Goal: Task Accomplishment & Management: Complete application form

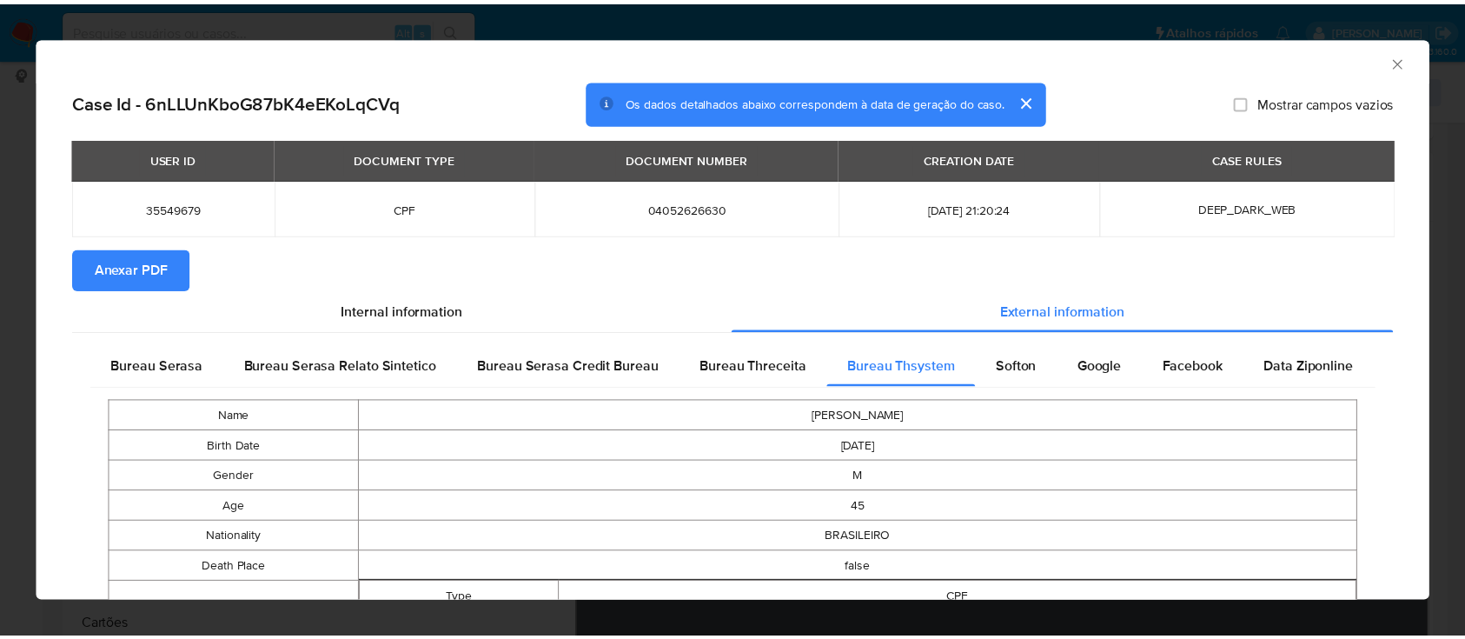
scroll to position [231, 0]
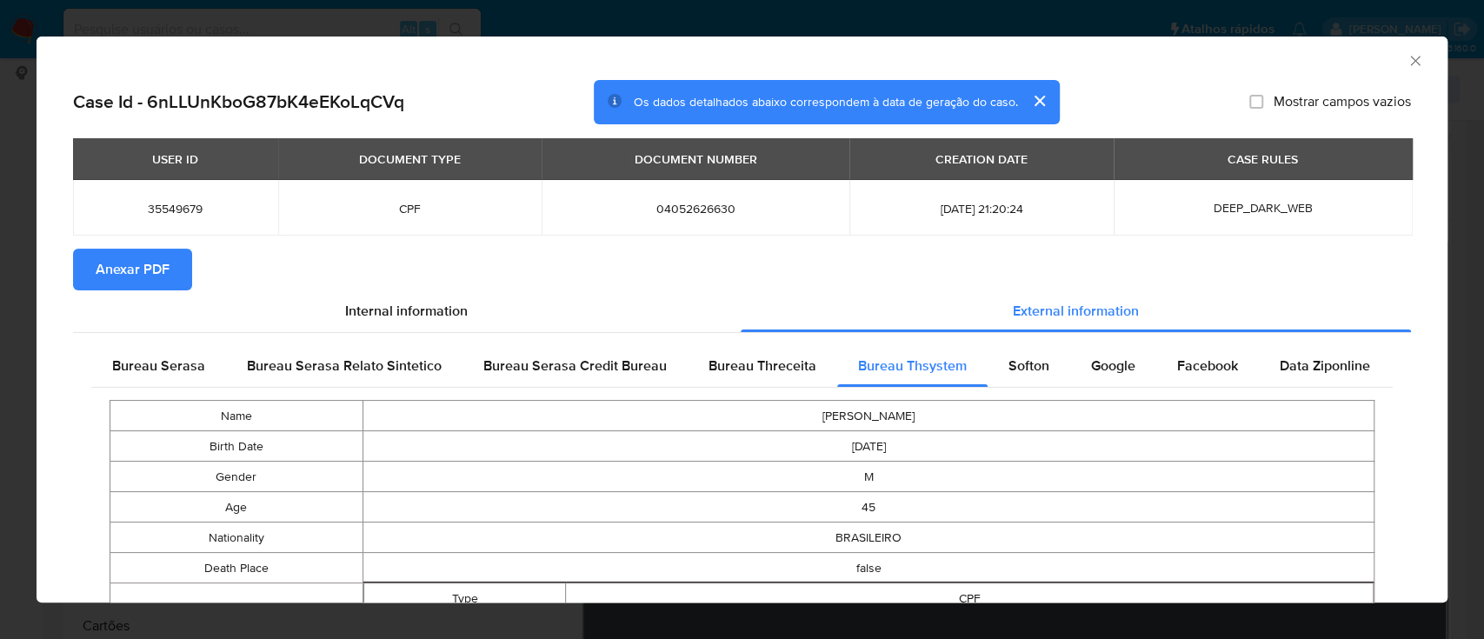
drag, startPoint x: 130, startPoint y: 268, endPoint x: 209, endPoint y: 233, distance: 86.4
click at [128, 268] on span "Anexar PDF" at bounding box center [133, 269] width 74 height 38
drag, startPoint x: 1408, startPoint y: 58, endPoint x: 1399, endPoint y: 60, distance: 8.9
click at [1402, 59] on div "AML Data Collector" at bounding box center [742, 58] width 1411 height 43
click at [1410, 59] on icon "Fechar a janela" at bounding box center [1415, 61] width 10 height 10
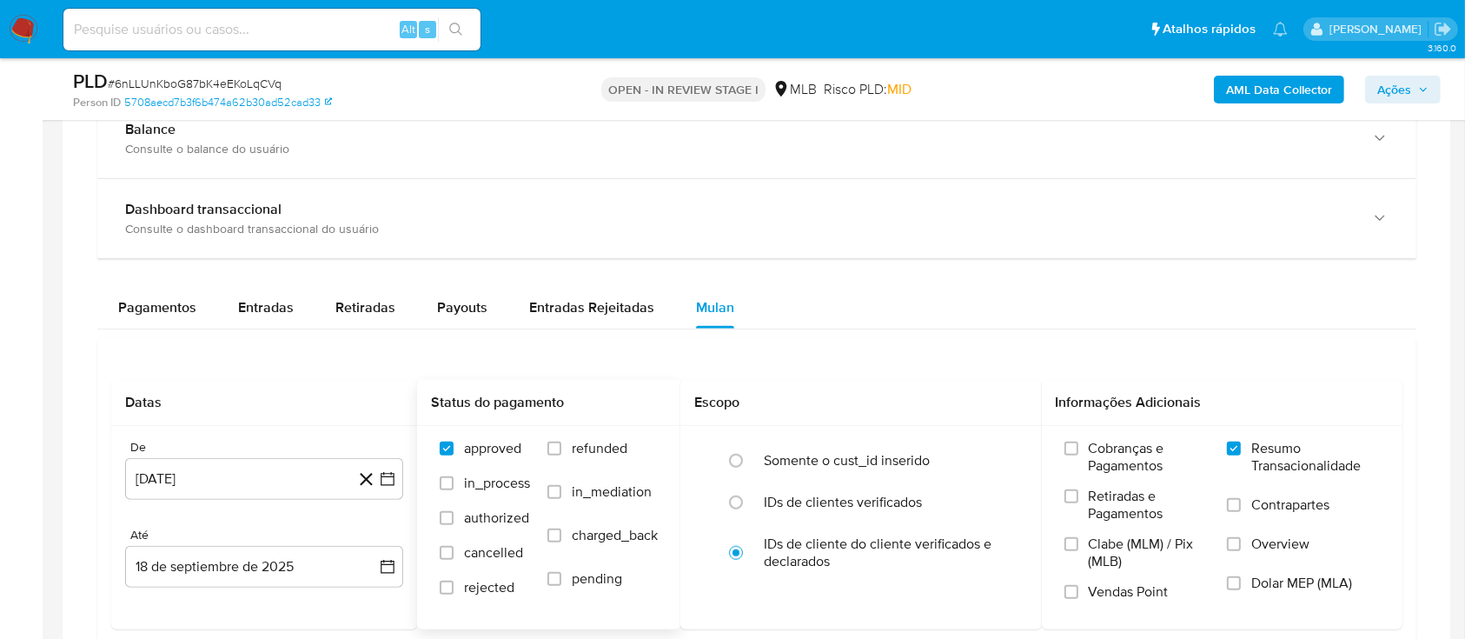
scroll to position [1274, 0]
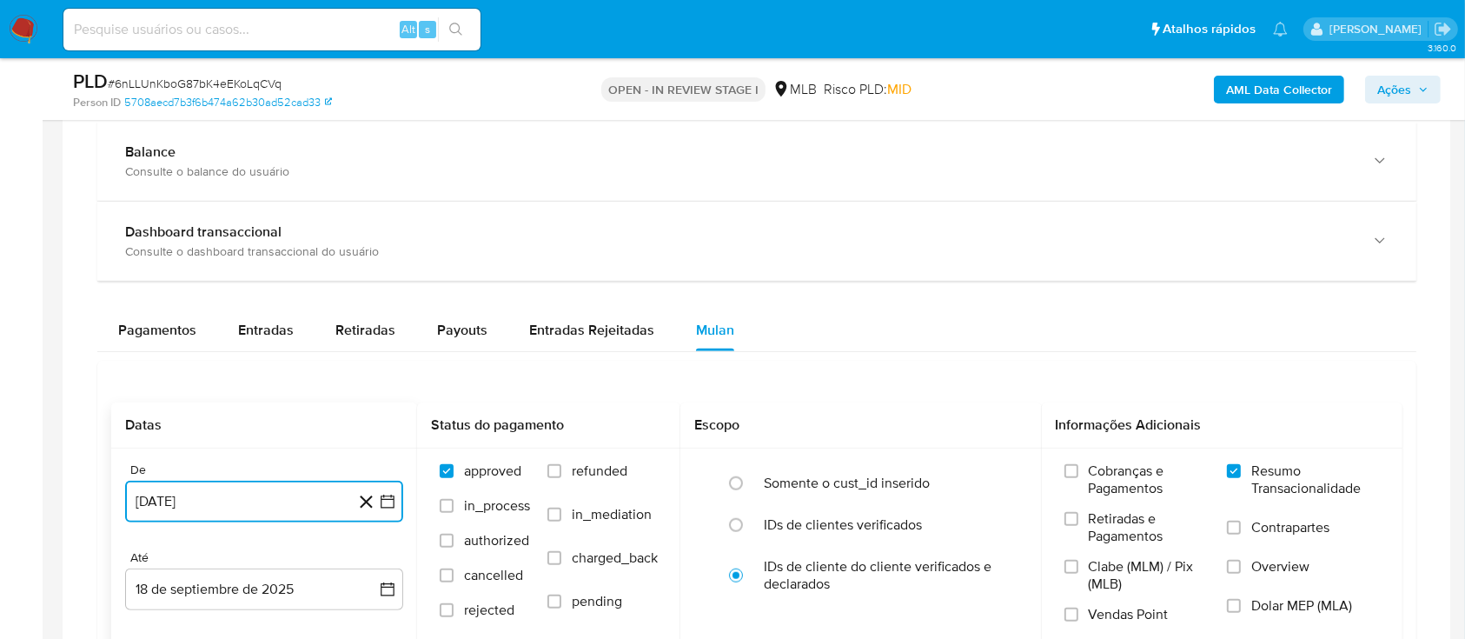
click at [388, 496] on icon "button" at bounding box center [387, 501] width 17 height 17
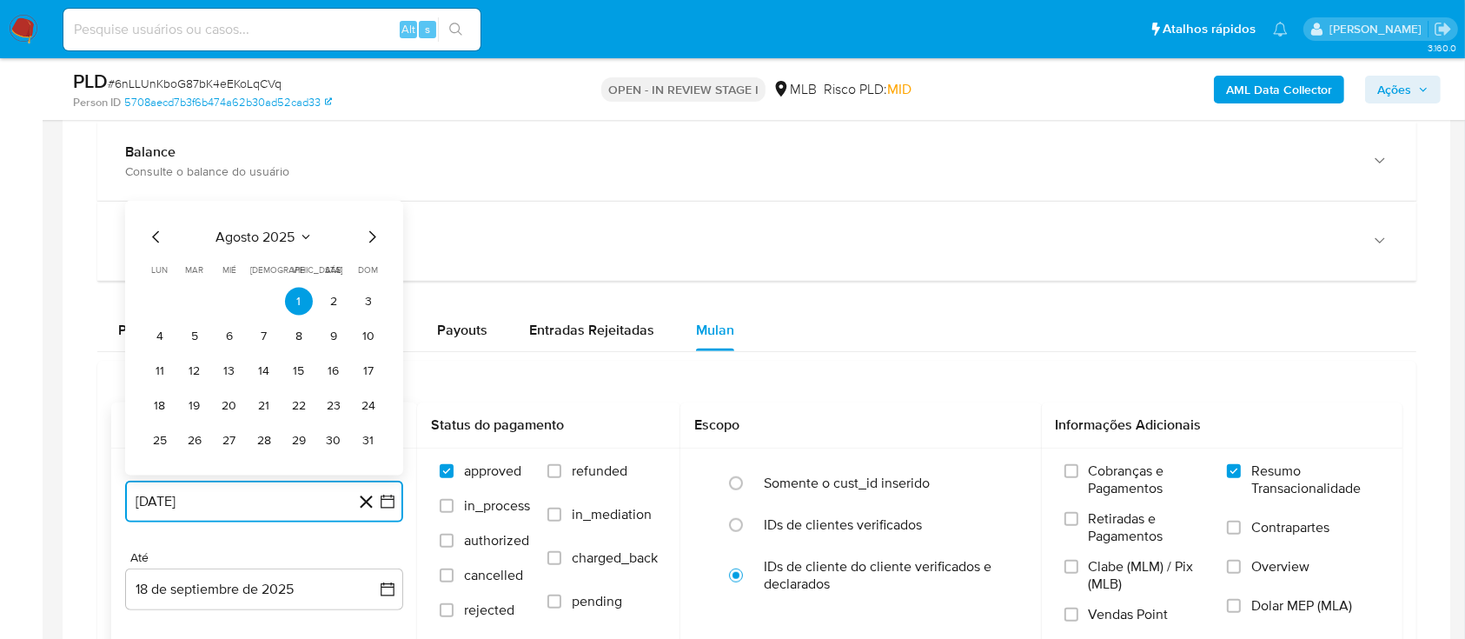
click at [154, 239] on icon "Mes anterior" at bounding box center [156, 237] width 21 height 21
click at [154, 238] on icon "Mes anterior" at bounding box center [156, 237] width 21 height 21
click at [160, 198] on icon "Mes anterior" at bounding box center [156, 202] width 21 height 21
click at [160, 201] on div "mayo 2025 mayo 2025 lun lunes mar martes mié miércoles jue jueves vie viernes s…" at bounding box center [264, 338] width 278 height 275
click at [150, 234] on icon "Mes anterior" at bounding box center [156, 237] width 21 height 21
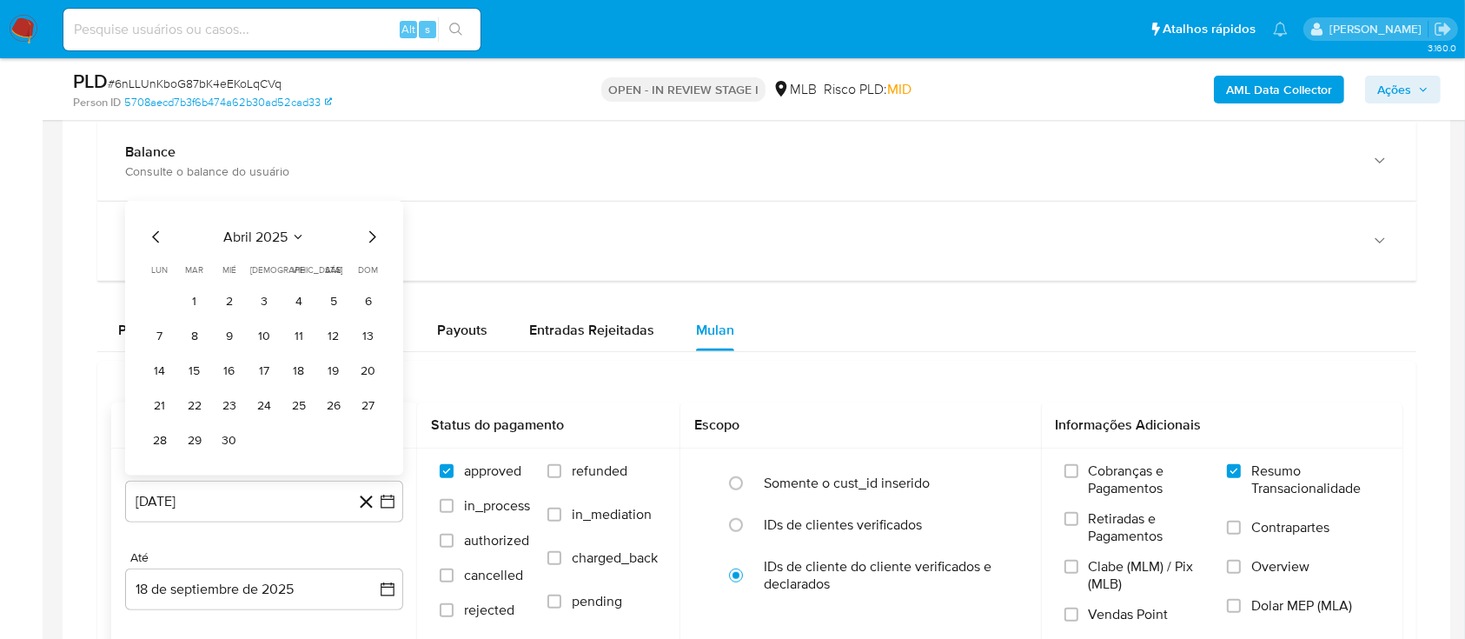
click at [155, 234] on icon "Mes anterior" at bounding box center [156, 237] width 21 height 21
click at [153, 226] on div "marzo 2025 marzo 2025 lun lunes mar martes mié miércoles jue jueves vie viernes…" at bounding box center [264, 323] width 236 height 262
click at [149, 210] on icon "Mes anterior" at bounding box center [156, 202] width 21 height 21
click at [163, 244] on icon "Mes anterior" at bounding box center [156, 237] width 21 height 21
click at [238, 299] on button "1" at bounding box center [230, 302] width 28 height 28
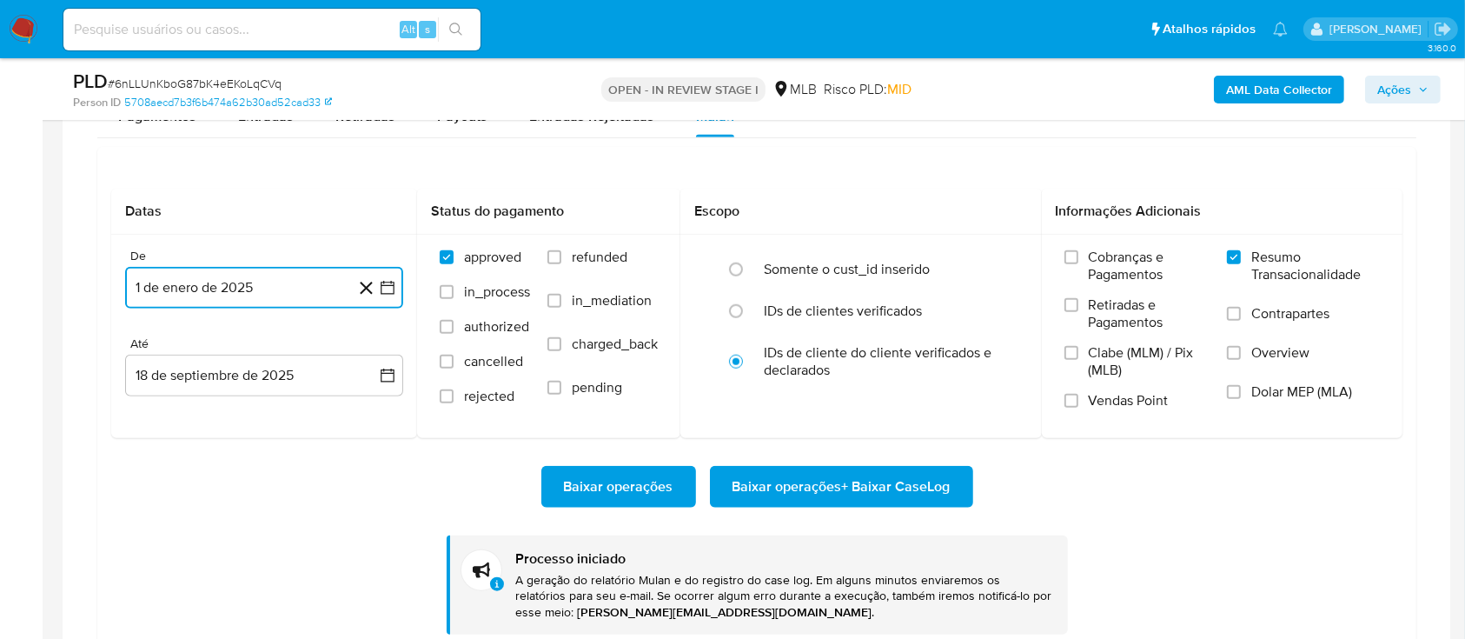
scroll to position [1622, 0]
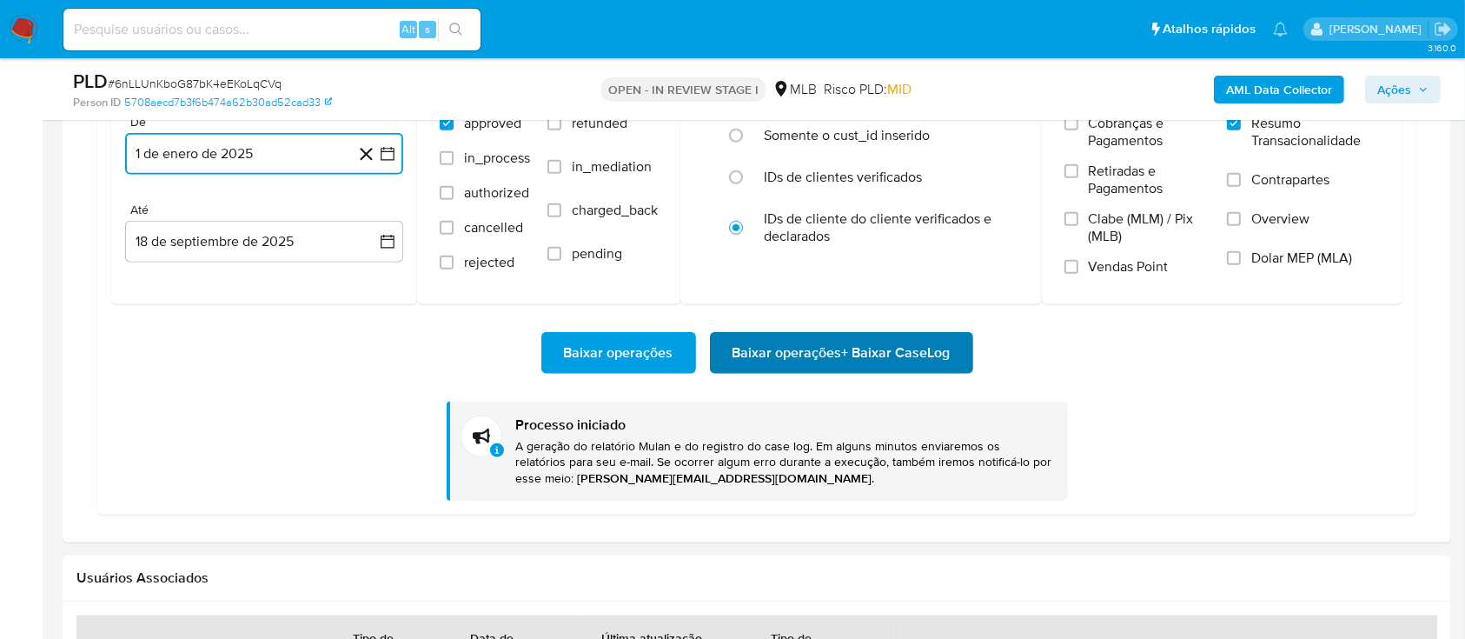
click at [828, 351] on span "Baixar operações + Baixar CaseLog" at bounding box center [842, 353] width 218 height 38
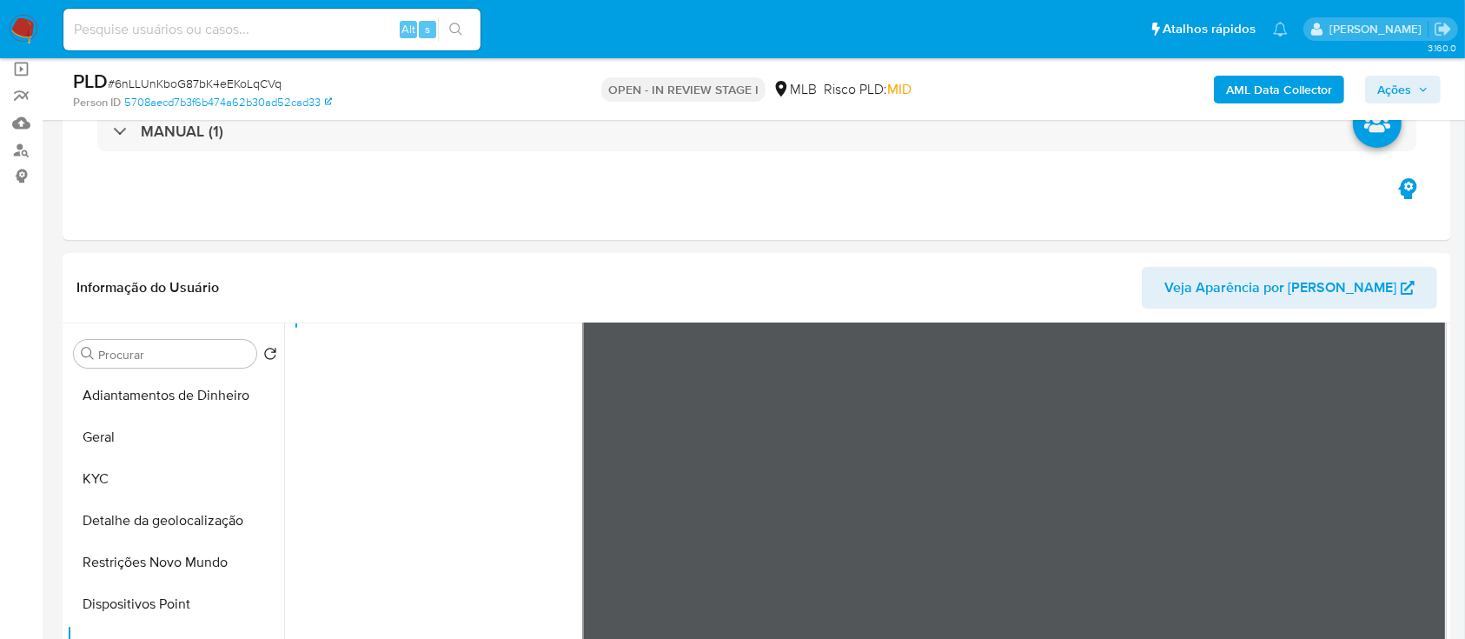
scroll to position [116, 0]
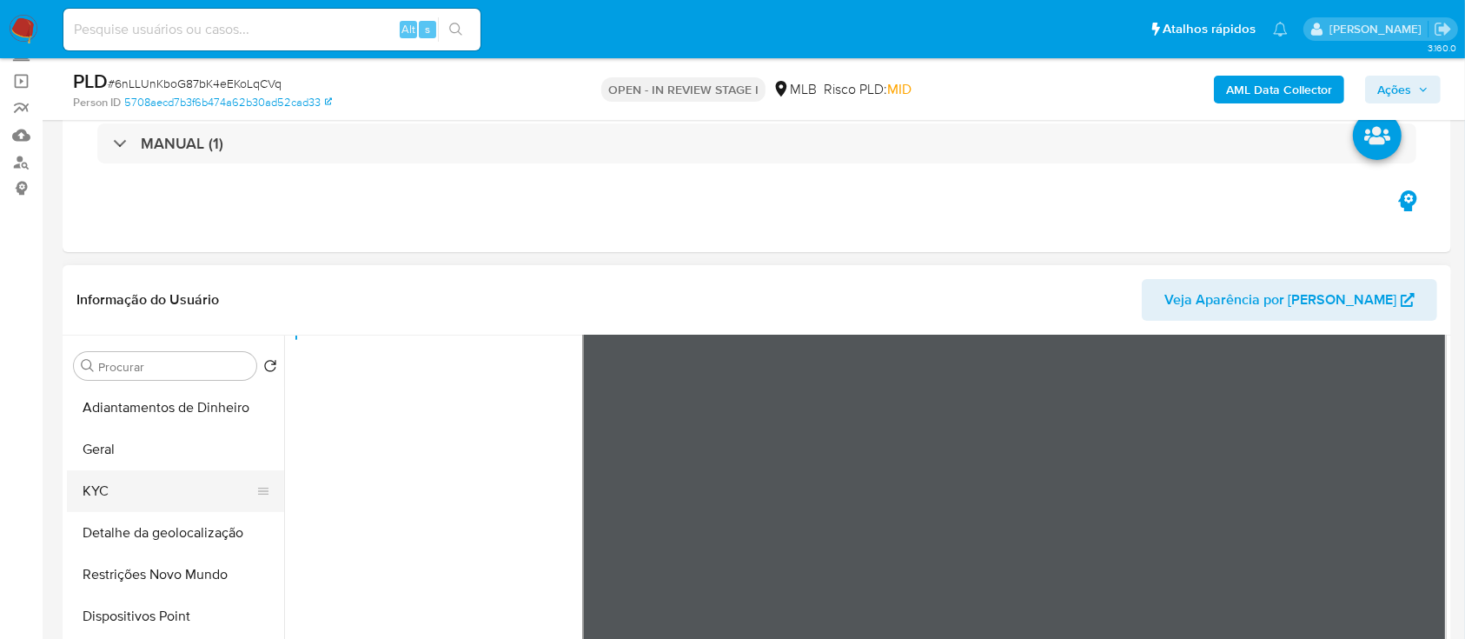
click at [144, 483] on button "KYC" at bounding box center [168, 491] width 203 height 42
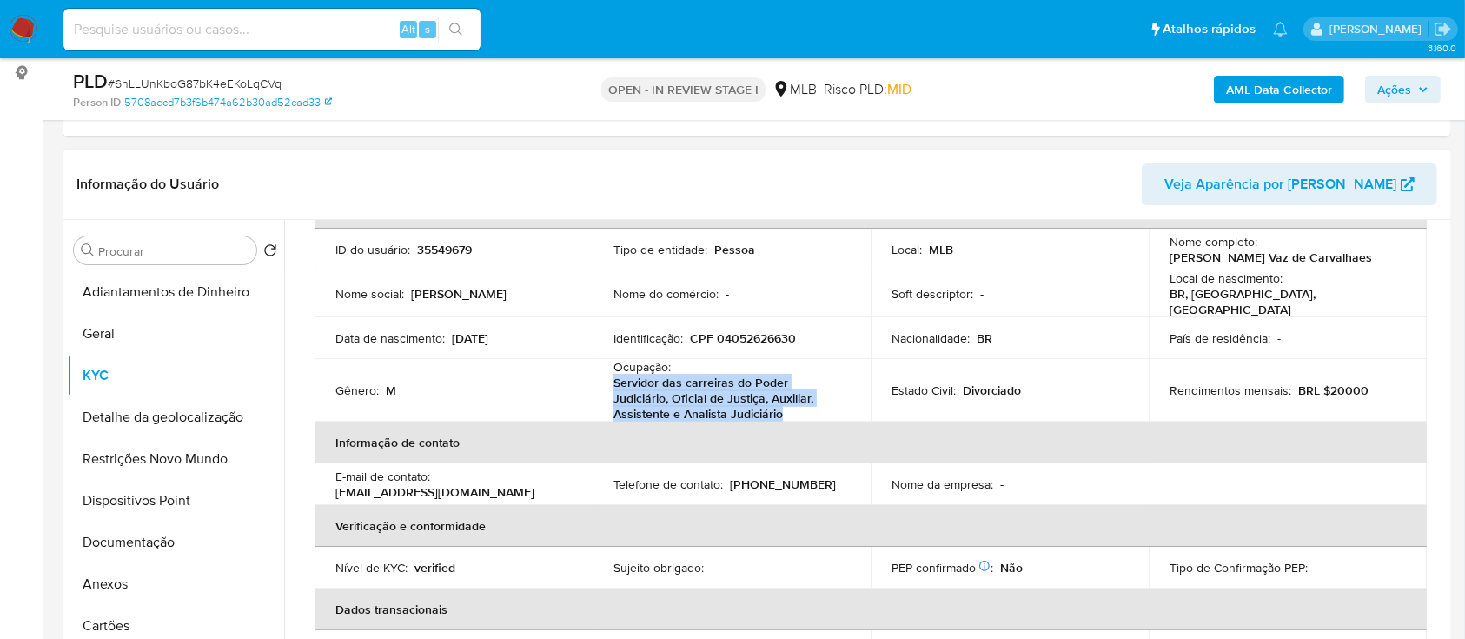
drag, startPoint x: 799, startPoint y: 416, endPoint x: 599, endPoint y: 375, distance: 204.0
click at [599, 375] on td "Ocupação : Servidor das carreiras do Poder Judiciário, Oficial de Justiça, Auxi…" at bounding box center [732, 390] width 278 height 63
copy p "Servidor das carreiras do Poder Judiciário, Oficial de Justiça, Auxiliar, Assis…"
click at [128, 533] on button "Documentação" at bounding box center [168, 542] width 203 height 42
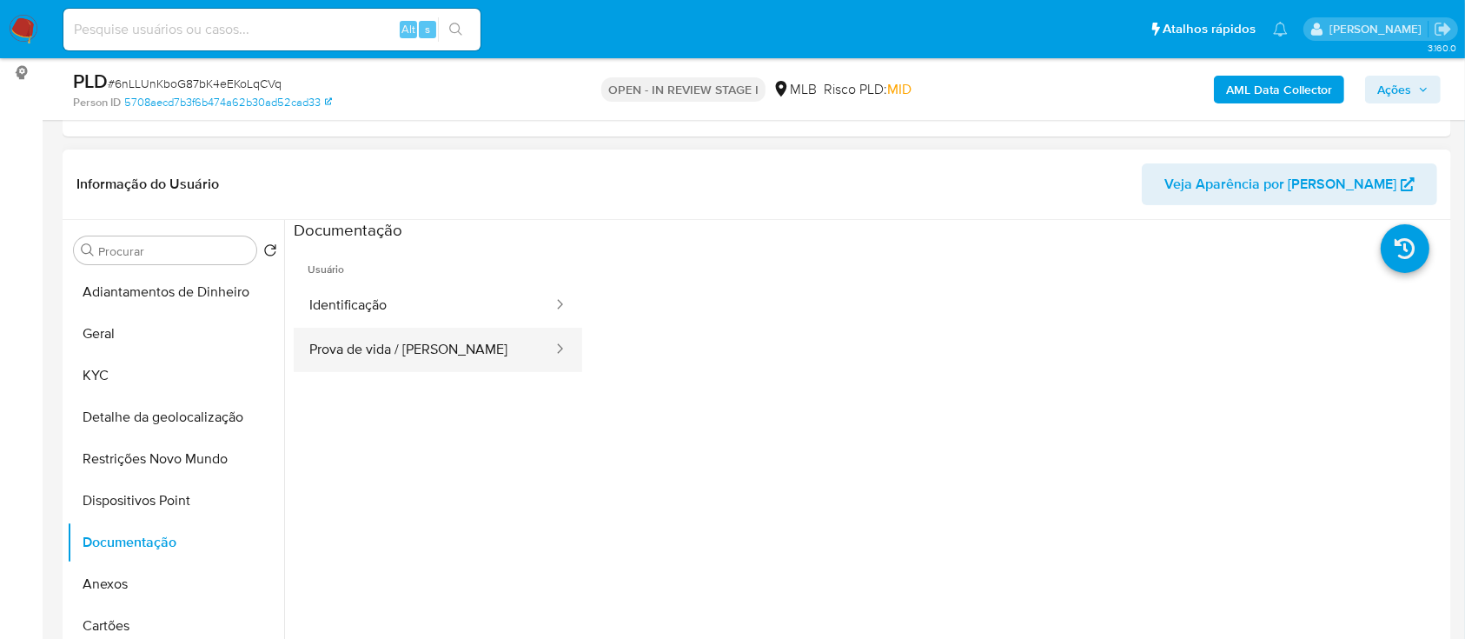
click at [362, 349] on button "Prova de vida / Selfie" at bounding box center [424, 350] width 261 height 44
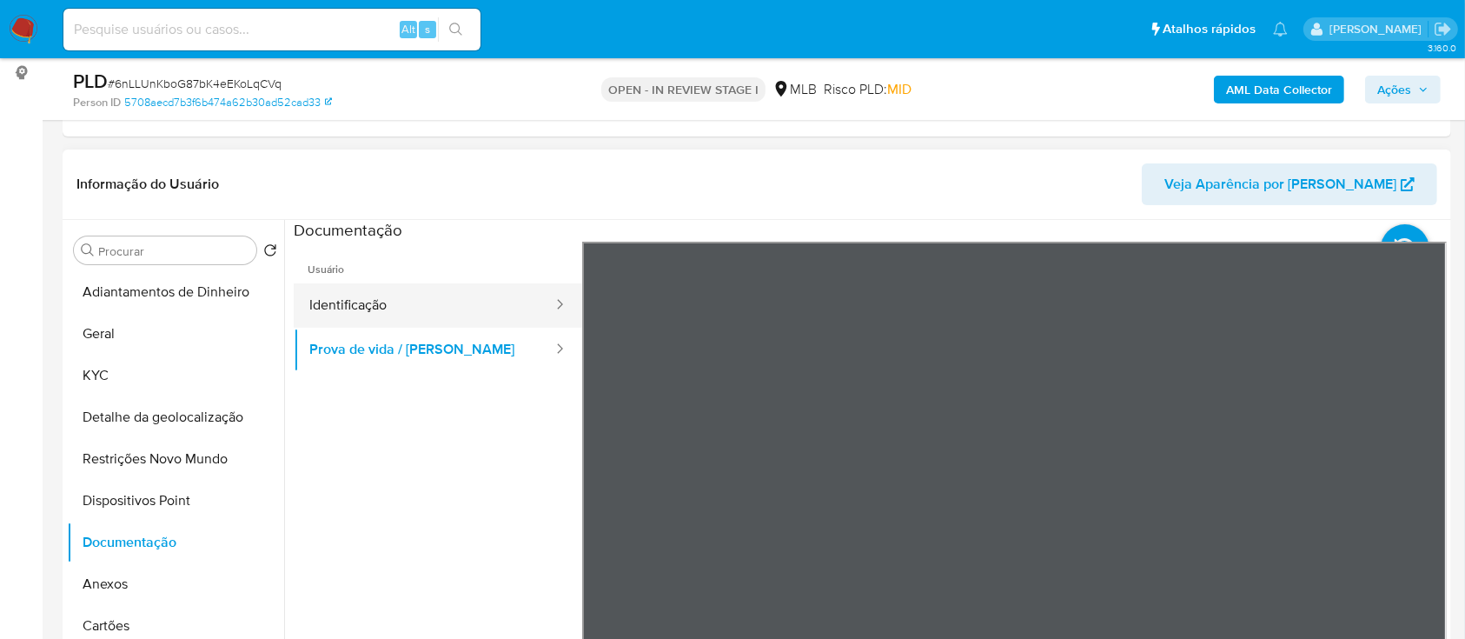
click at [410, 299] on button "Identificação" at bounding box center [424, 305] width 261 height 44
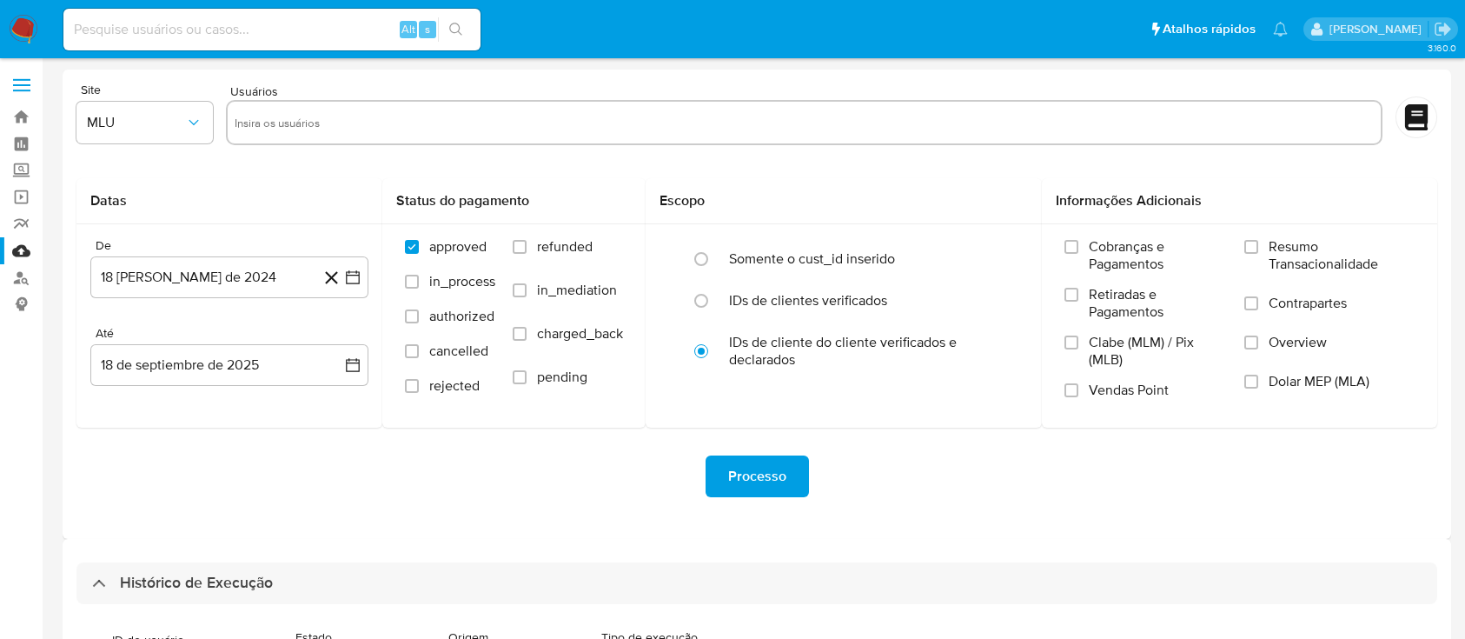
select select "20"
click at [20, 117] on link "Bandeja" at bounding box center [103, 116] width 207 height 27
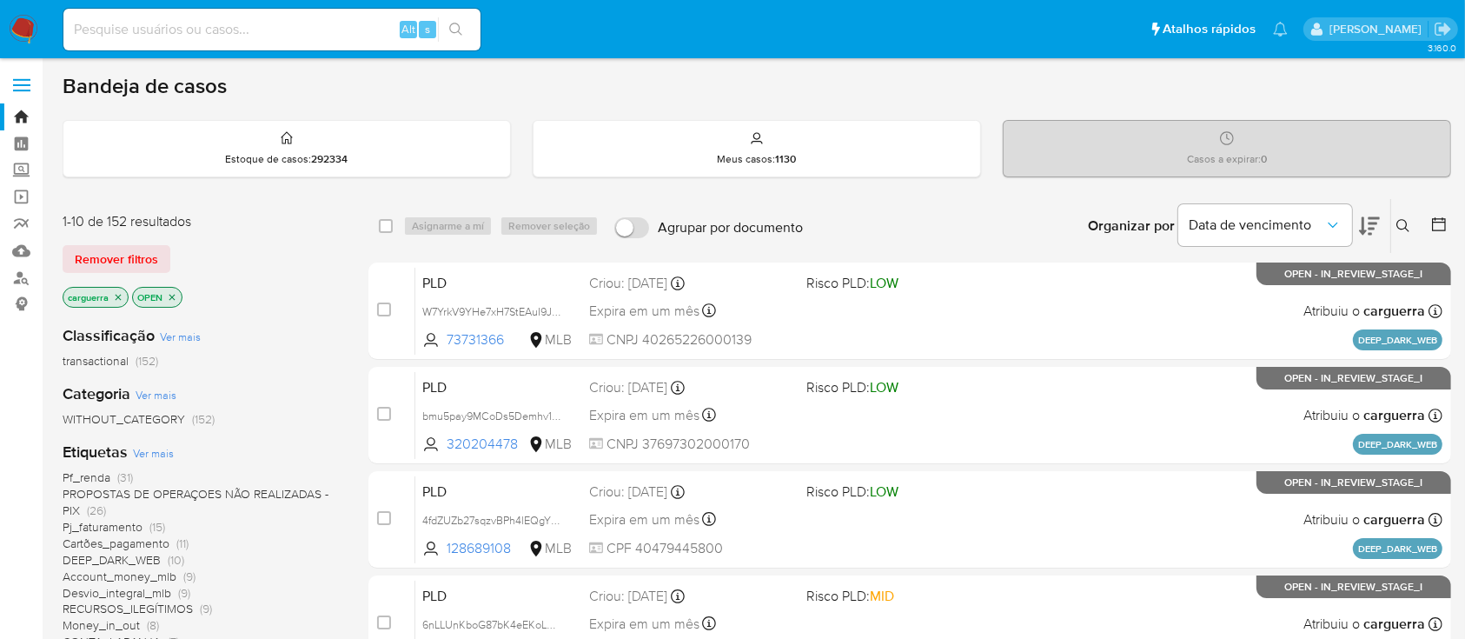
click at [1371, 222] on icon at bounding box center [1369, 226] width 21 height 21
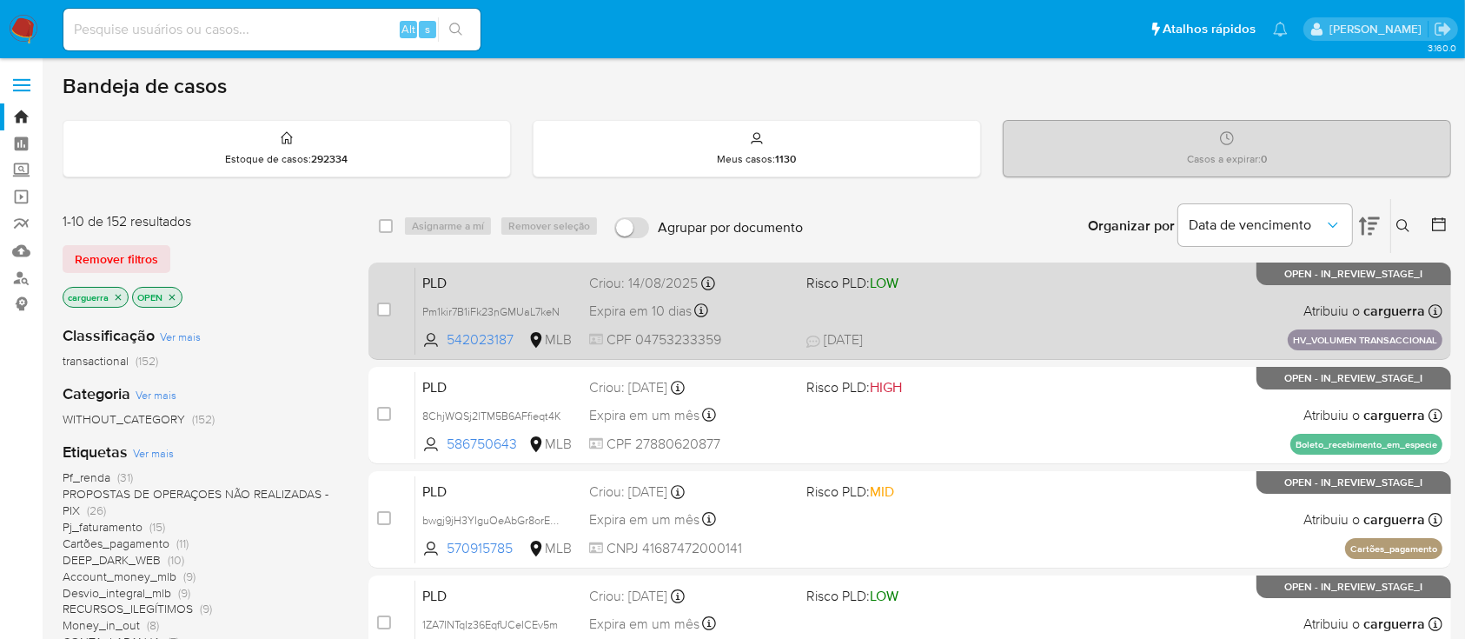
click at [1032, 315] on div "PLD Pm1kir7B1iFk23nGMUaL7keN 542023187 MLB Risco PLD: LOW Criou: 14/08/2025 Cri…" at bounding box center [928, 311] width 1027 height 88
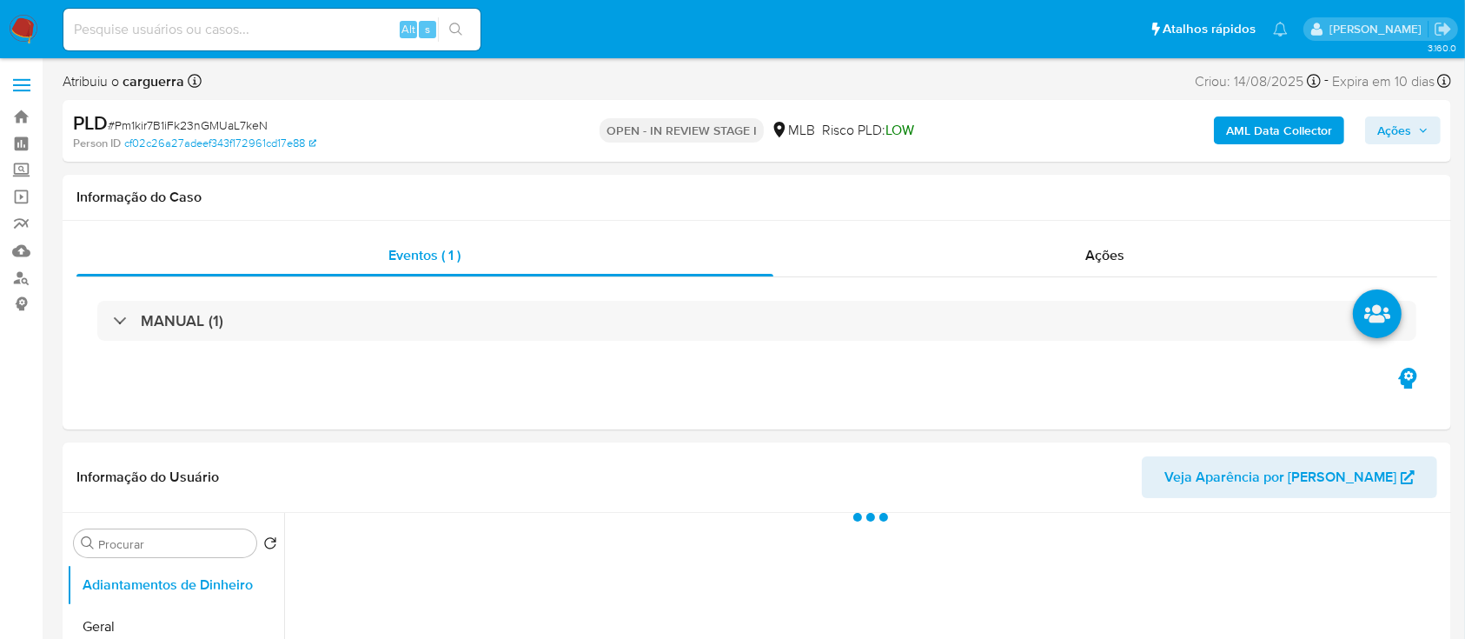
select select "10"
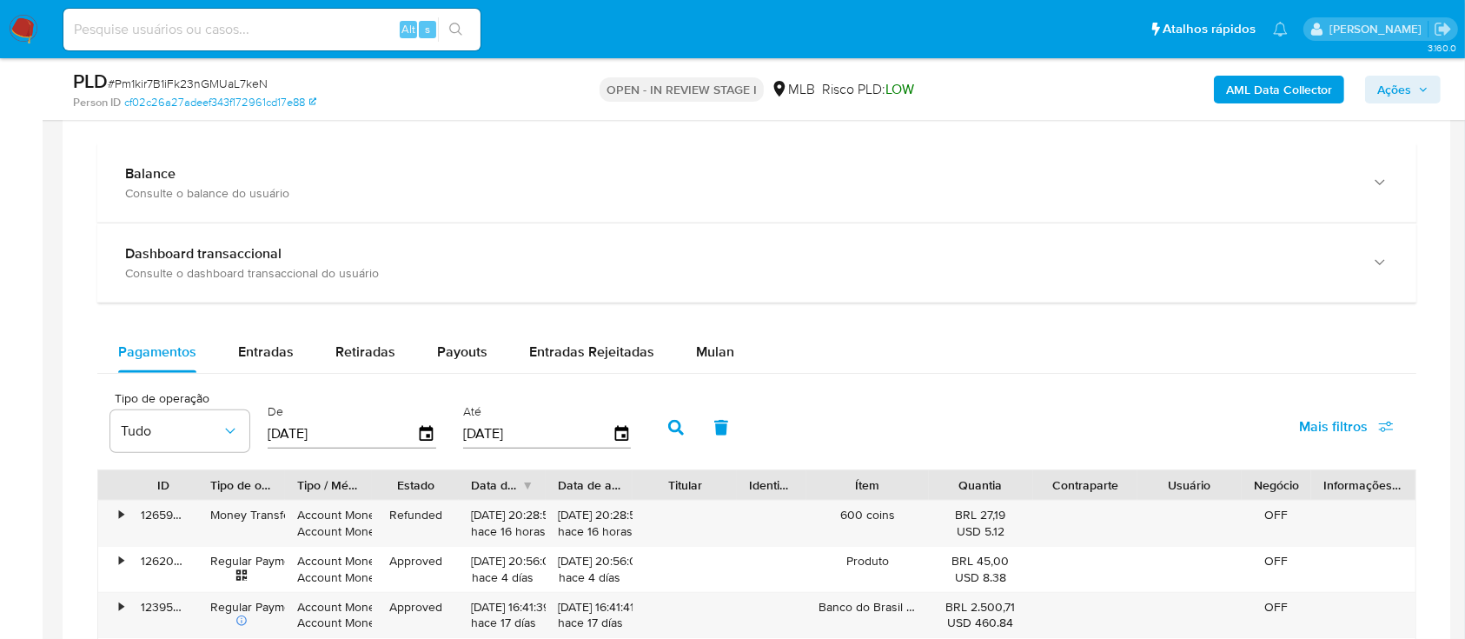
scroll to position [1391, 0]
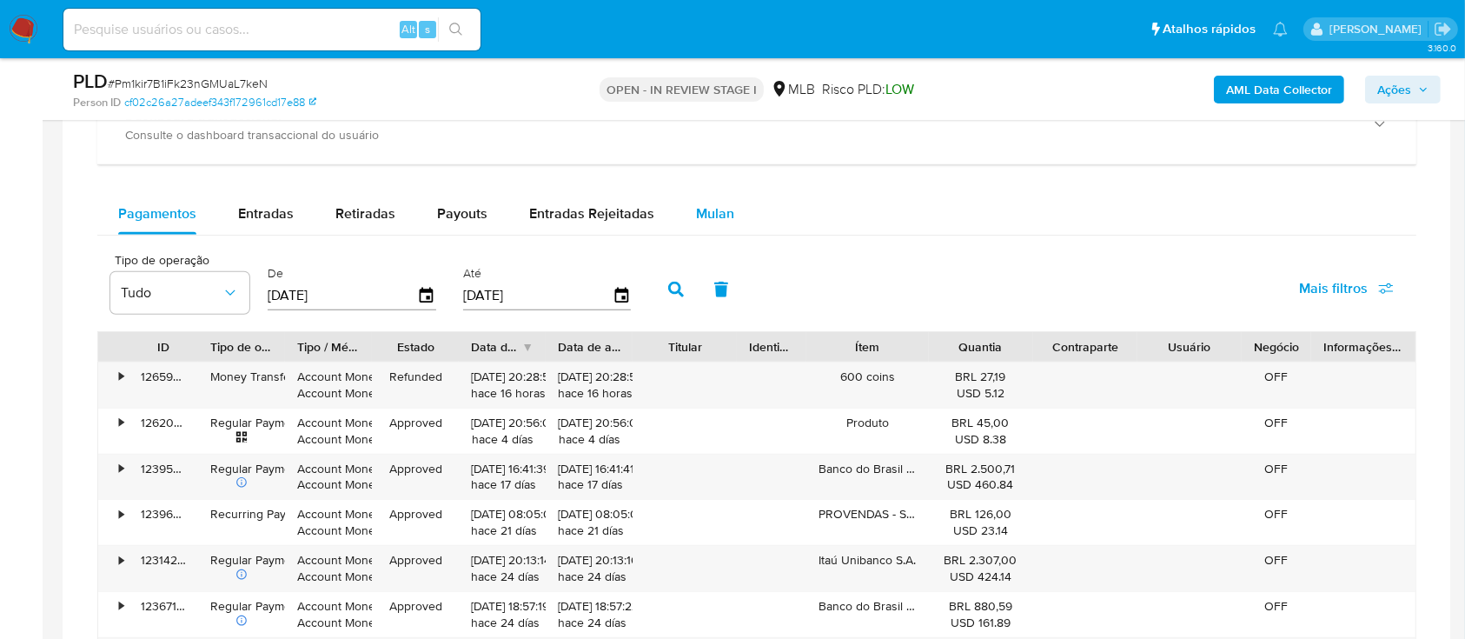
click at [721, 212] on span "Mulan" at bounding box center [715, 213] width 38 height 20
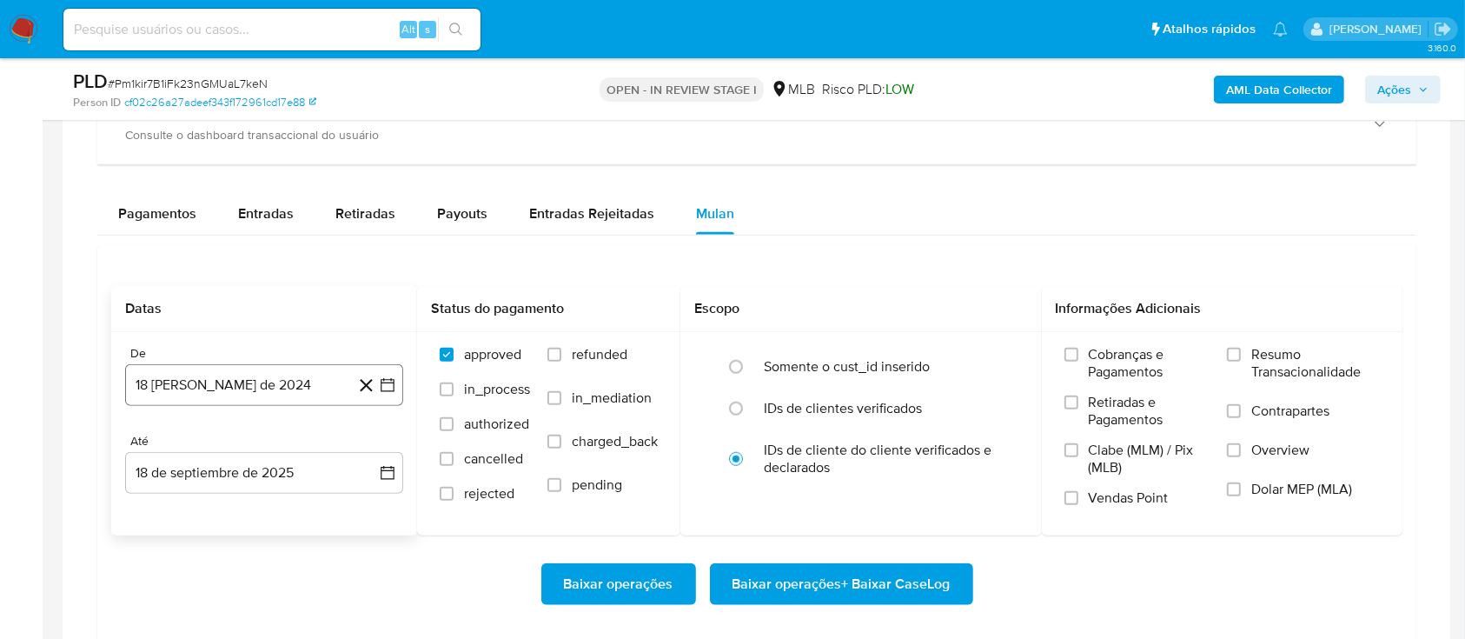
click at [391, 374] on button "18 de agosto de 2024" at bounding box center [264, 385] width 278 height 42
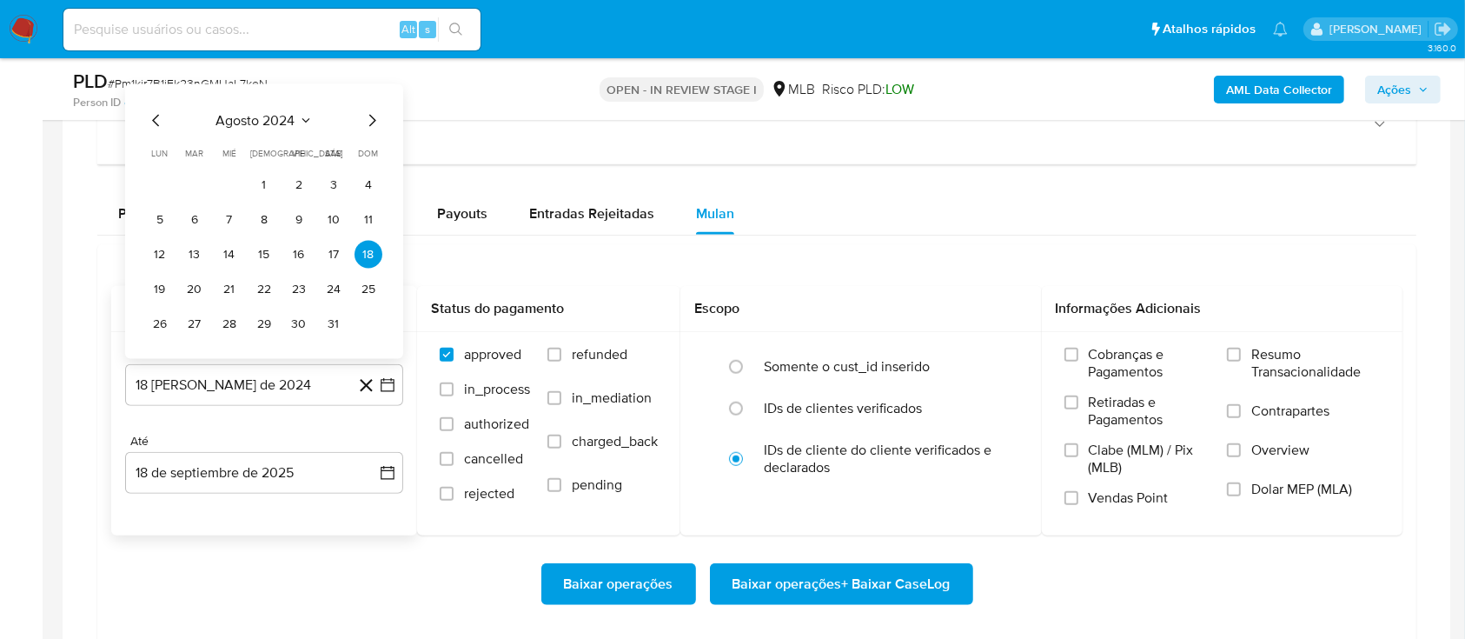
click at [301, 114] on icon "Seleccionar mes y año" at bounding box center [306, 121] width 14 height 14
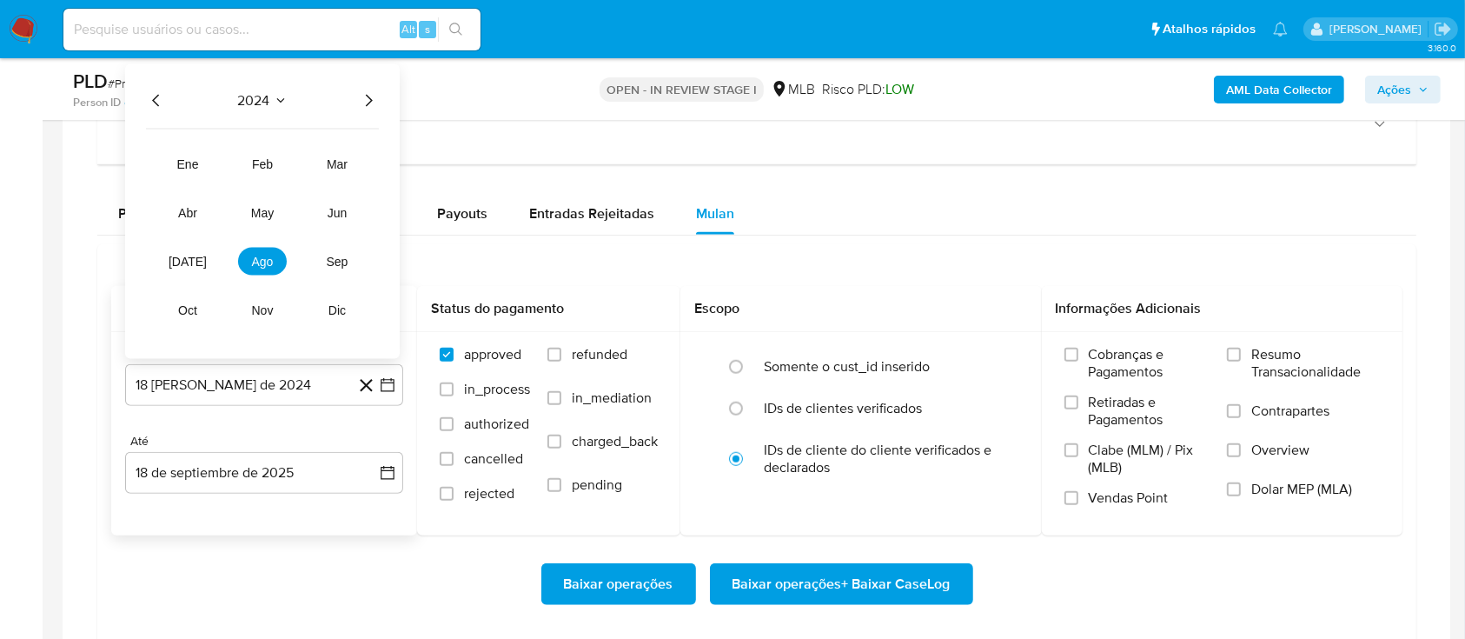
click at [358, 98] on icon "Año siguiente" at bounding box center [368, 100] width 21 height 21
click at [196, 256] on button "jul" at bounding box center [187, 262] width 49 height 28
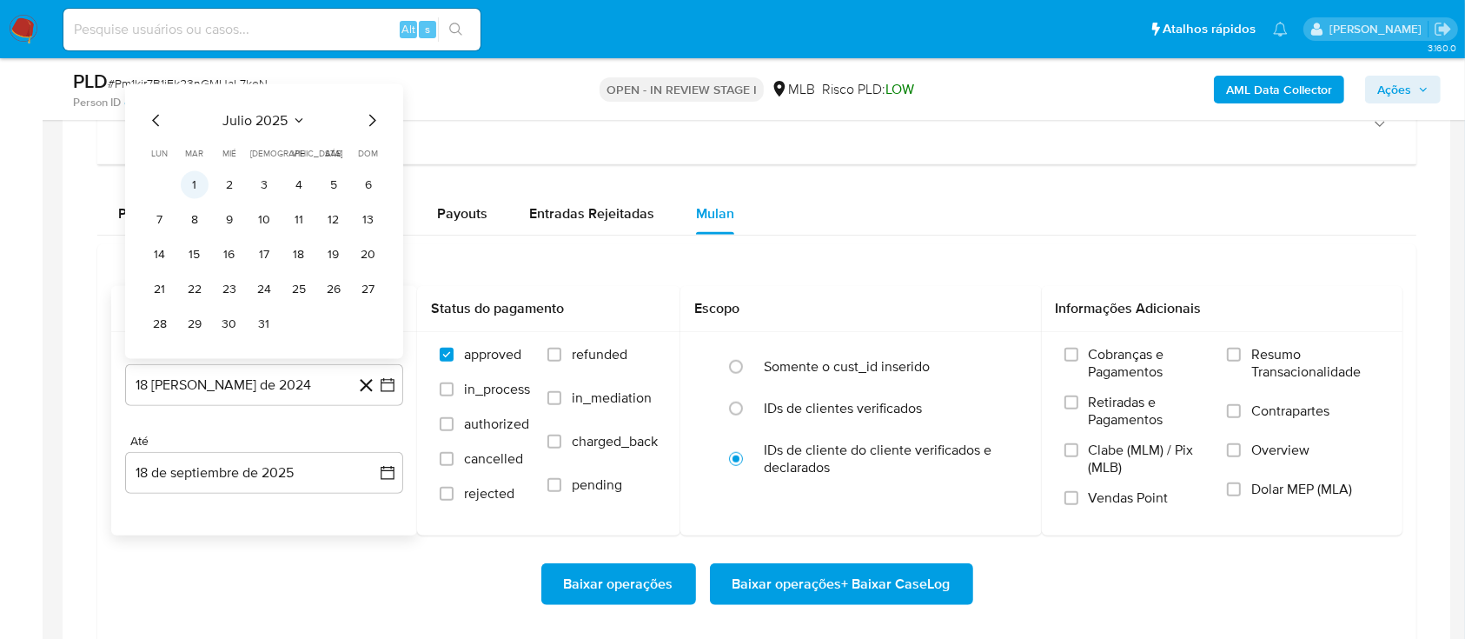
click at [202, 183] on button "1" at bounding box center [195, 185] width 28 height 28
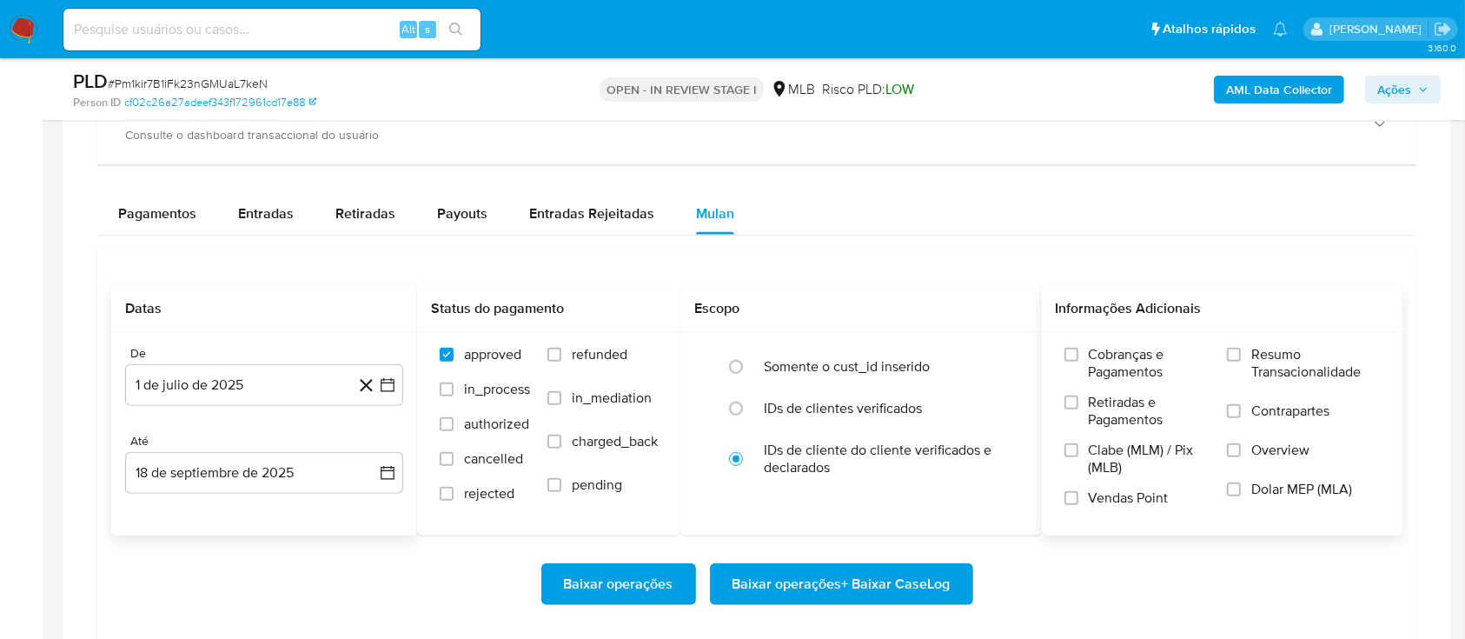
drag, startPoint x: 1290, startPoint y: 342, endPoint x: 1280, endPoint y: 350, distance: 12.4
click at [1288, 342] on div "Cobranças e Pagamentos Retiradas e Pagamentos Clabe (MLM) / Pix (MLB) Vendas Po…" at bounding box center [1223, 433] width 362 height 202
click at [1252, 350] on label "Resumo Transacionalidade" at bounding box center [1303, 374] width 153 height 56
click at [1241, 350] on input "Resumo Transacionalidade" at bounding box center [1234, 355] width 14 height 14
click at [835, 588] on span "Baixar operações + Baixar CaseLog" at bounding box center [842, 584] width 218 height 38
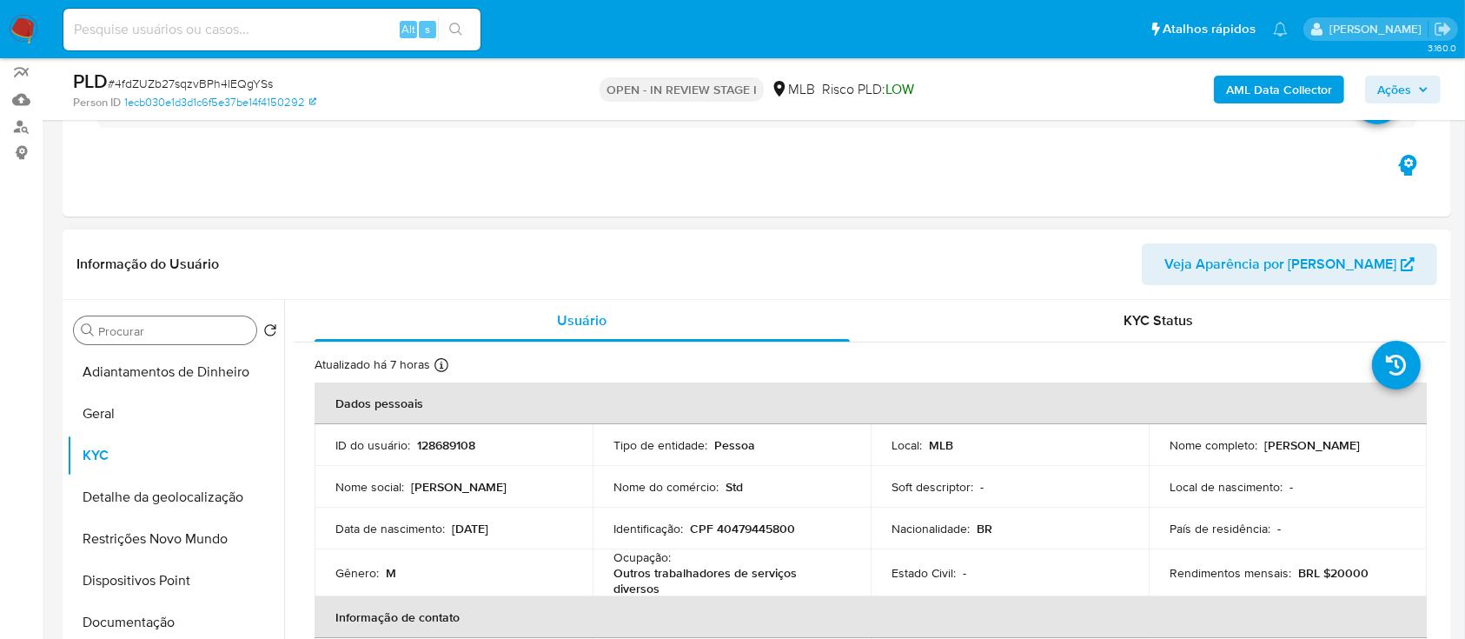
scroll to position [116, 0]
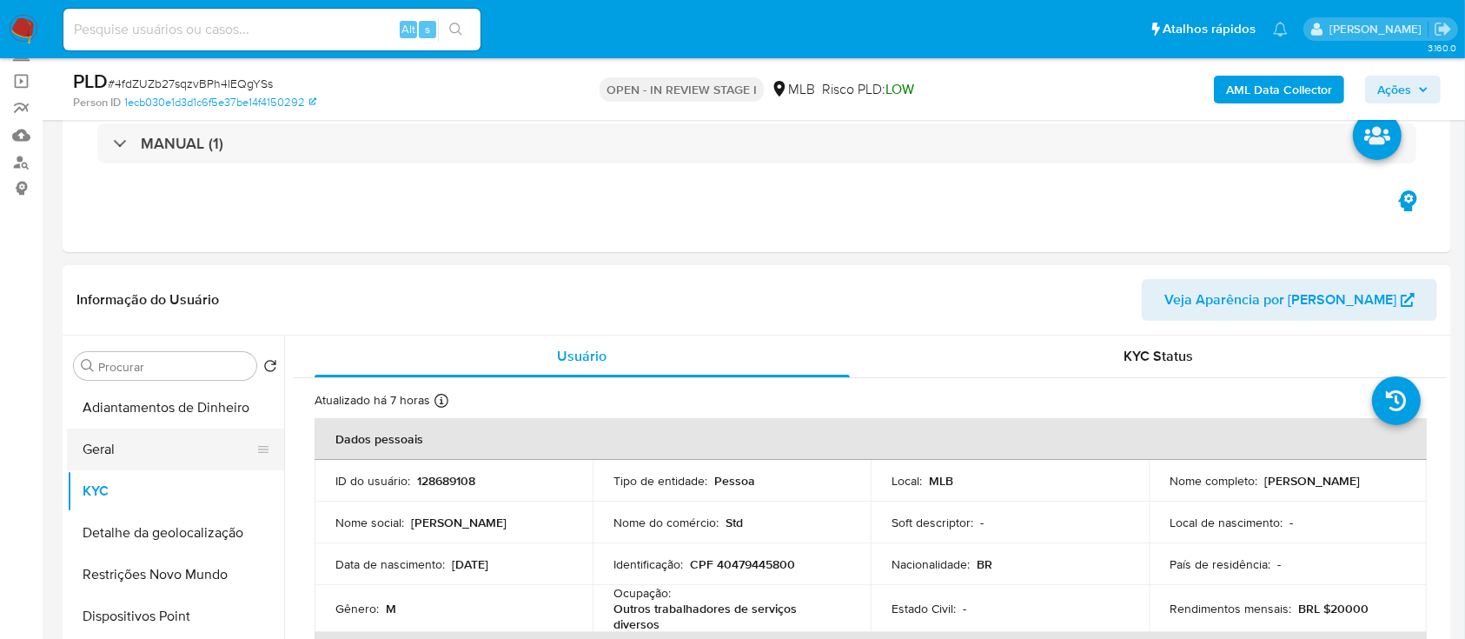
click at [136, 454] on button "Geral" at bounding box center [168, 449] width 203 height 42
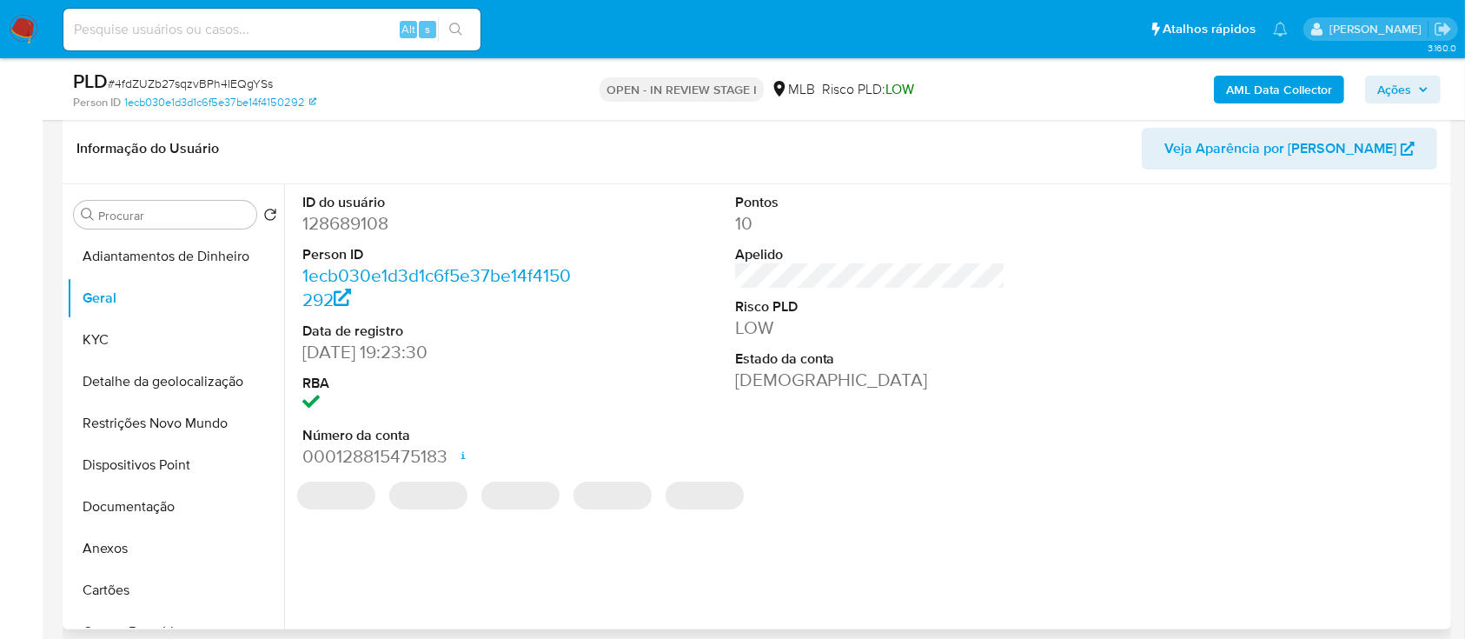
scroll to position [231, 0]
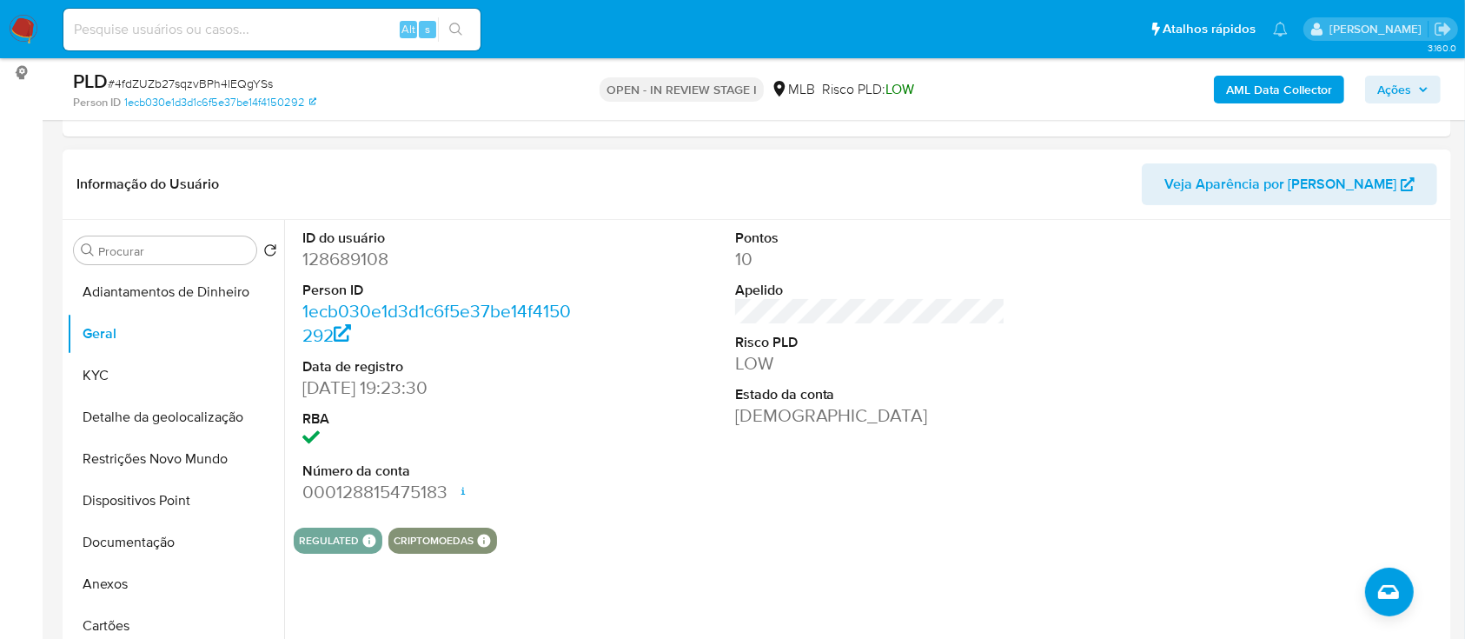
click at [1392, 302] on div at bounding box center [1303, 367] width 289 height 294
click at [118, 371] on button "KYC" at bounding box center [168, 376] width 203 height 42
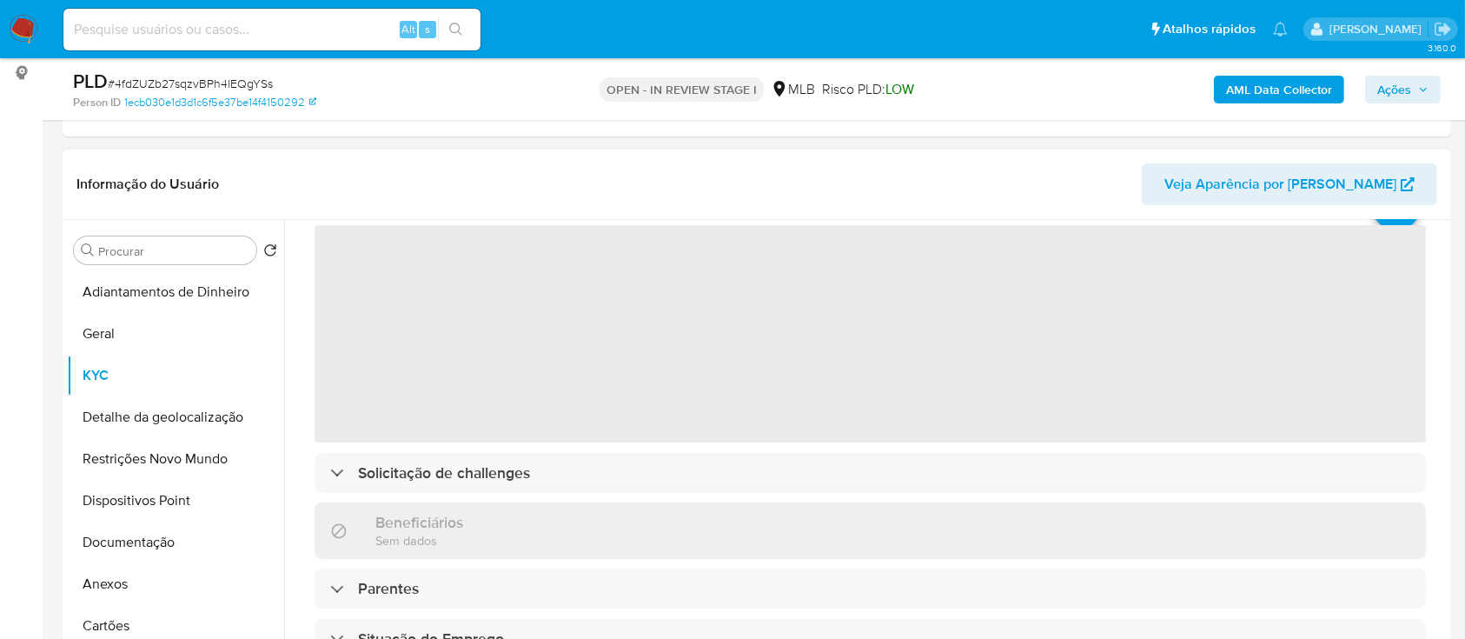
scroll to position [116, 0]
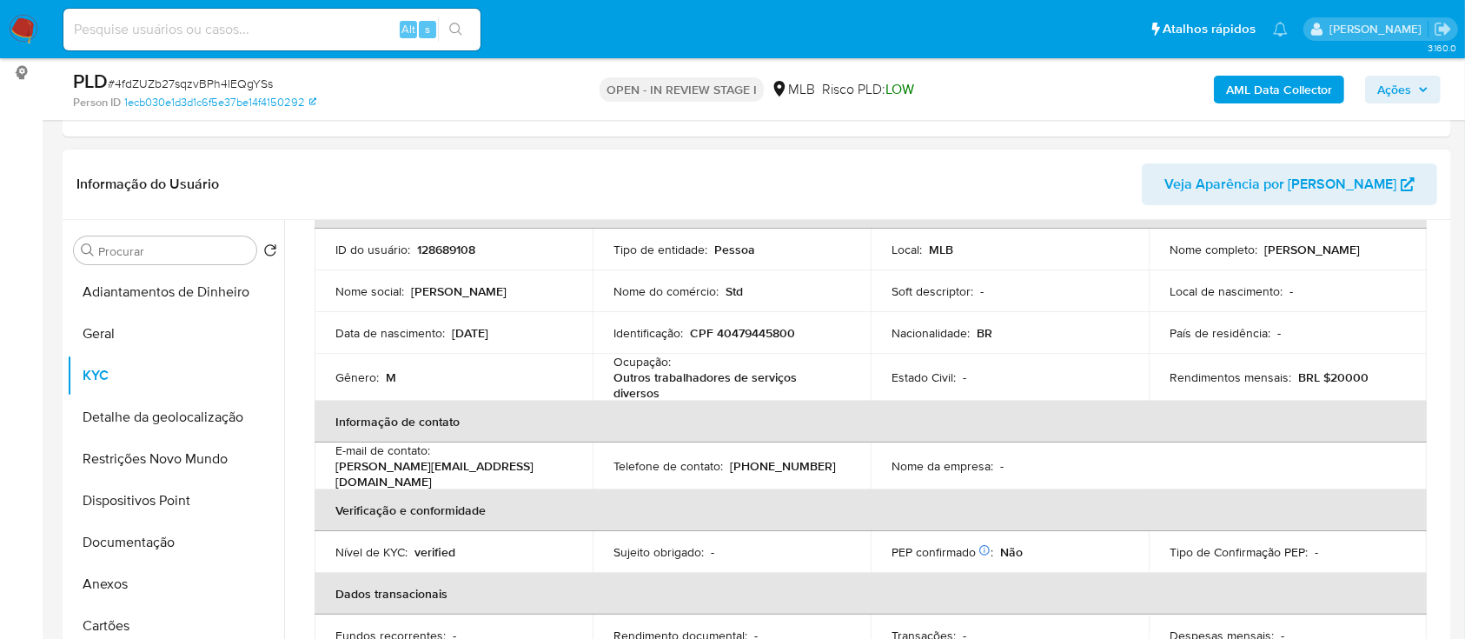
click at [370, 183] on header "Informação do Usuário Veja Aparência por [PERSON_NAME]" at bounding box center [756, 184] width 1361 height 42
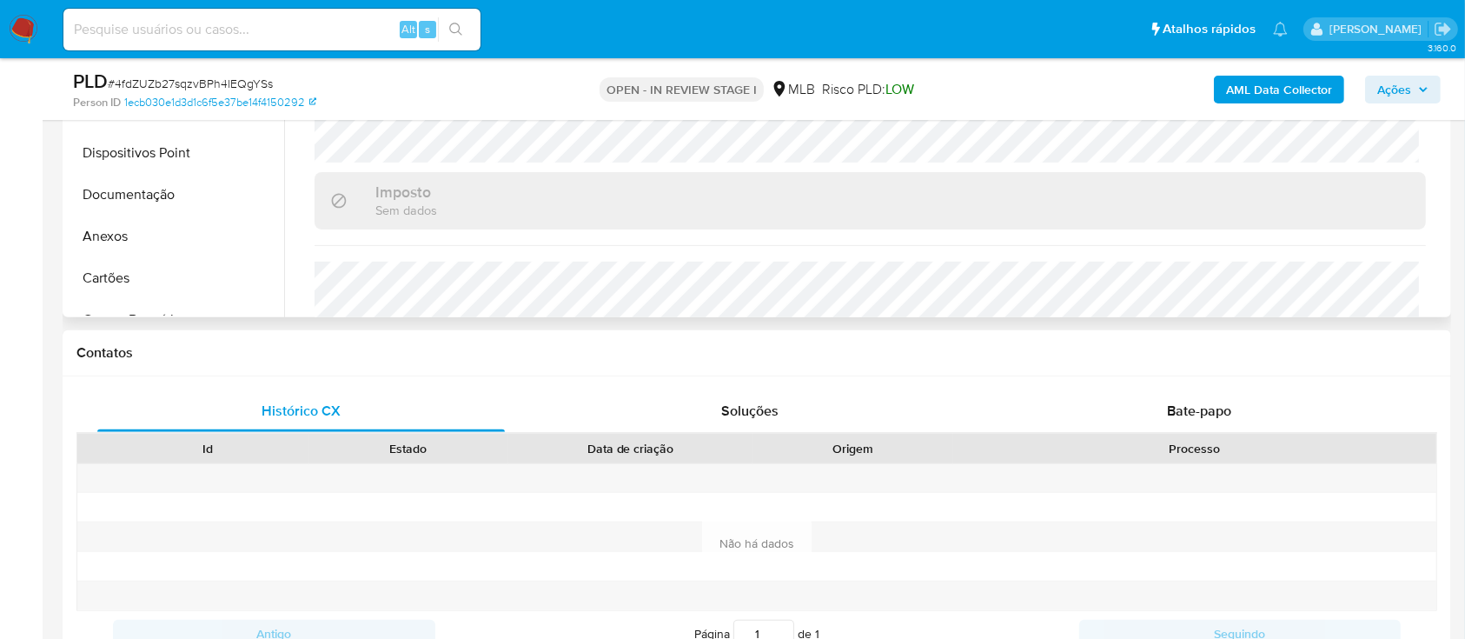
scroll to position [744, 0]
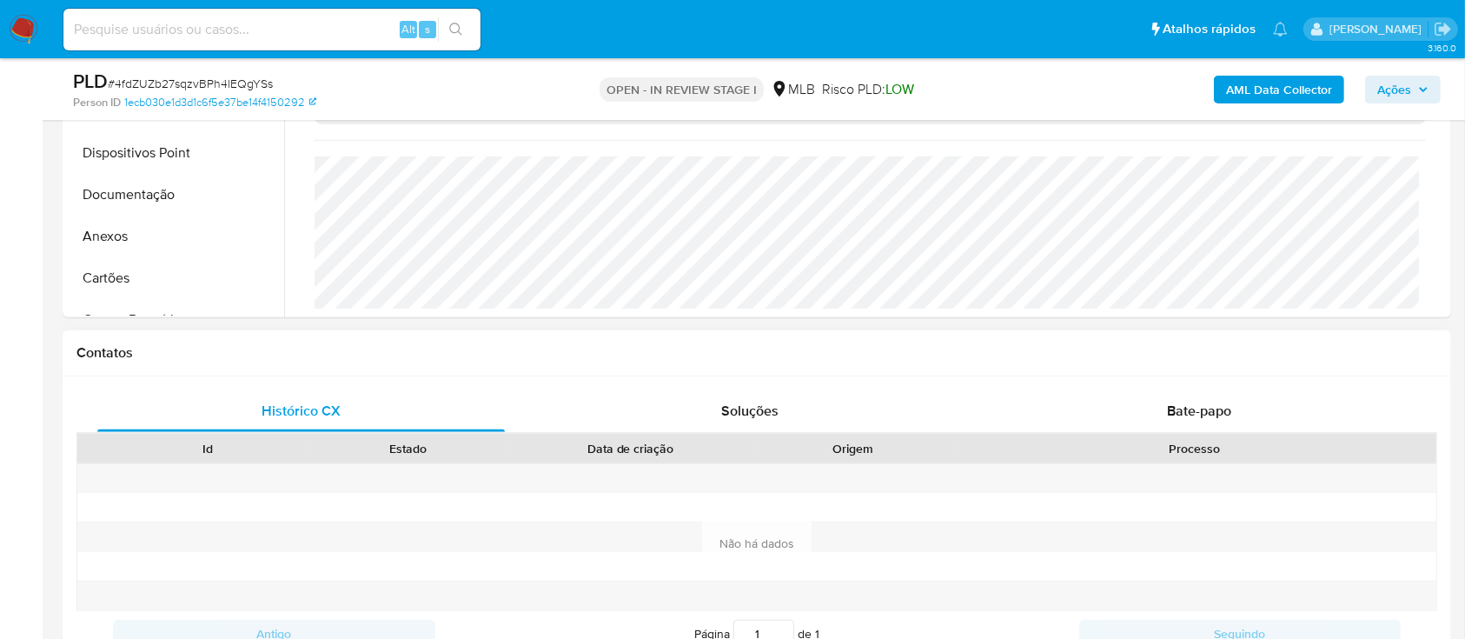
click at [333, 334] on div "Contatos" at bounding box center [757, 353] width 1389 height 46
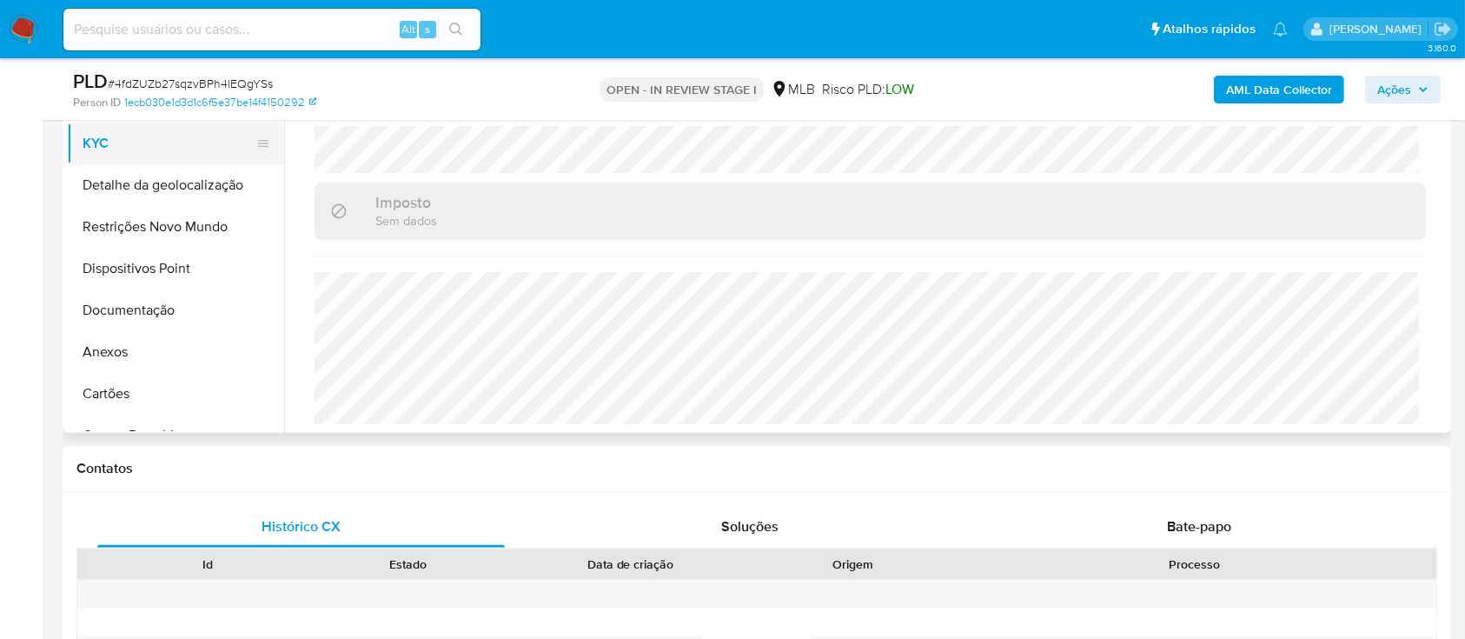
scroll to position [348, 0]
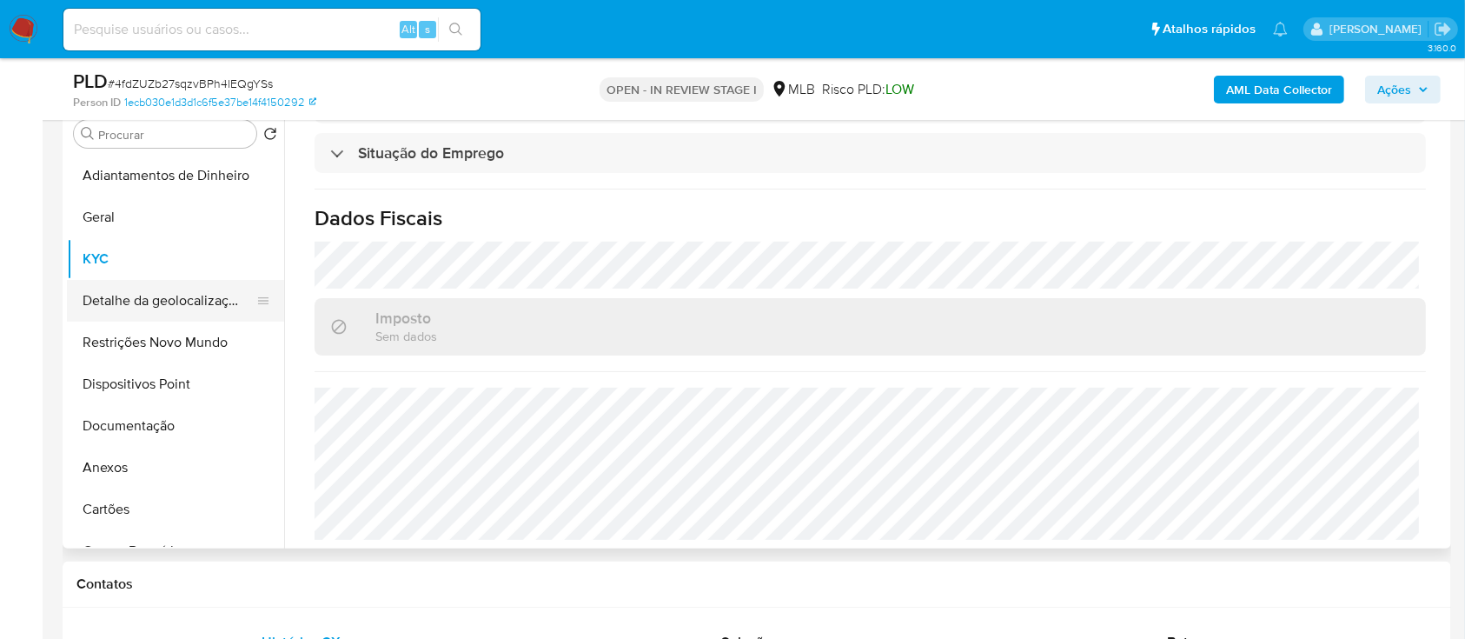
click at [199, 289] on button "Detalhe da geolocalização" at bounding box center [168, 301] width 203 height 42
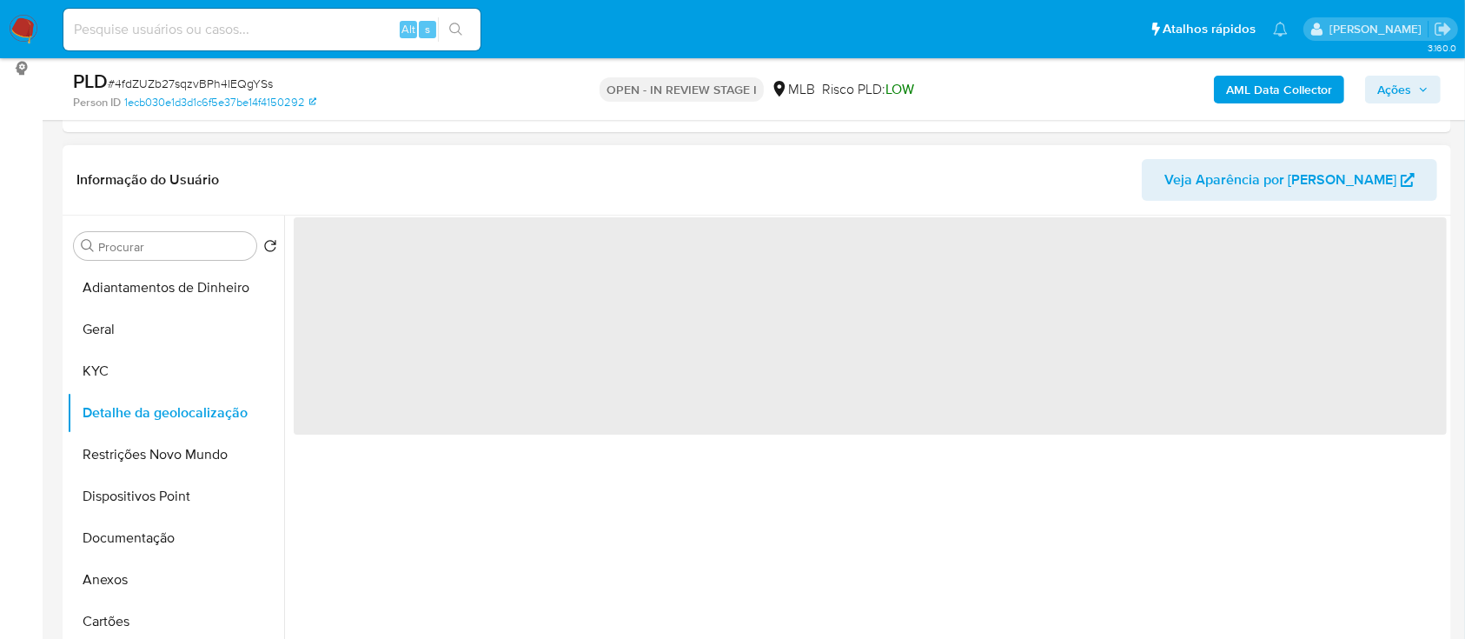
scroll to position [231, 0]
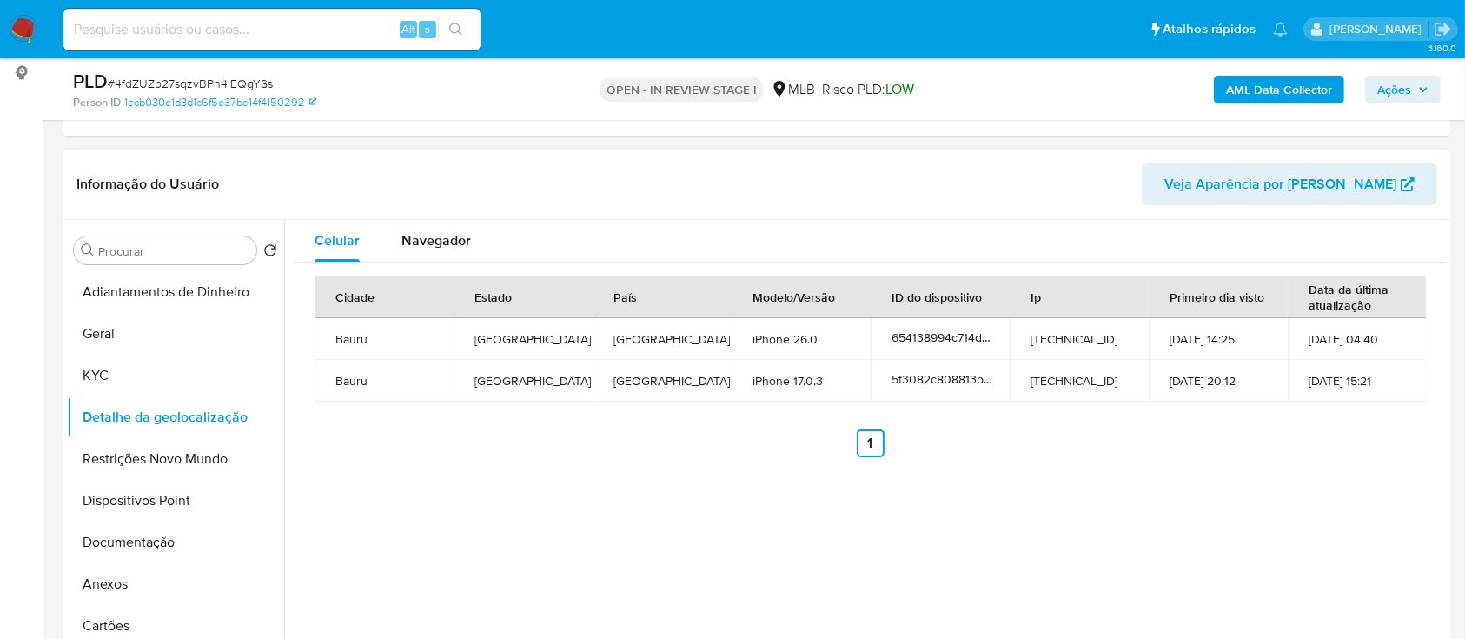
click at [367, 176] on header "Informação do Usuário Veja Aparência por [PERSON_NAME]" at bounding box center [756, 184] width 1361 height 42
drag, startPoint x: 153, startPoint y: 457, endPoint x: 395, endPoint y: 408, distance: 247.5
click at [154, 458] on button "Restrições Novo Mundo" at bounding box center [175, 459] width 217 height 42
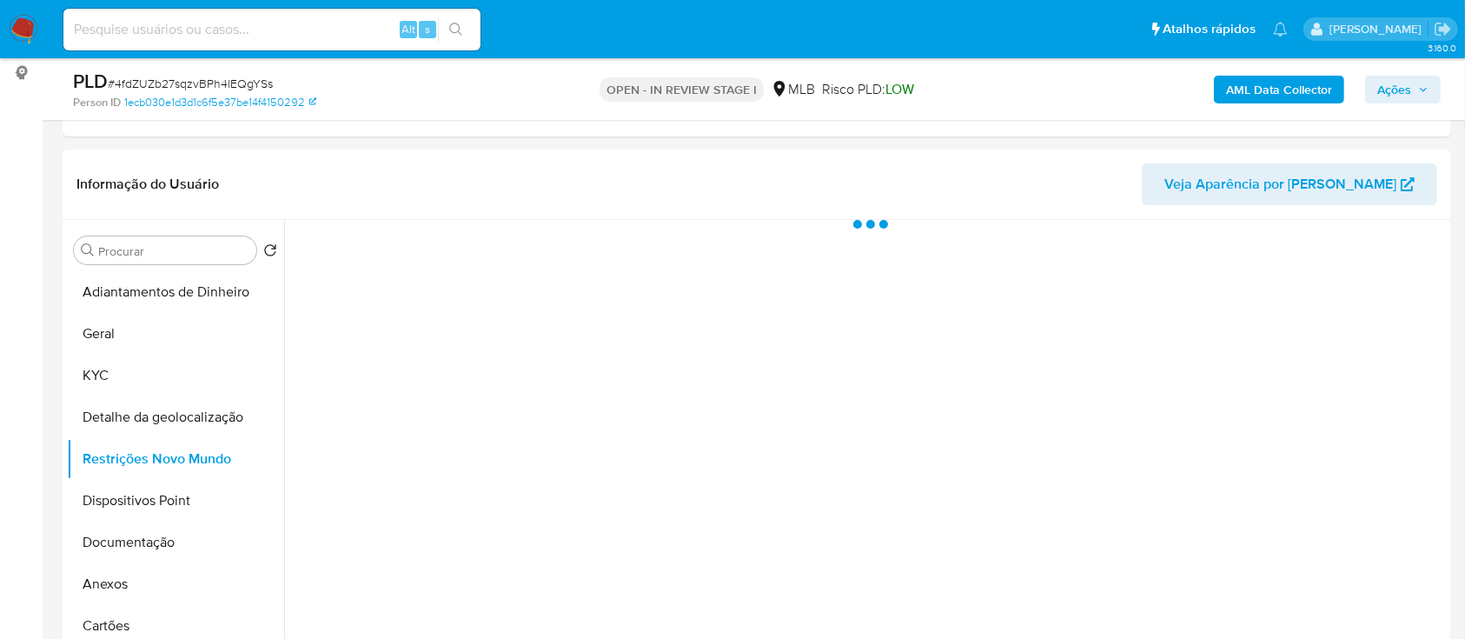
scroll to position [348, 0]
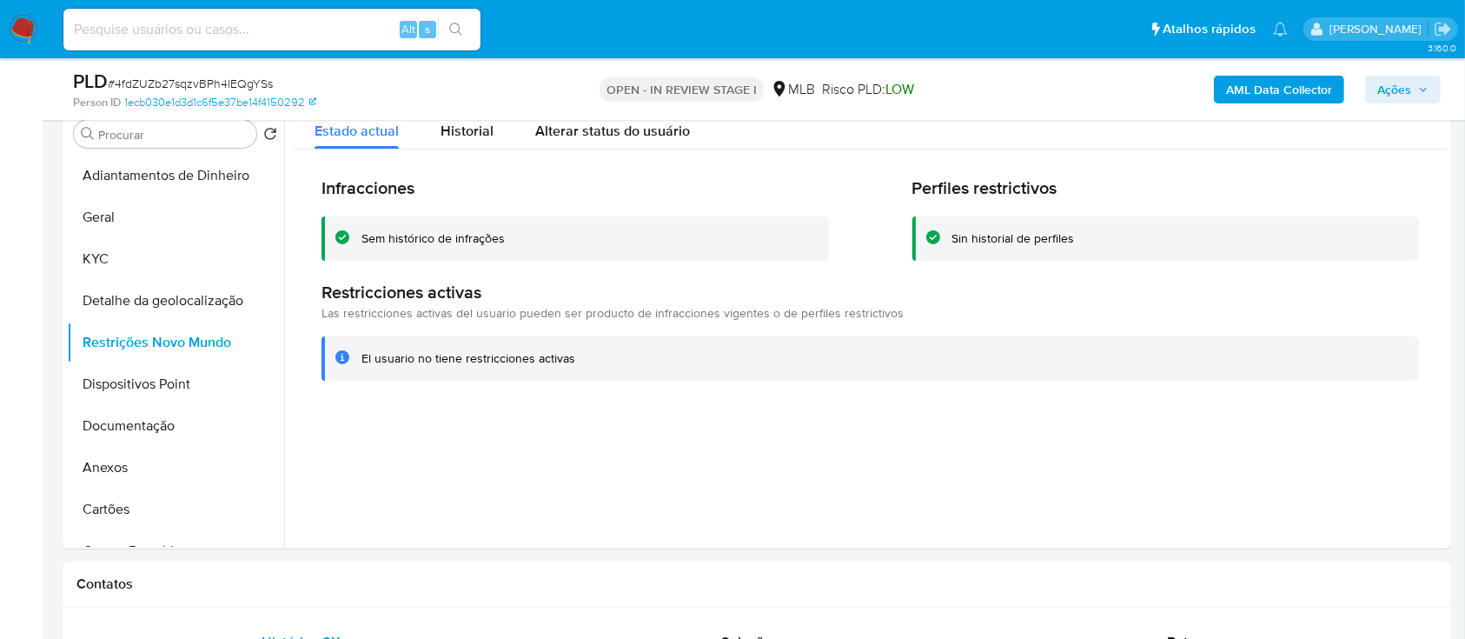
click at [335, 445] on div at bounding box center [865, 325] width 1163 height 445
click at [139, 380] on button "Dispositivos Point" at bounding box center [168, 384] width 203 height 42
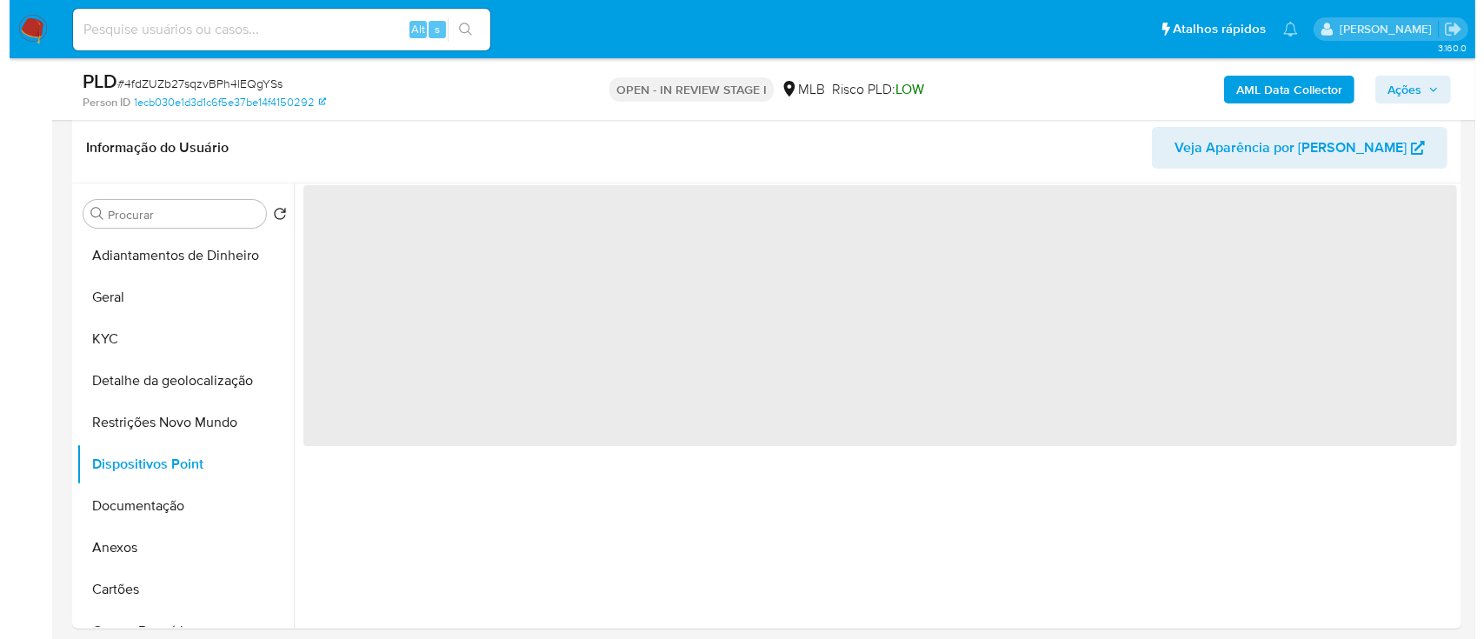
scroll to position [231, 0]
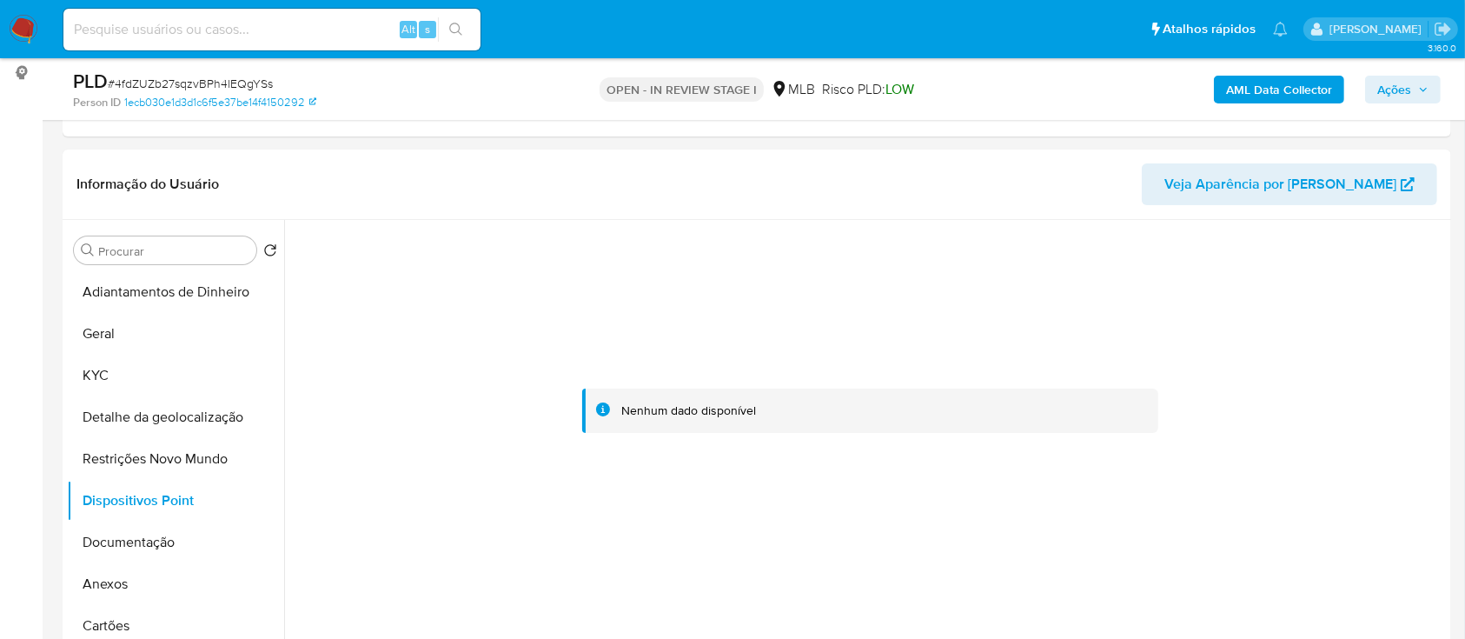
drag, startPoint x: 356, startPoint y: 354, endPoint x: 408, endPoint y: 306, distance: 70.7
click at [356, 352] on div at bounding box center [870, 411] width 1153 height 382
click at [139, 539] on button "Documentação" at bounding box center [168, 542] width 203 height 42
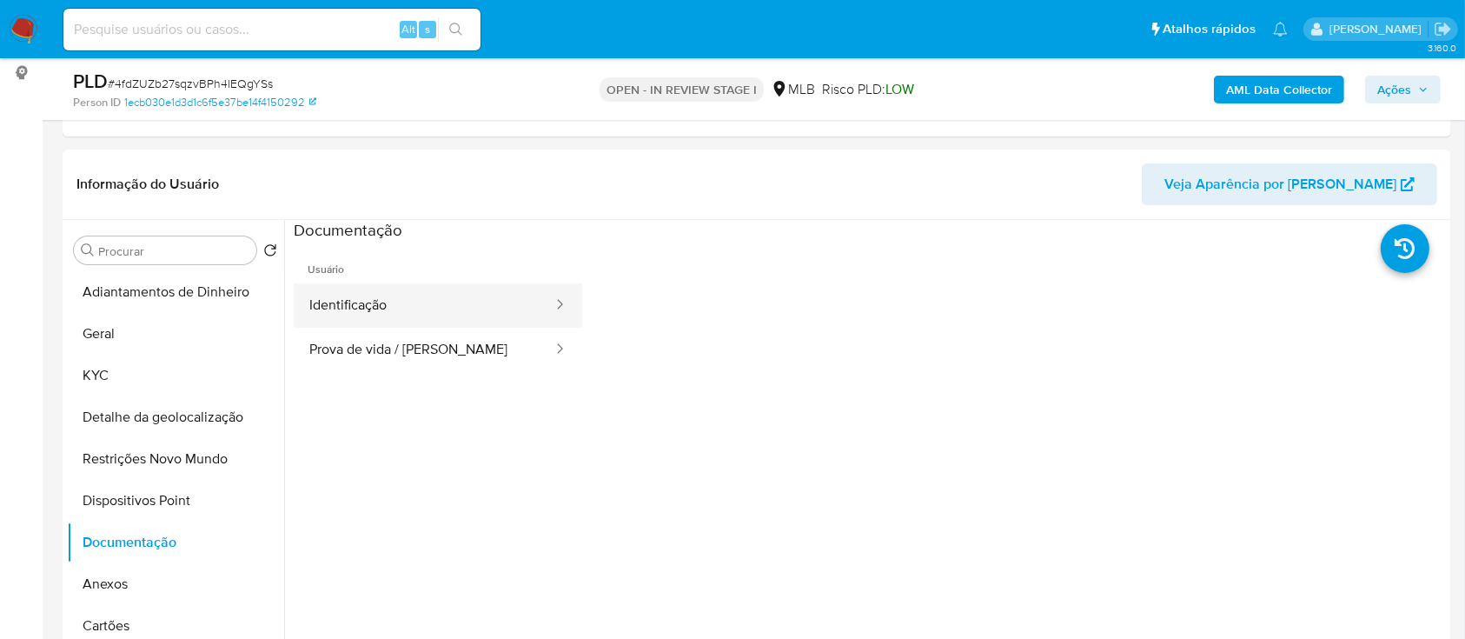
click at [344, 309] on button "Identificação" at bounding box center [424, 305] width 261 height 44
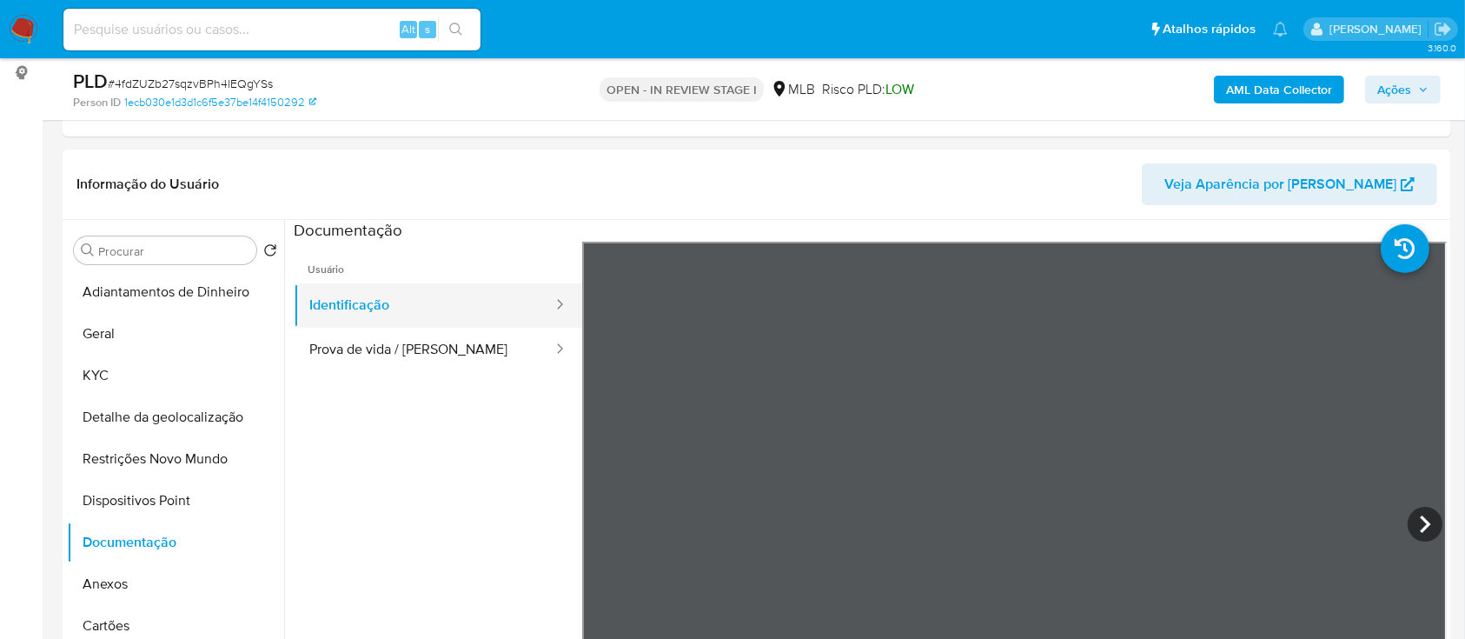
click at [371, 323] on button "Identificação" at bounding box center [424, 305] width 261 height 44
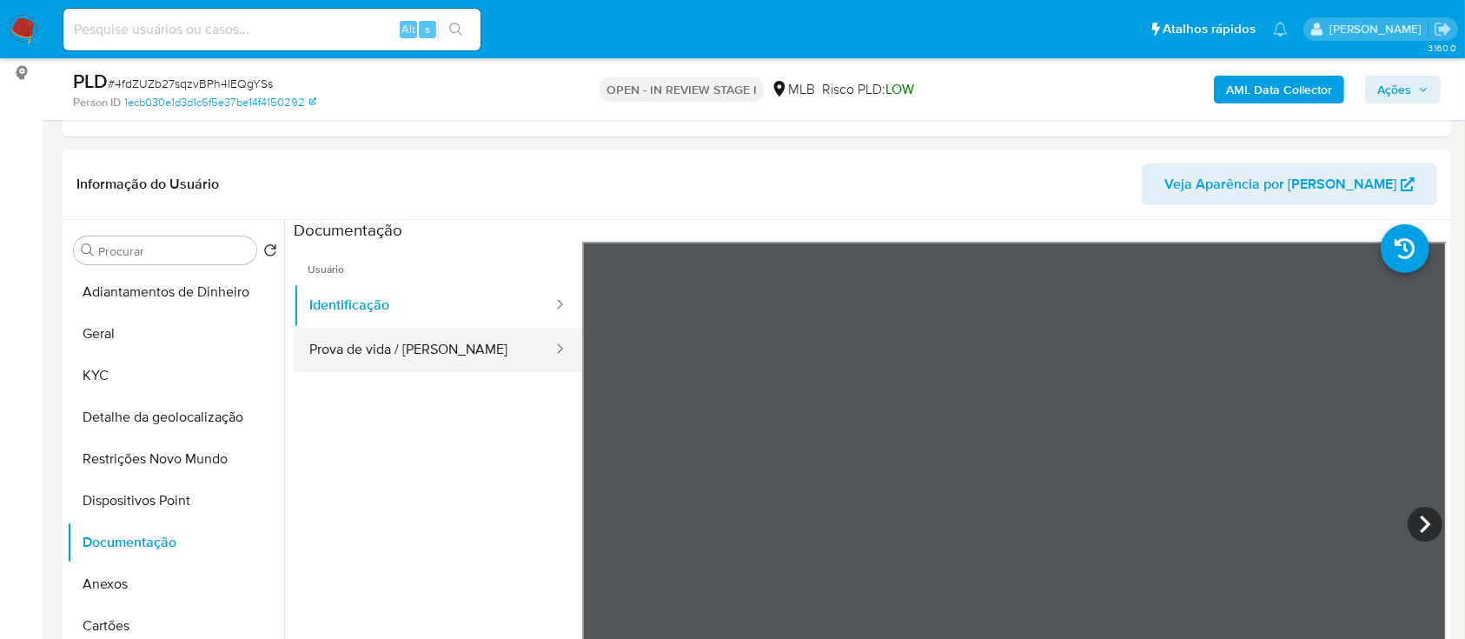
click at [434, 340] on button "Prova de vida / [PERSON_NAME]" at bounding box center [424, 350] width 261 height 44
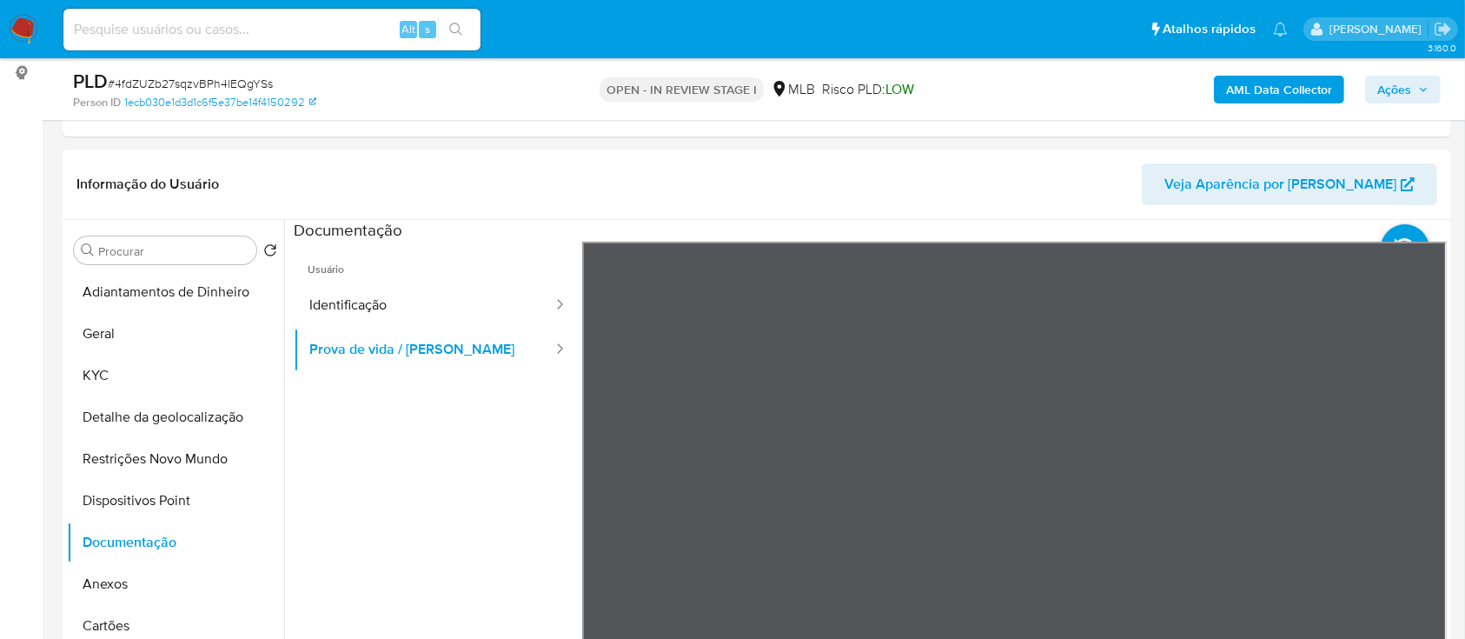
click at [1272, 87] on b "AML Data Collector" at bounding box center [1279, 90] width 106 height 28
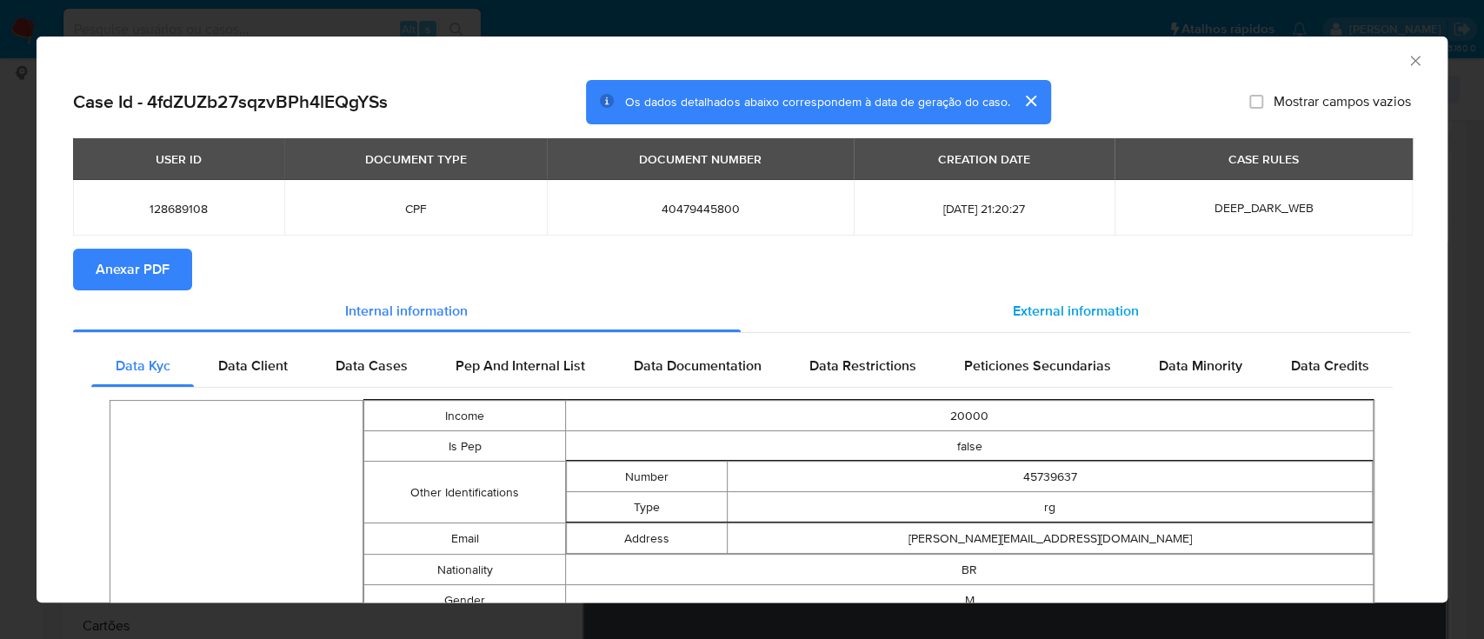
click at [1054, 309] on span "External information" at bounding box center [1076, 311] width 126 height 20
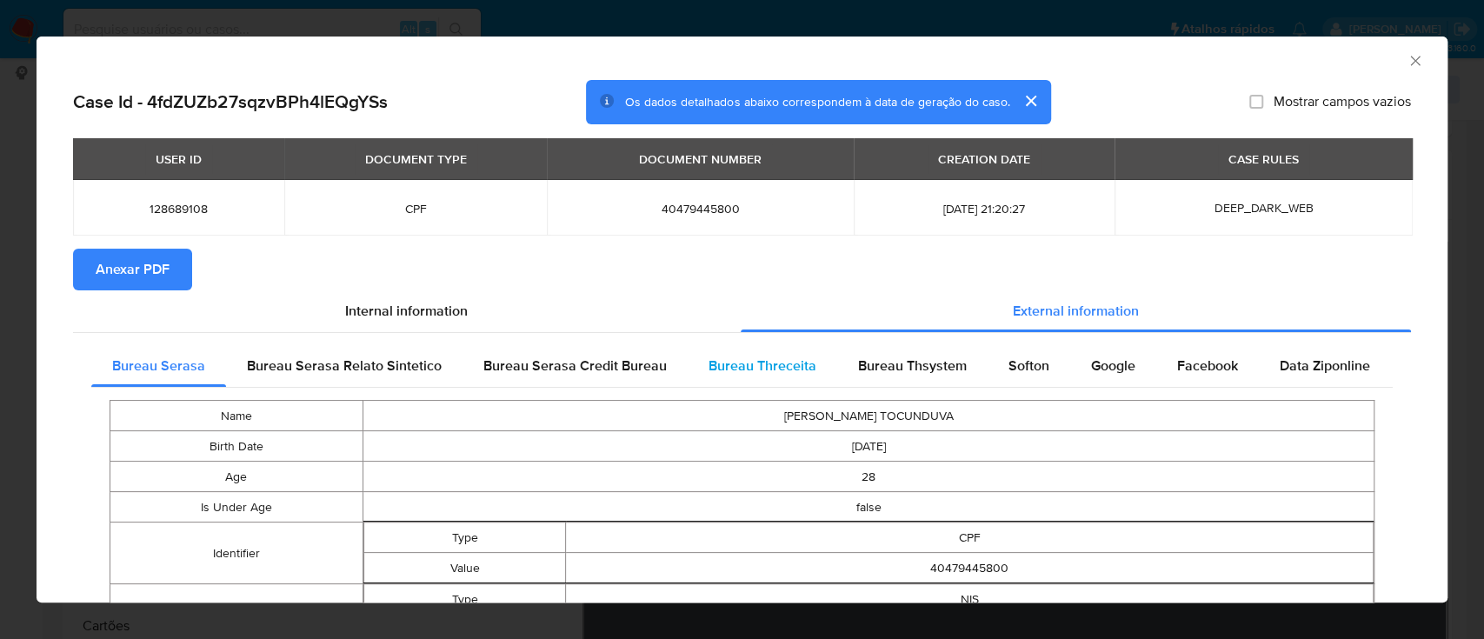
drag, startPoint x: 781, startPoint y: 375, endPoint x: 794, endPoint y: 371, distance: 13.5
click at [783, 375] on span "Bureau Threceita" at bounding box center [762, 365] width 108 height 20
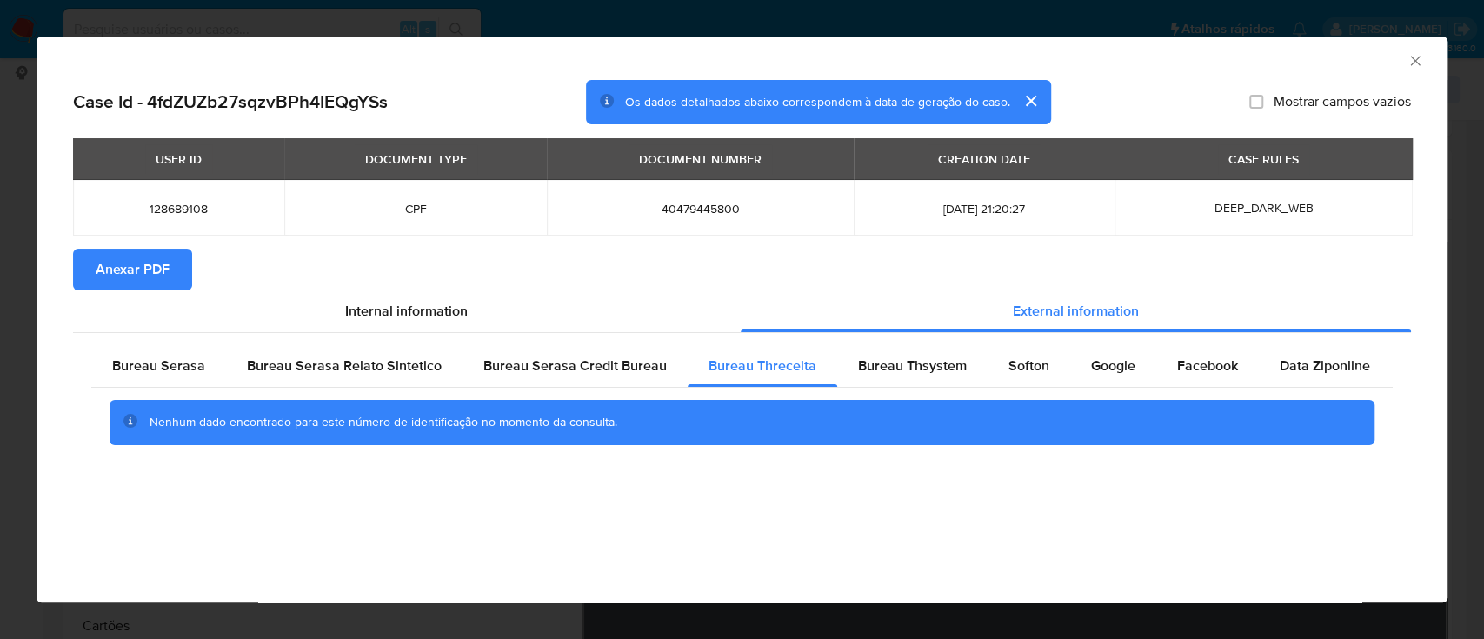
click at [1292, 63] on div "AML Data Collector" at bounding box center [728, 58] width 1358 height 19
click at [848, 389] on div "Nenhum dado encontrado para este número de identificação no momento da consulta." at bounding box center [741, 423] width 1301 height 70
click at [867, 371] on span "Bureau Thsystem" at bounding box center [912, 365] width 109 height 20
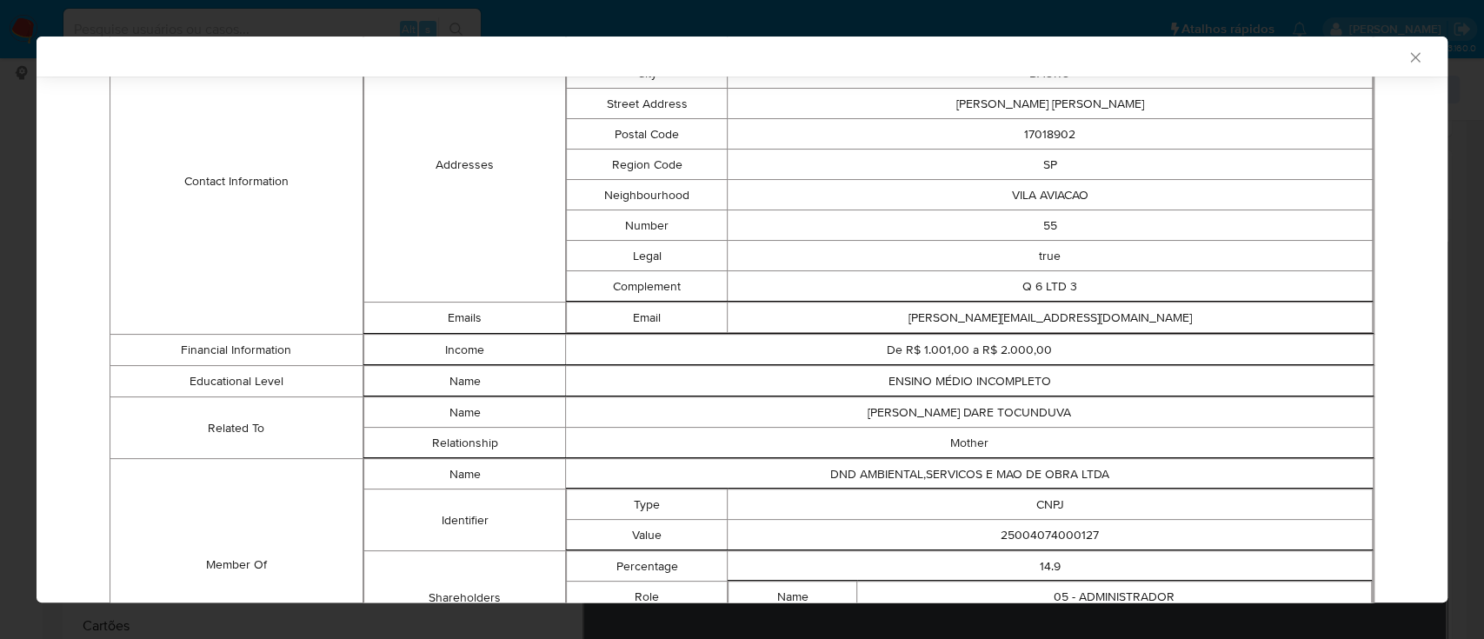
scroll to position [858, 0]
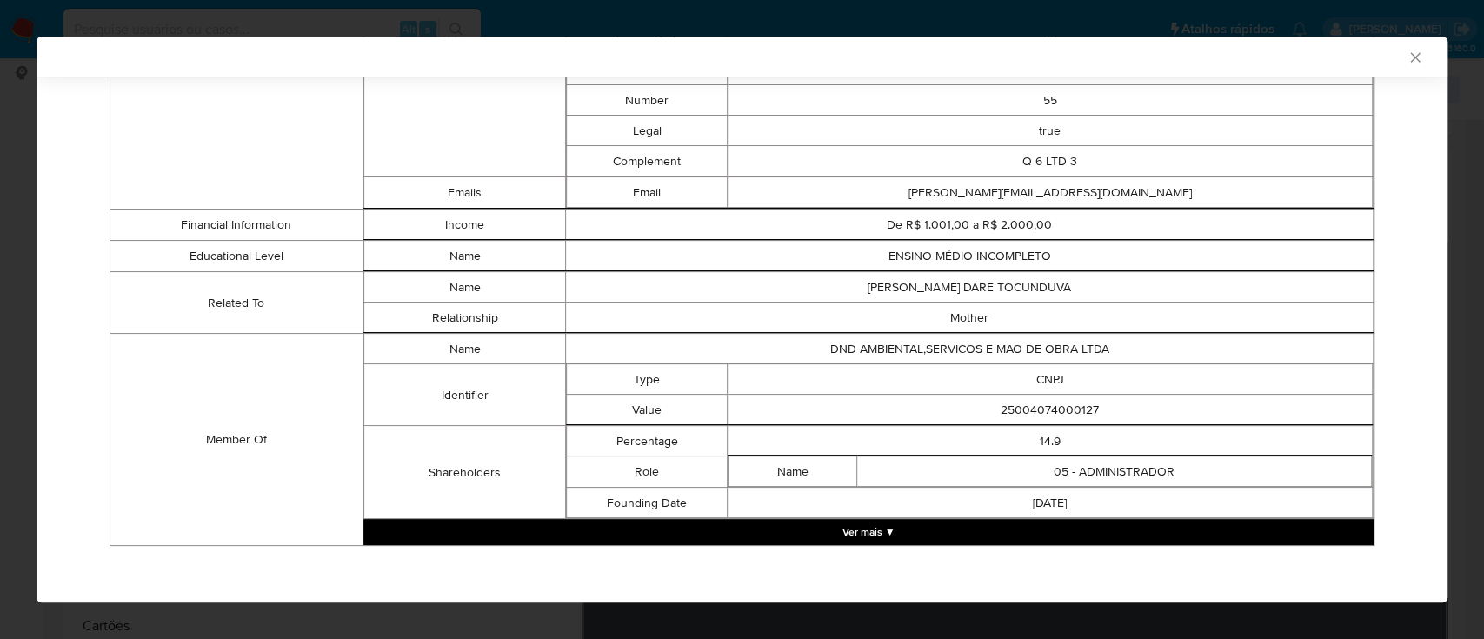
click at [883, 532] on button "Ver mais ▼" at bounding box center [868, 532] width 1010 height 26
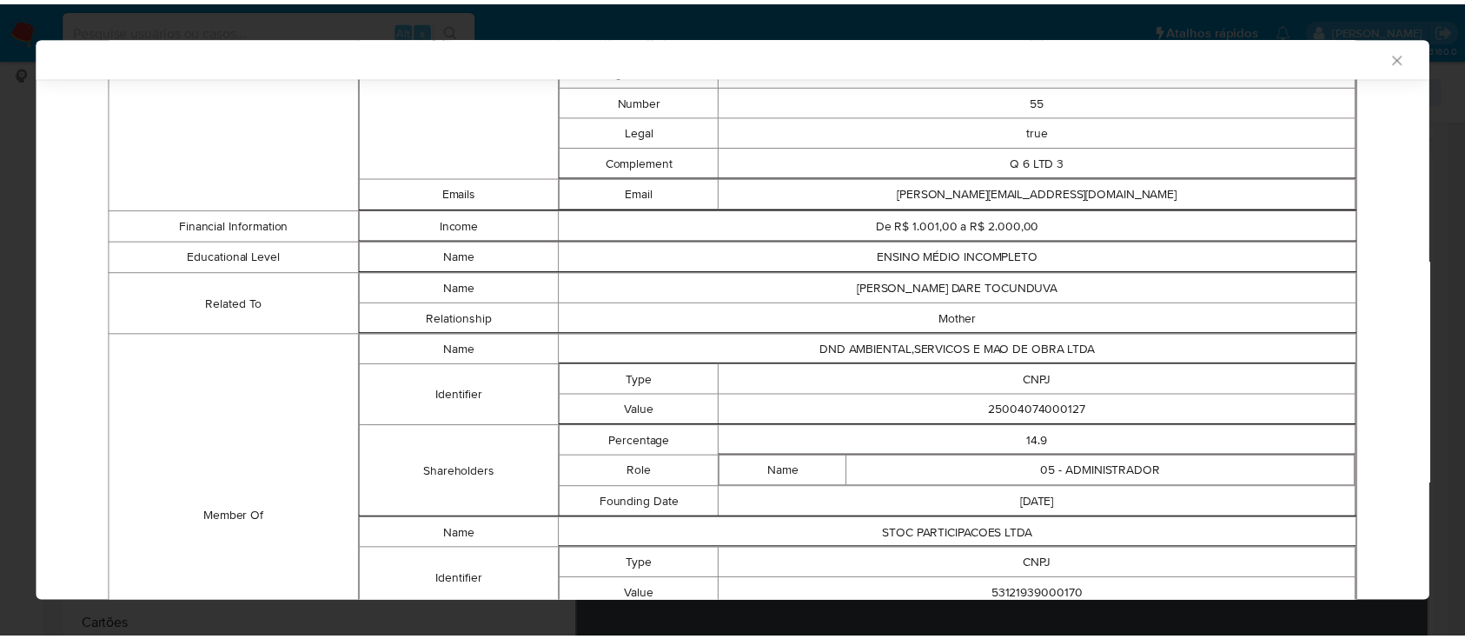
scroll to position [1012, 0]
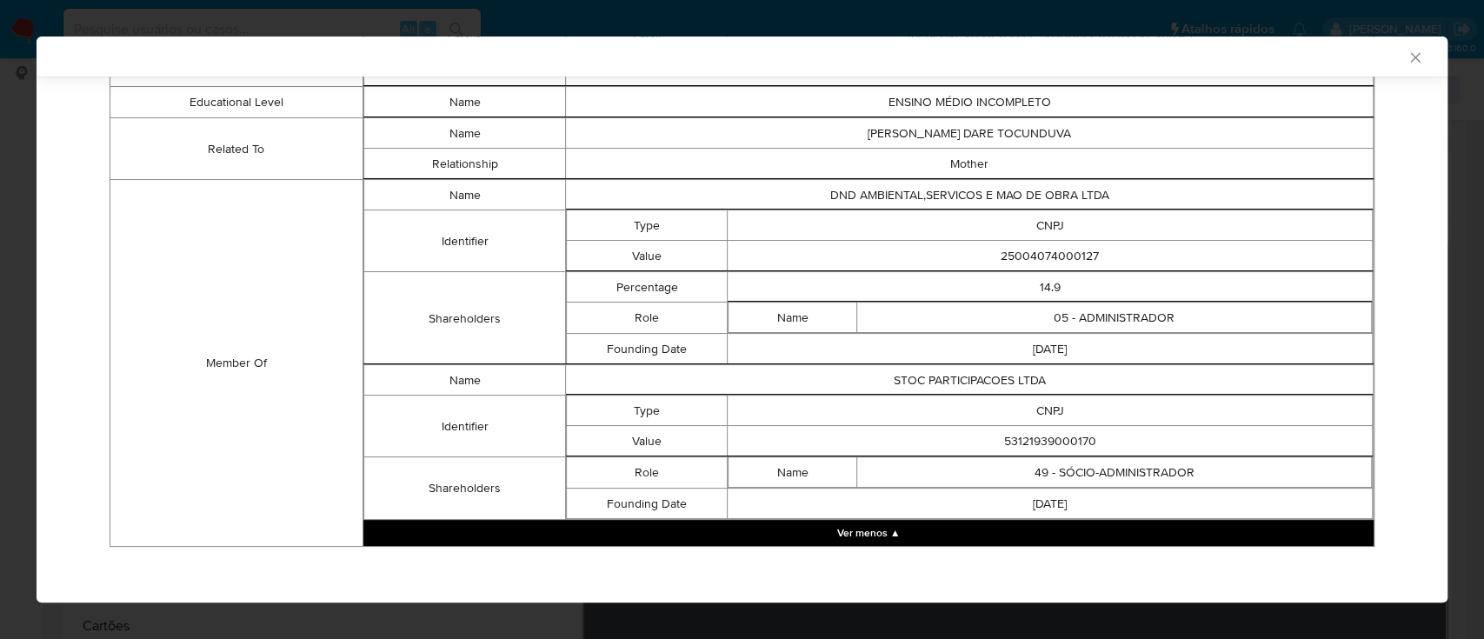
drag, startPoint x: 260, startPoint y: 317, endPoint x: 429, endPoint y: 235, distance: 188.5
click at [269, 315] on td "Member Of" at bounding box center [236, 363] width 253 height 367
drag, startPoint x: 1104, startPoint y: 240, endPoint x: 921, endPoint y: 271, distance: 185.2
click at [907, 262] on td "25004074000127" at bounding box center [1049, 256] width 645 height 30
copy td "25004074000127"
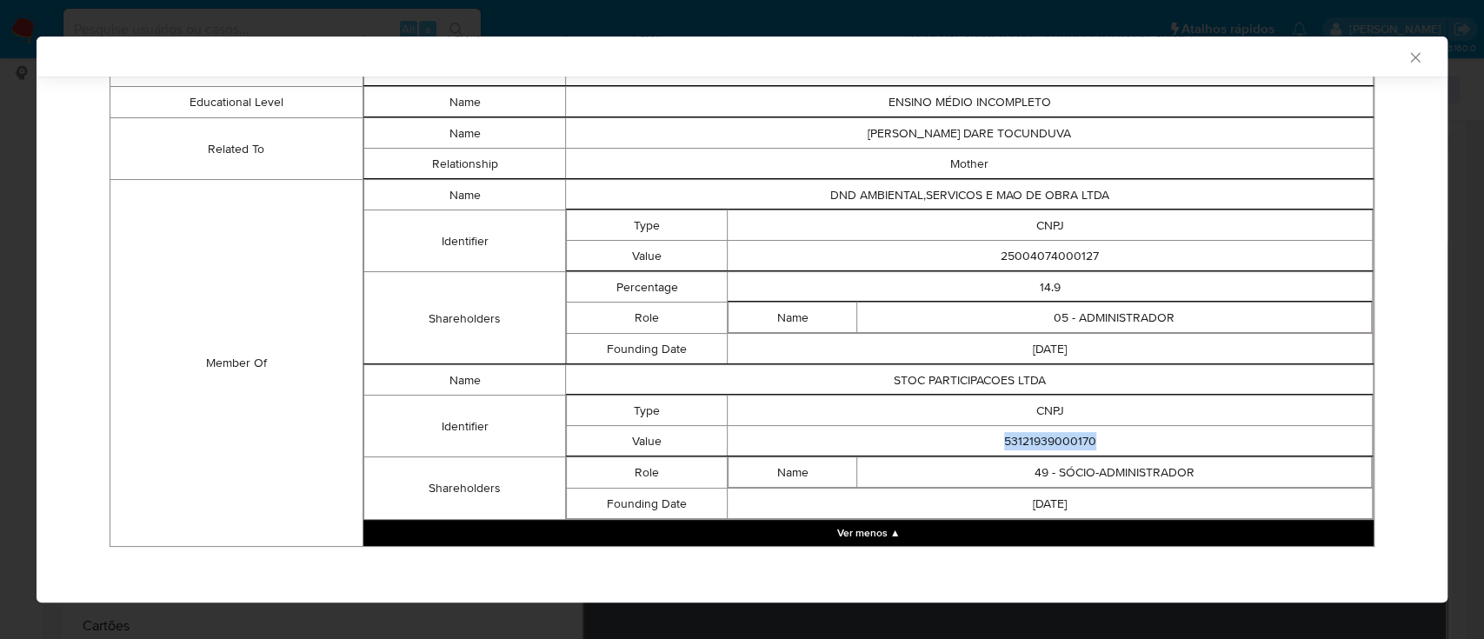
drag, startPoint x: 1097, startPoint y: 442, endPoint x: 918, endPoint y: 448, distance: 179.1
click at [919, 448] on td "53121939000170" at bounding box center [1049, 441] width 645 height 30
copy td "53121939000170"
click at [1406, 52] on icon "Fechar a janela" at bounding box center [1414, 57] width 17 height 17
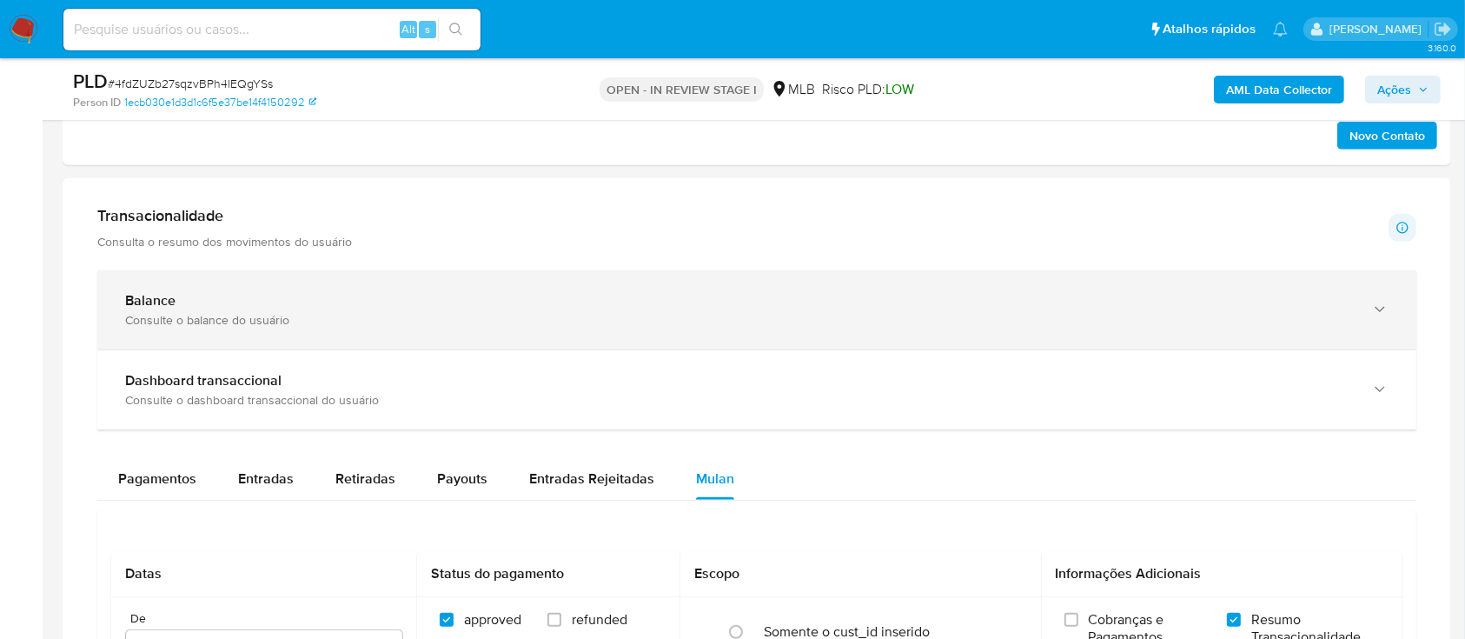
scroll to position [1159, 0]
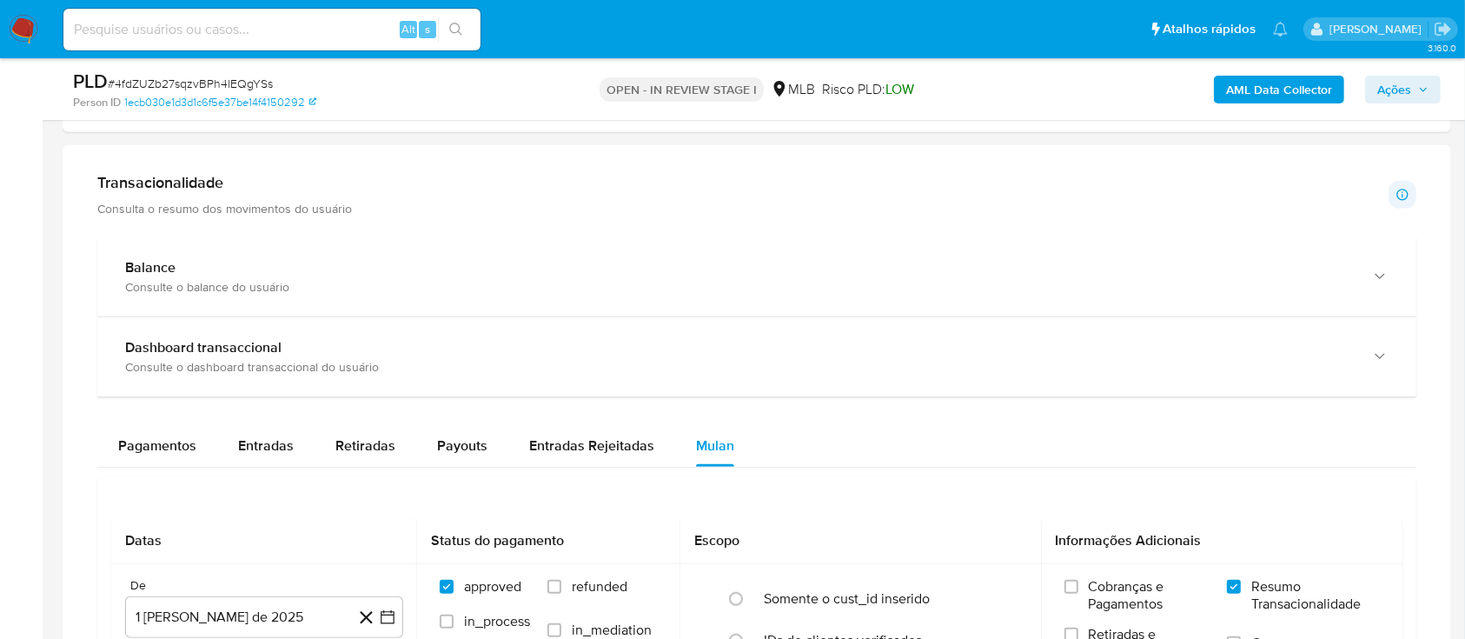
click at [1259, 90] on b "AML Data Collector" at bounding box center [1279, 90] width 106 height 28
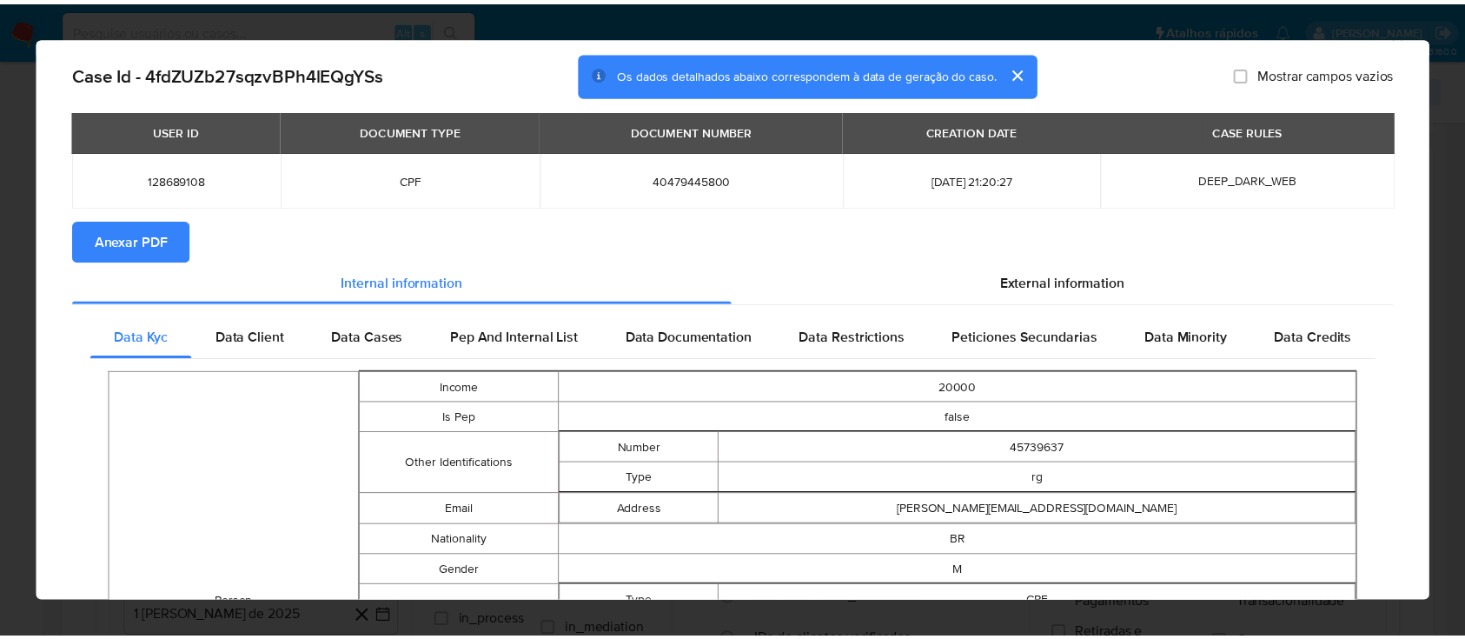
scroll to position [0, 0]
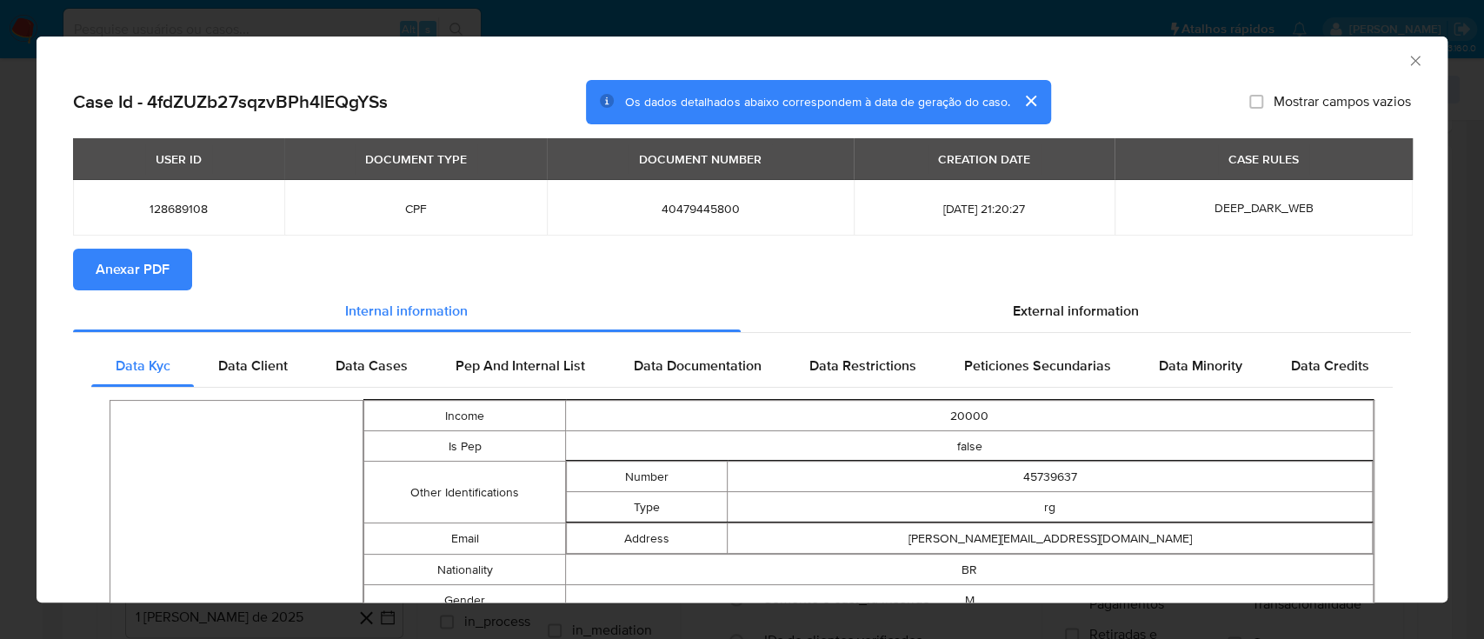
click at [1406, 59] on icon "Fechar a janela" at bounding box center [1414, 60] width 17 height 17
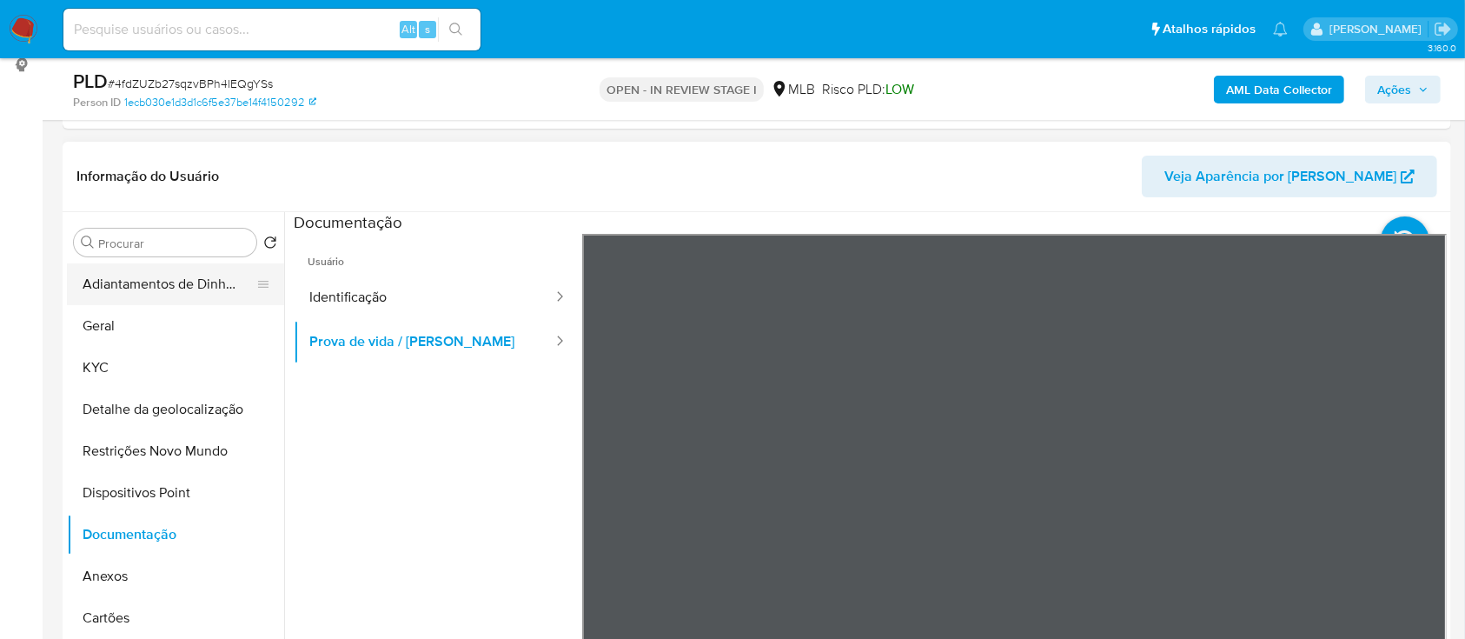
scroll to position [231, 0]
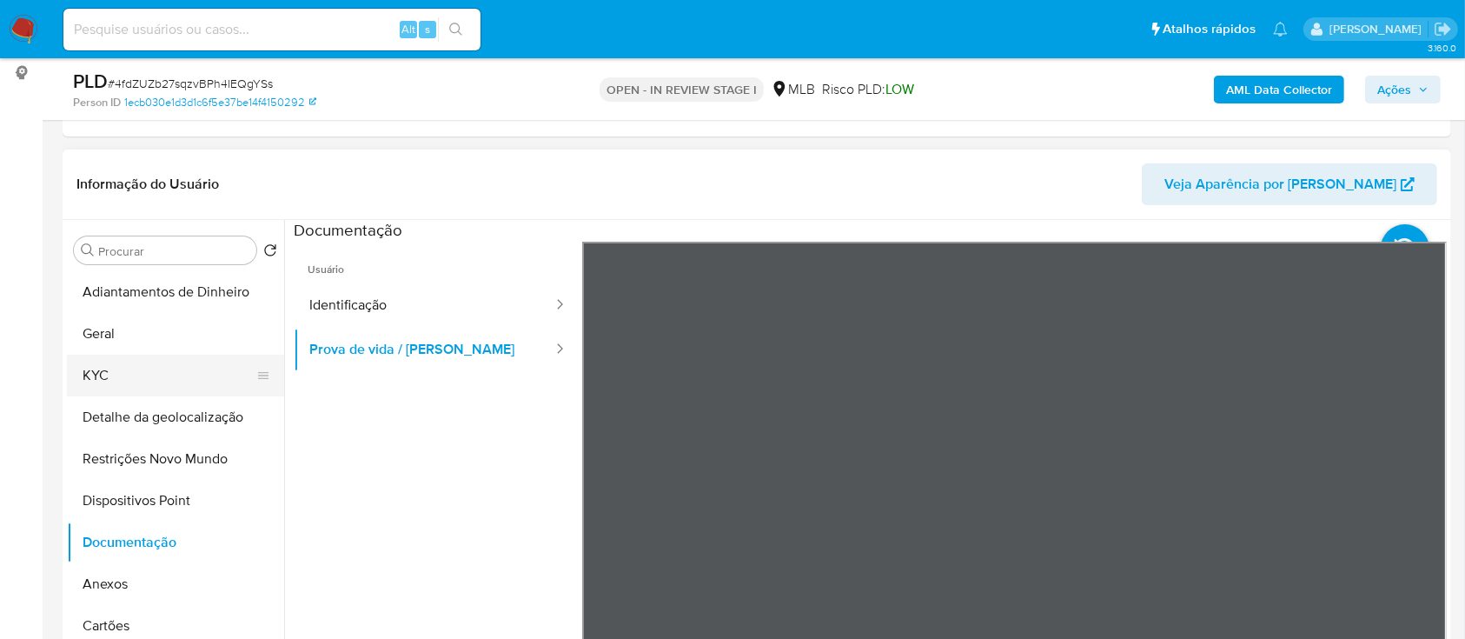
click at [97, 375] on button "KYC" at bounding box center [168, 376] width 203 height 42
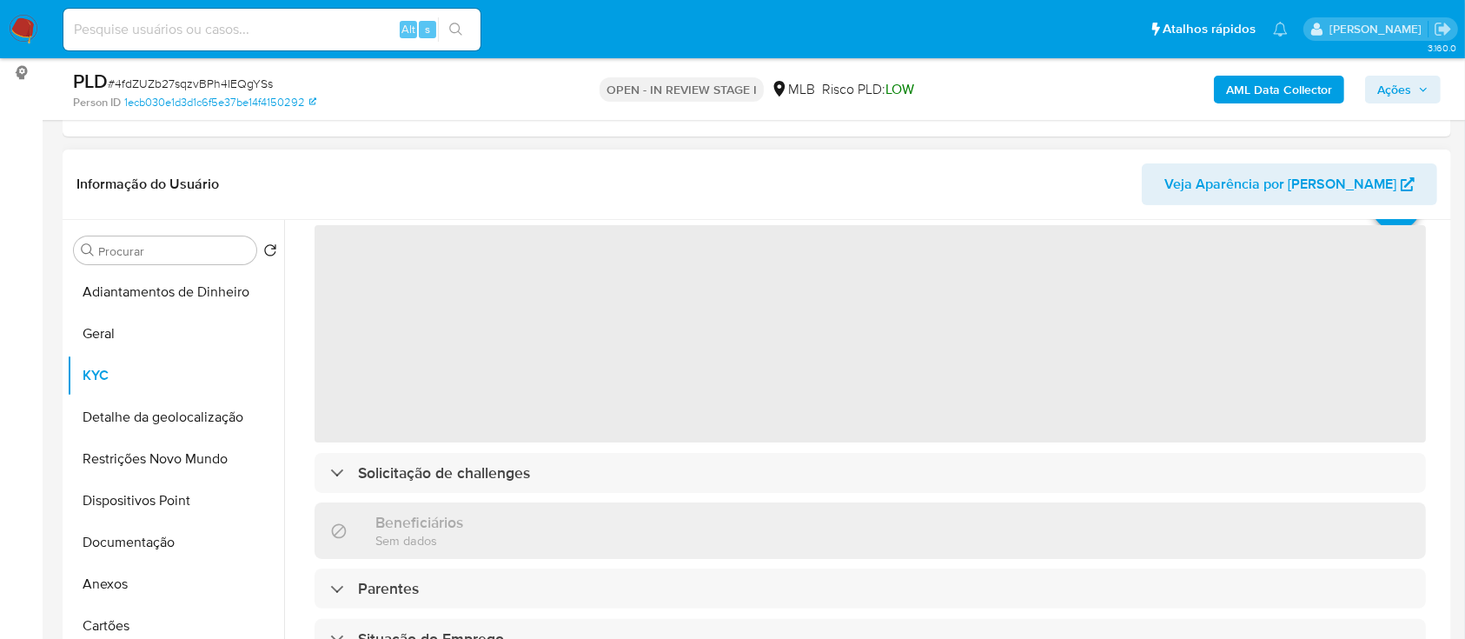
scroll to position [116, 0]
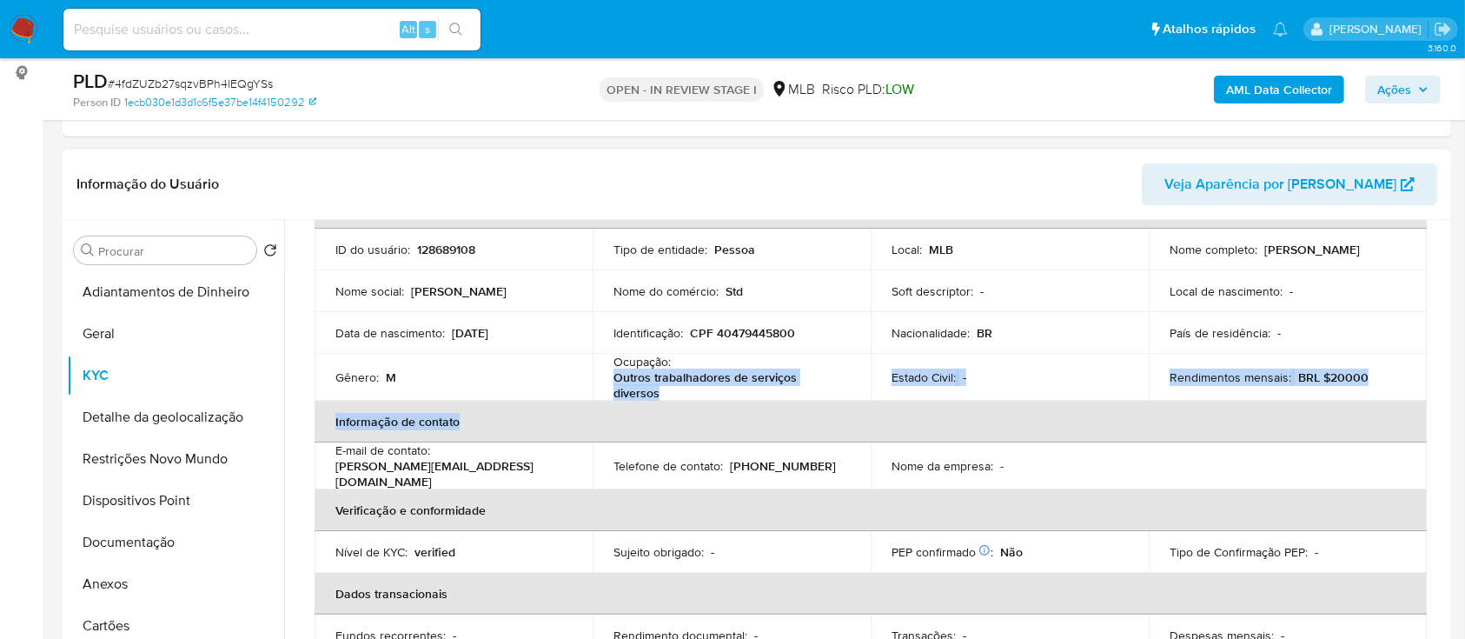
drag, startPoint x: 661, startPoint y: 401, endPoint x: 609, endPoint y: 382, distance: 55.3
click at [609, 382] on table "Dados pessoais ID do usuário : 128689108 Tipo de entidade : Pessoa Local : MLB …" at bounding box center [871, 442] width 1112 height 511
click at [778, 408] on th "Informação de contato" at bounding box center [871, 422] width 1112 height 42
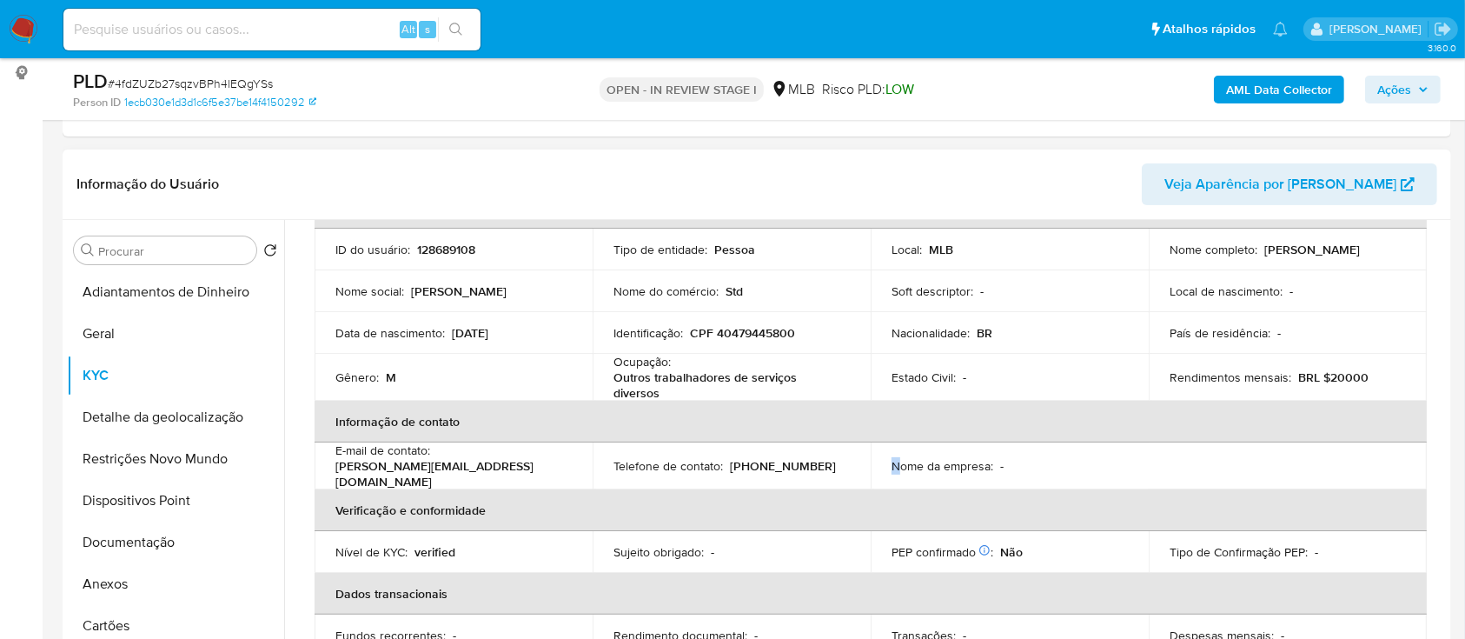
click at [897, 458] on p "Nome da empresa :" at bounding box center [943, 466] width 102 height 16
drag, startPoint x: 674, startPoint y: 395, endPoint x: 597, endPoint y: 390, distance: 76.7
click at [597, 390] on td "Ocupação : Outros trabalhadores de serviços diversos" at bounding box center [732, 377] width 278 height 47
copy p "Outros trabalhadores de serviços diversos"
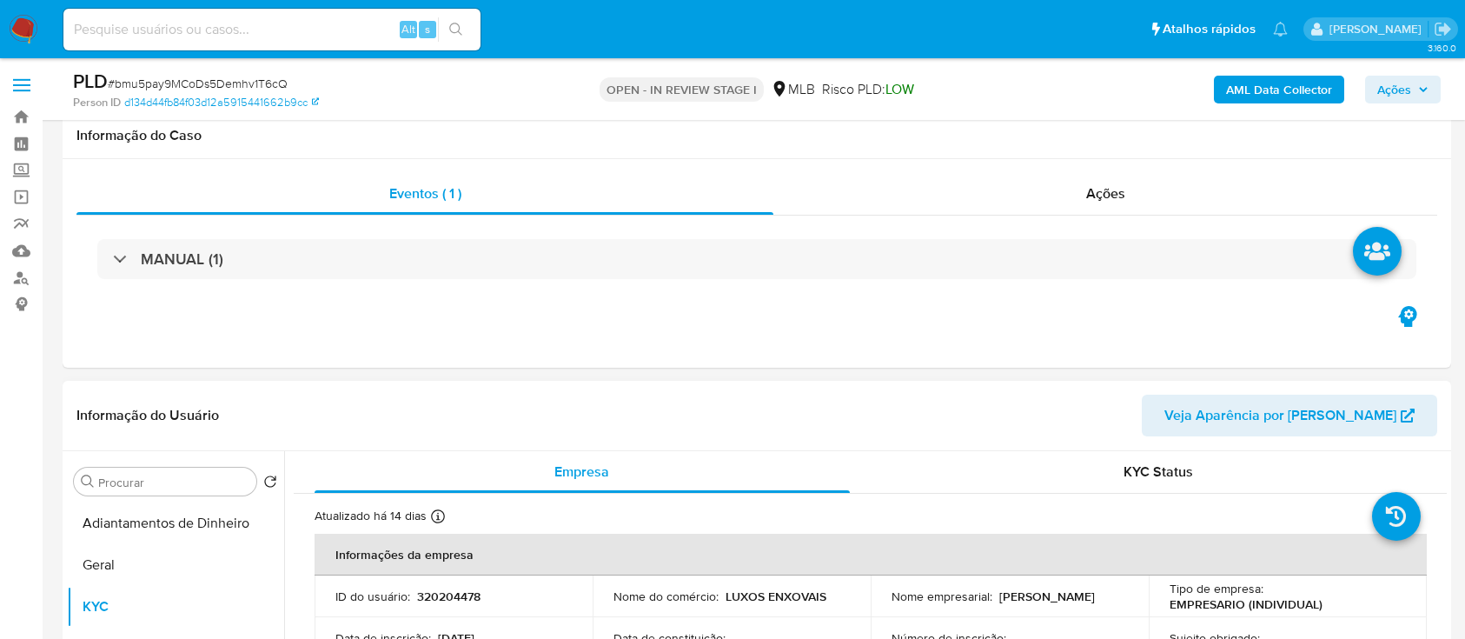
scroll to position [116, 0]
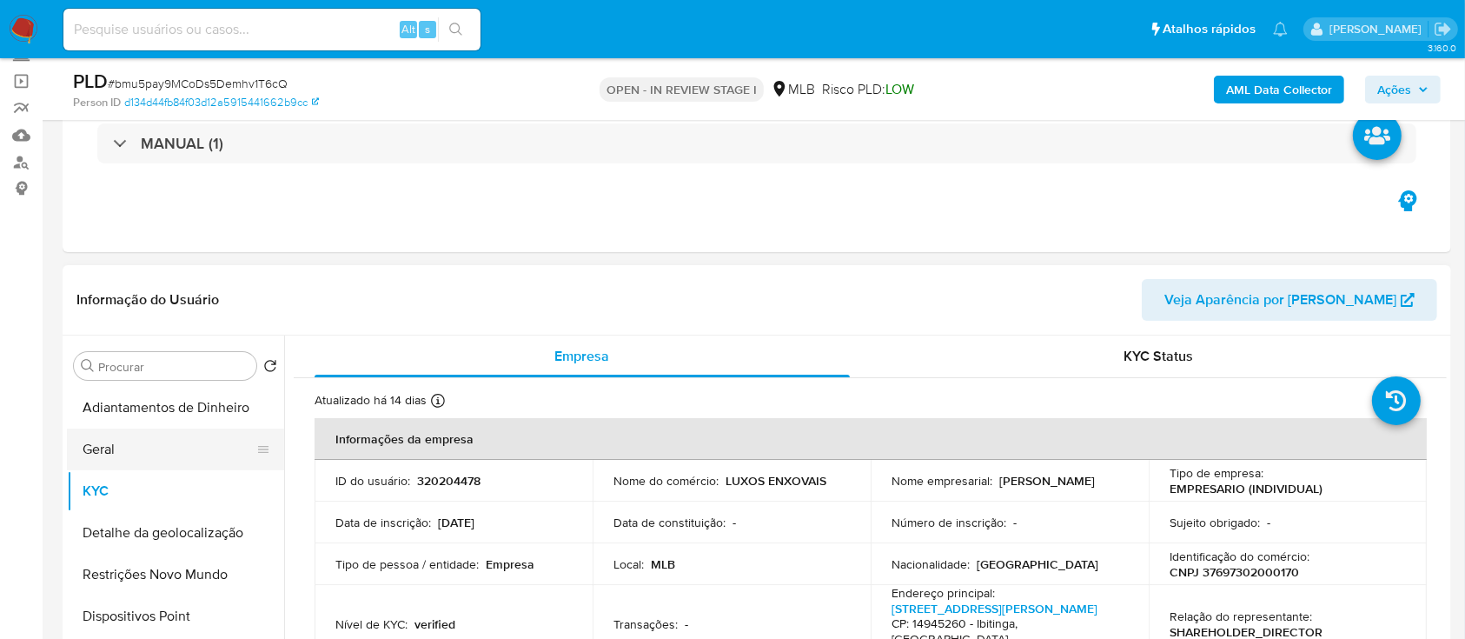
click at [116, 443] on button "Geral" at bounding box center [168, 449] width 203 height 42
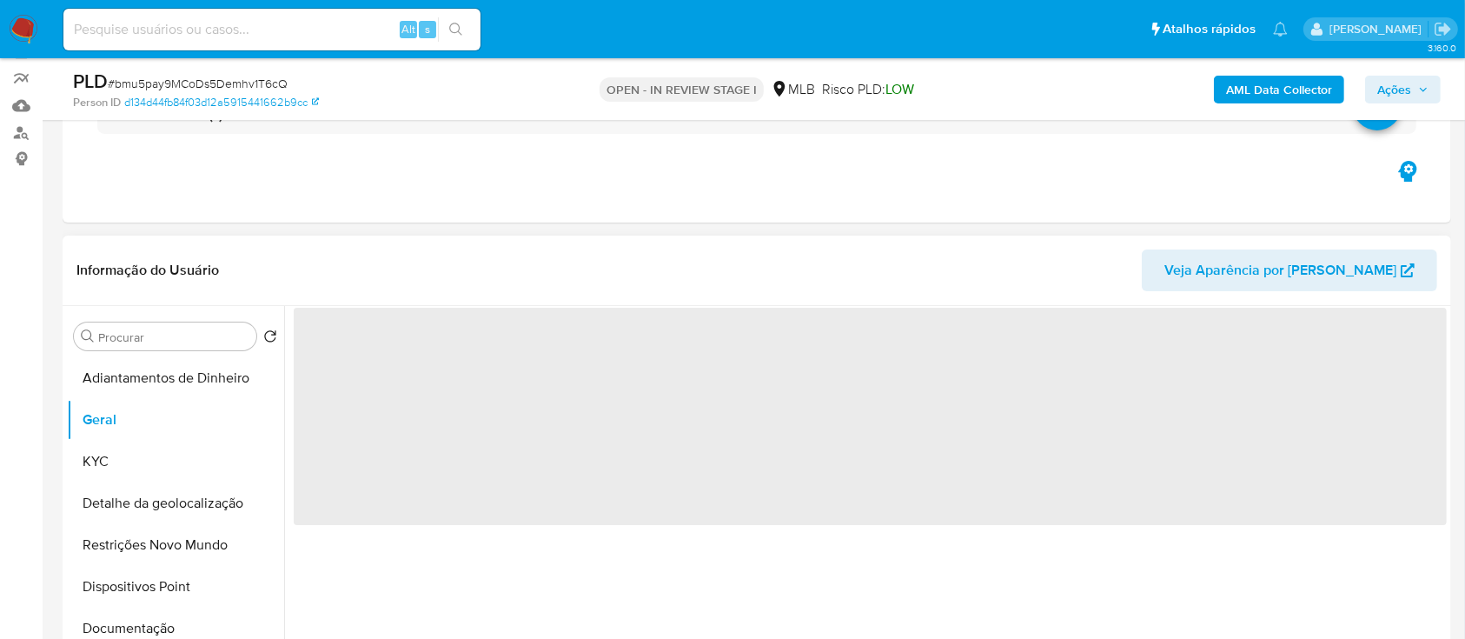
scroll to position [231, 0]
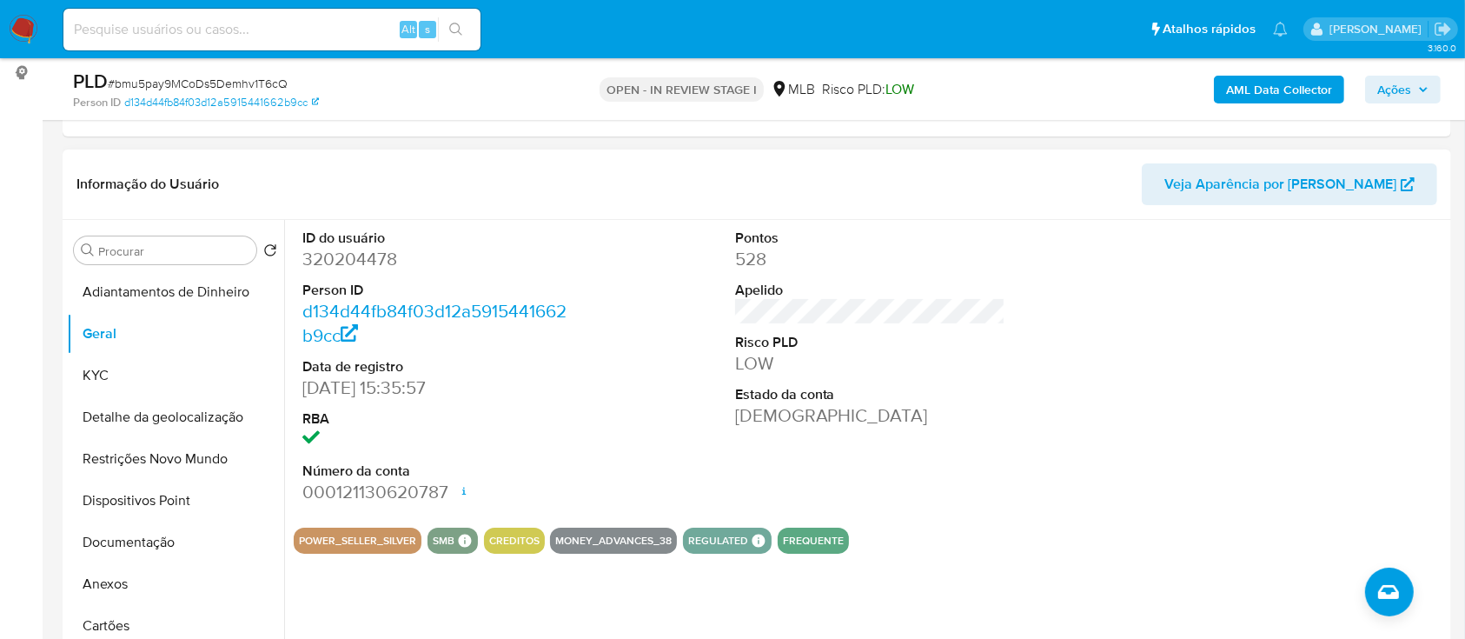
click at [1313, 300] on div at bounding box center [1303, 367] width 289 height 294
click at [81, 384] on button "KYC" at bounding box center [168, 376] width 203 height 42
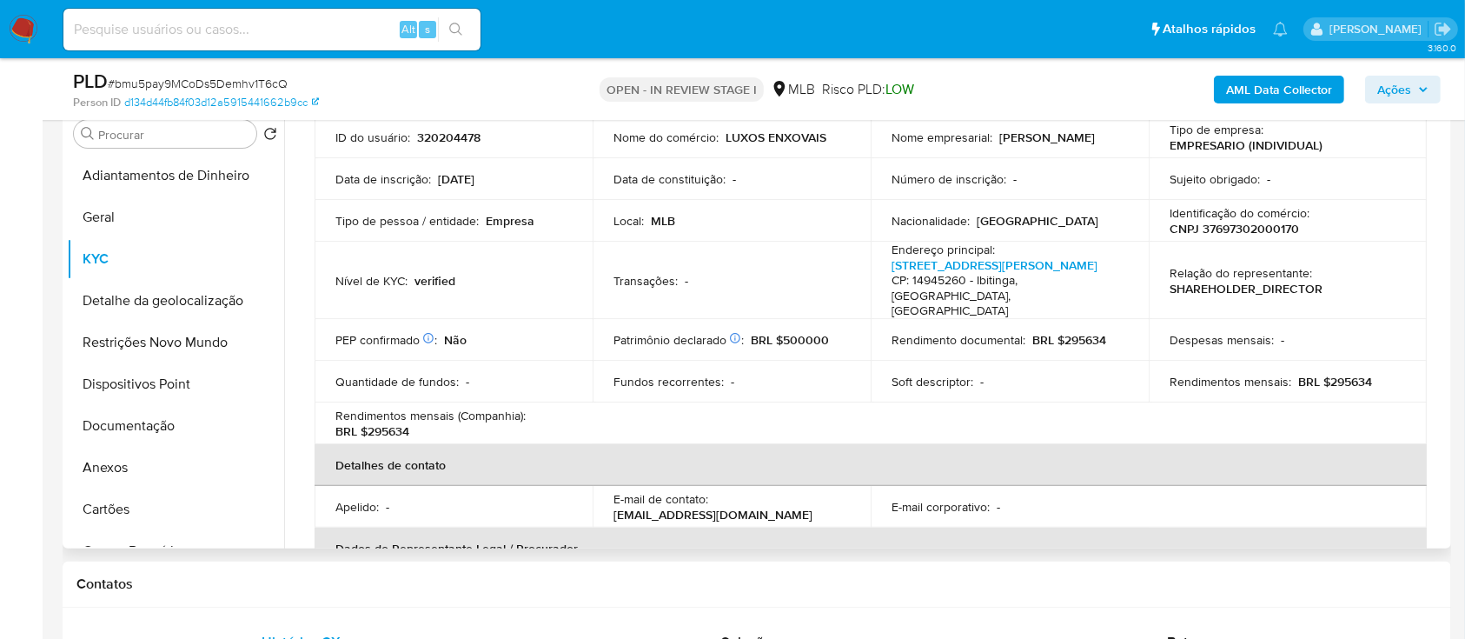
scroll to position [96, 0]
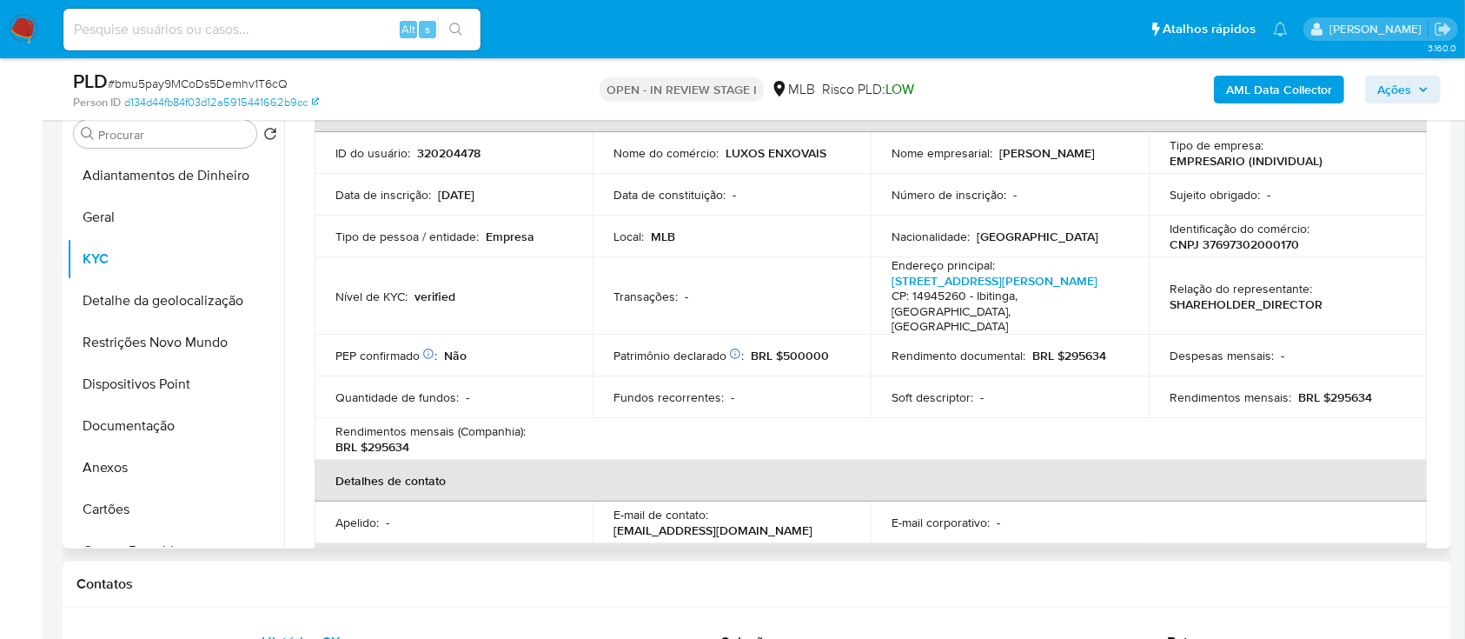
click at [1401, 153] on td "Tipo de empresa : EMPRESARIO (INDIVIDUAL)" at bounding box center [1288, 153] width 278 height 42
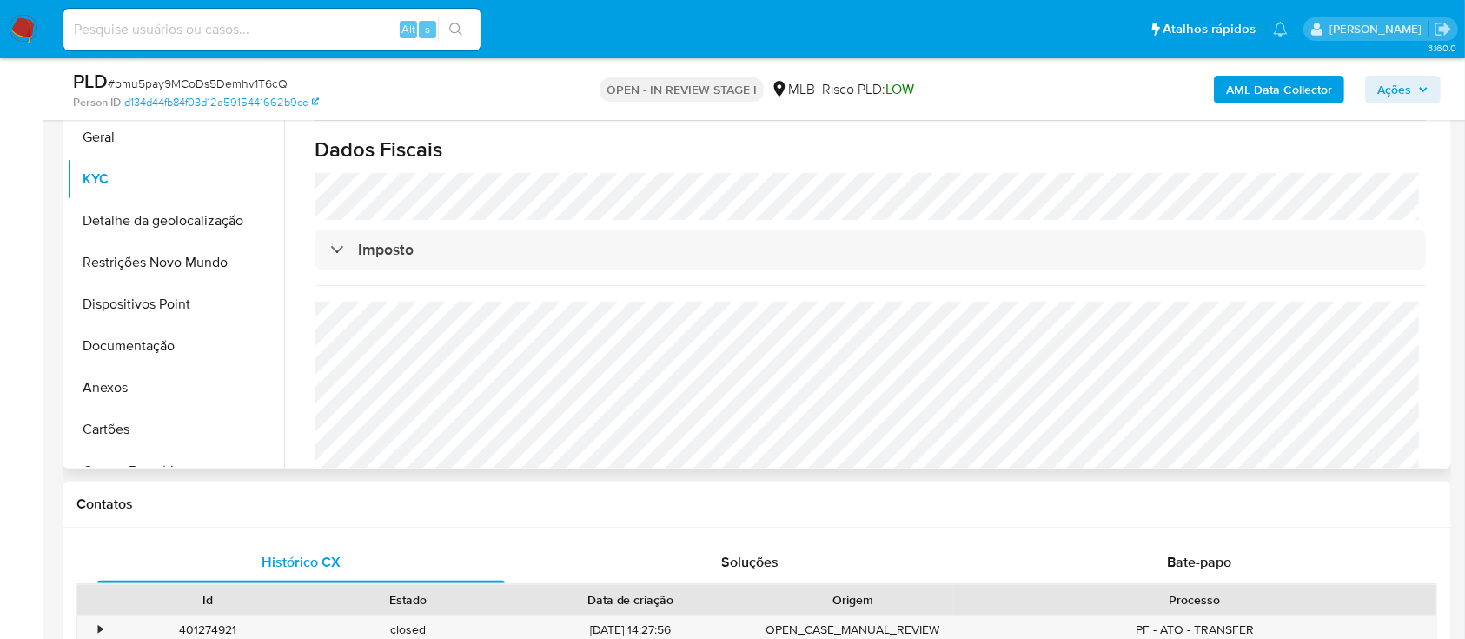
scroll to position [463, 0]
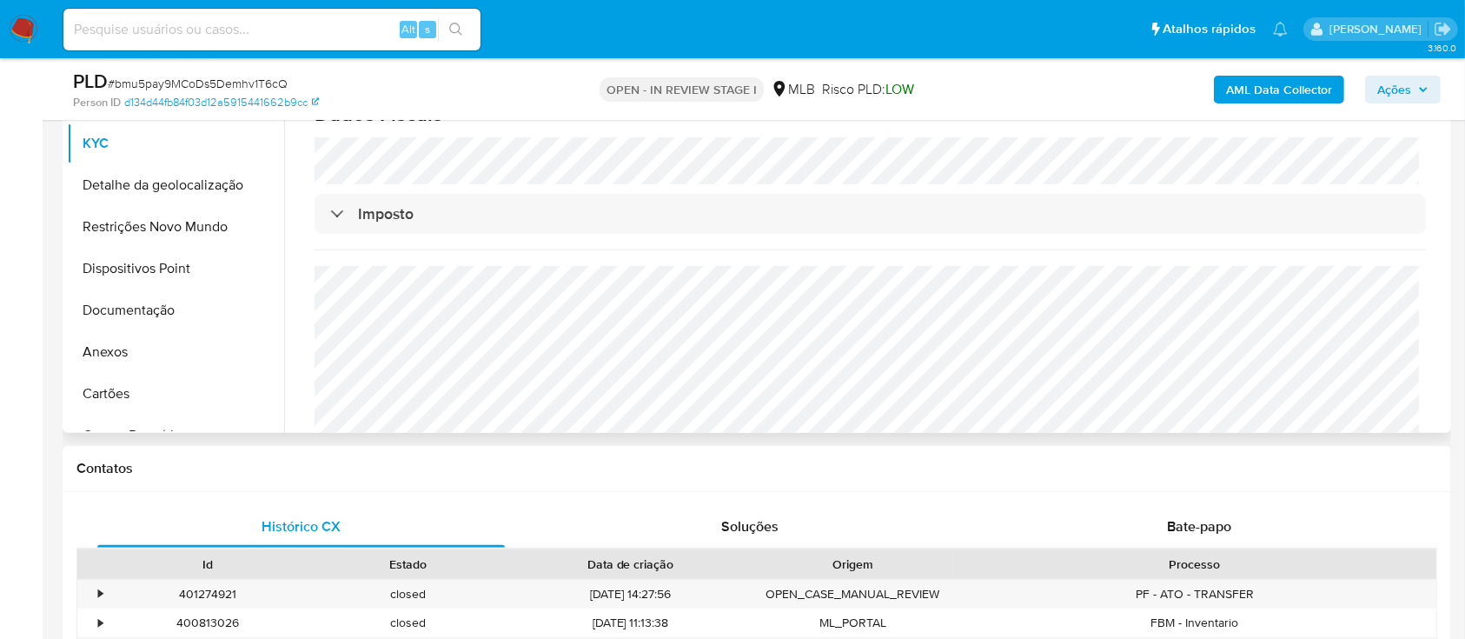
drag, startPoint x: 117, startPoint y: 183, endPoint x: 455, endPoint y: 230, distance: 341.5
click at [119, 183] on button "Detalhe da geolocalização" at bounding box center [175, 185] width 217 height 42
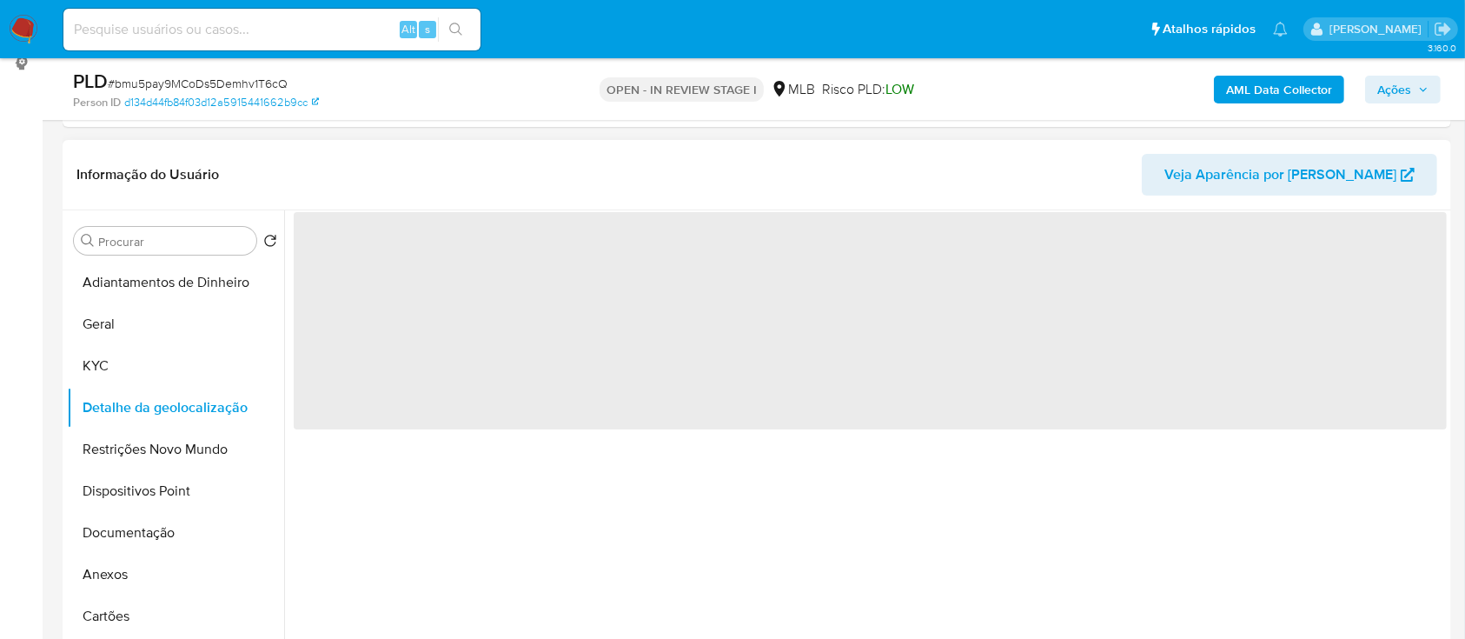
scroll to position [231, 0]
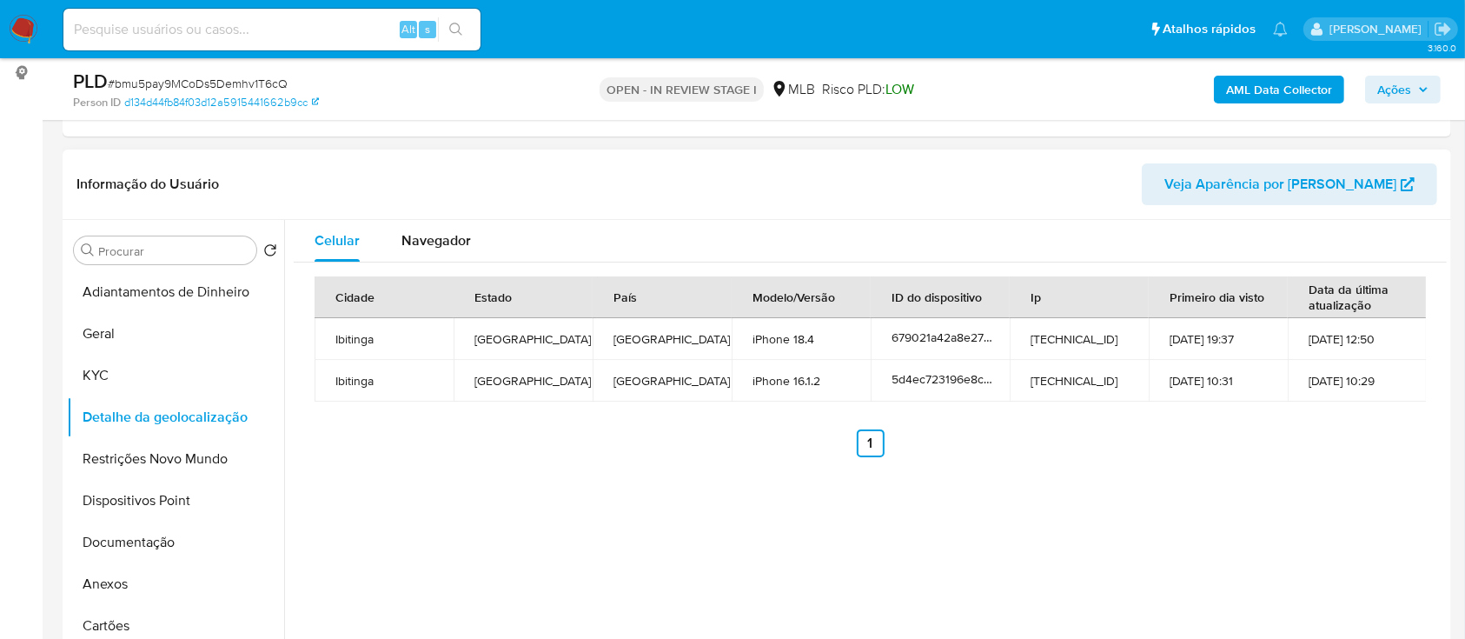
click at [959, 195] on header "Informação do Usuário Veja Aparência por [PERSON_NAME]" at bounding box center [756, 184] width 1361 height 42
click at [142, 455] on button "Restrições Novo Mundo" at bounding box center [168, 459] width 203 height 42
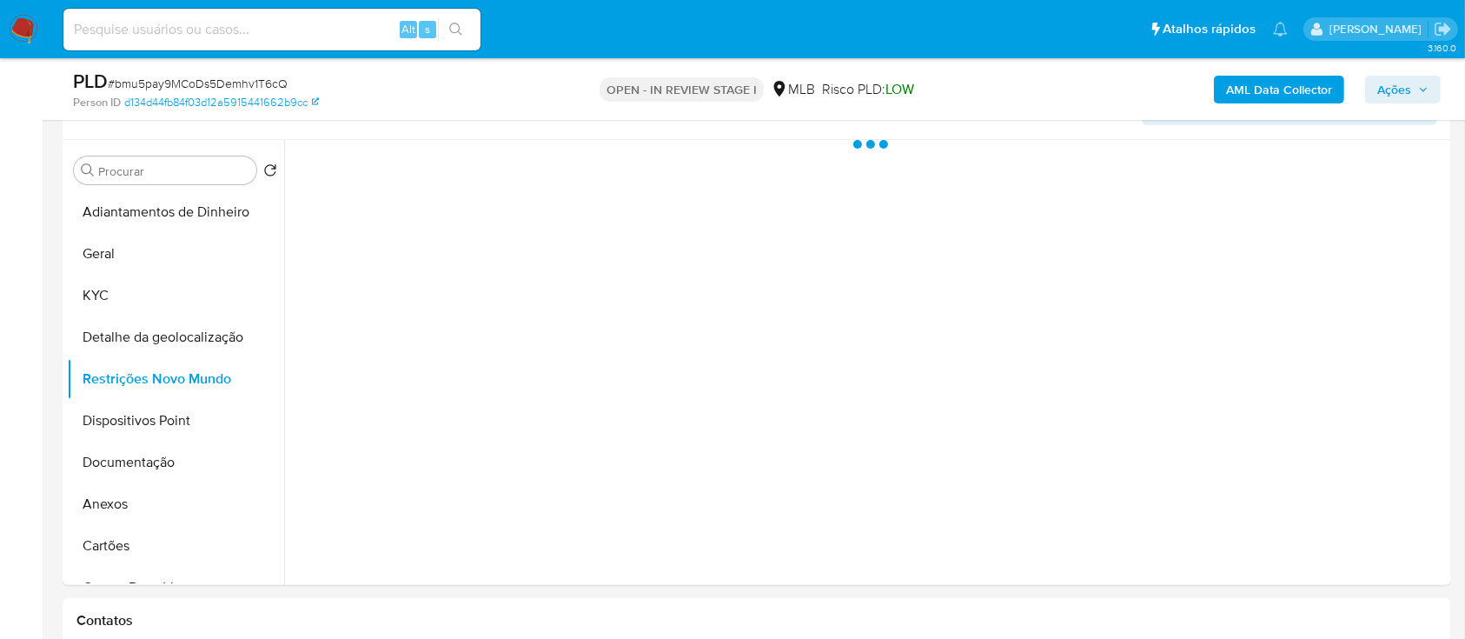
scroll to position [348, 0]
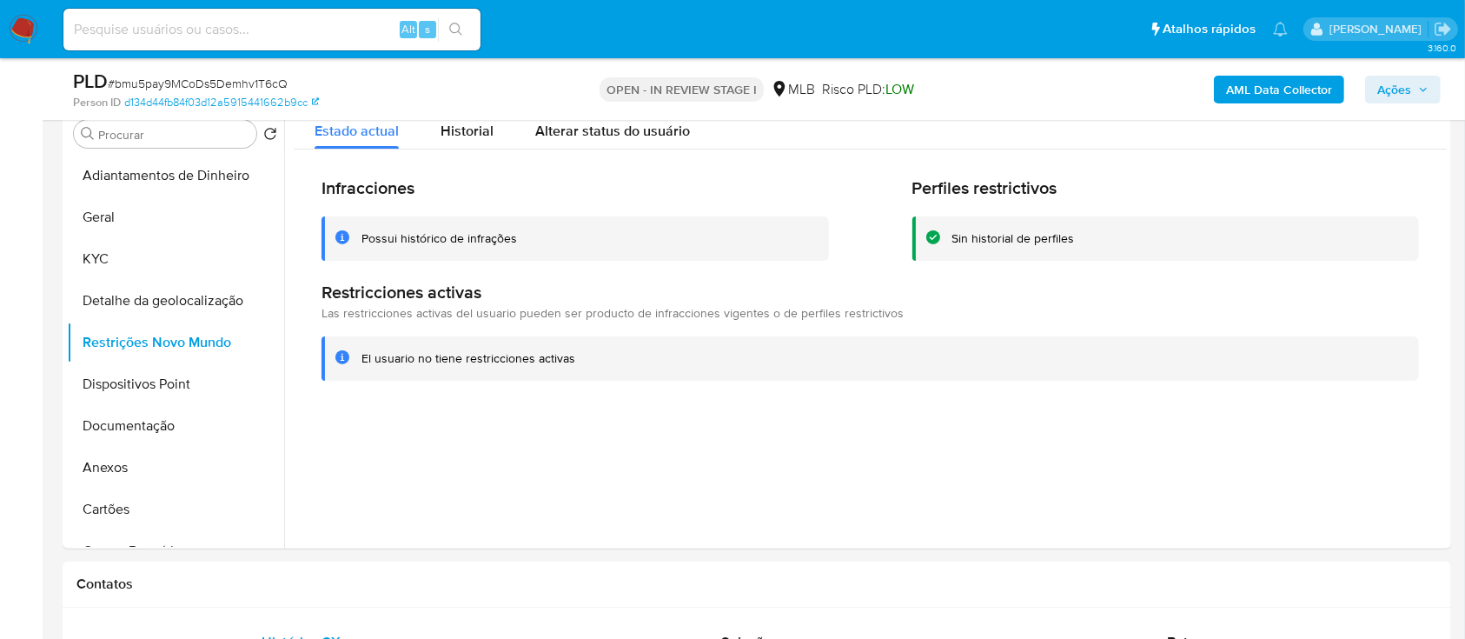
click at [1325, 461] on div at bounding box center [865, 325] width 1163 height 445
drag, startPoint x: 1344, startPoint y: 471, endPoint x: 992, endPoint y: 97, distance: 513.4
click at [1332, 461] on div at bounding box center [865, 325] width 1163 height 445
click at [118, 375] on button "Dispositivos Point" at bounding box center [168, 384] width 203 height 42
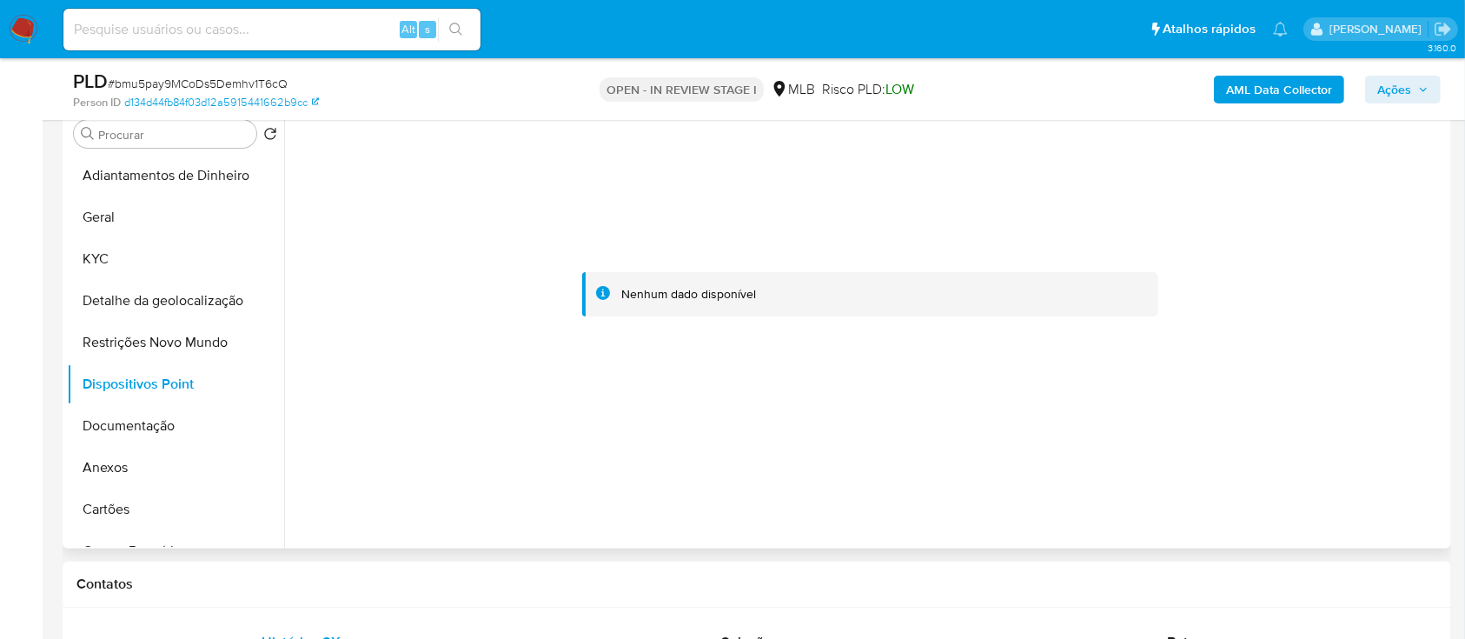
click at [1180, 399] on div at bounding box center [870, 294] width 1153 height 382
click at [1160, 247] on div at bounding box center [870, 294] width 1153 height 382
click at [104, 438] on button "Documentação" at bounding box center [168, 426] width 203 height 42
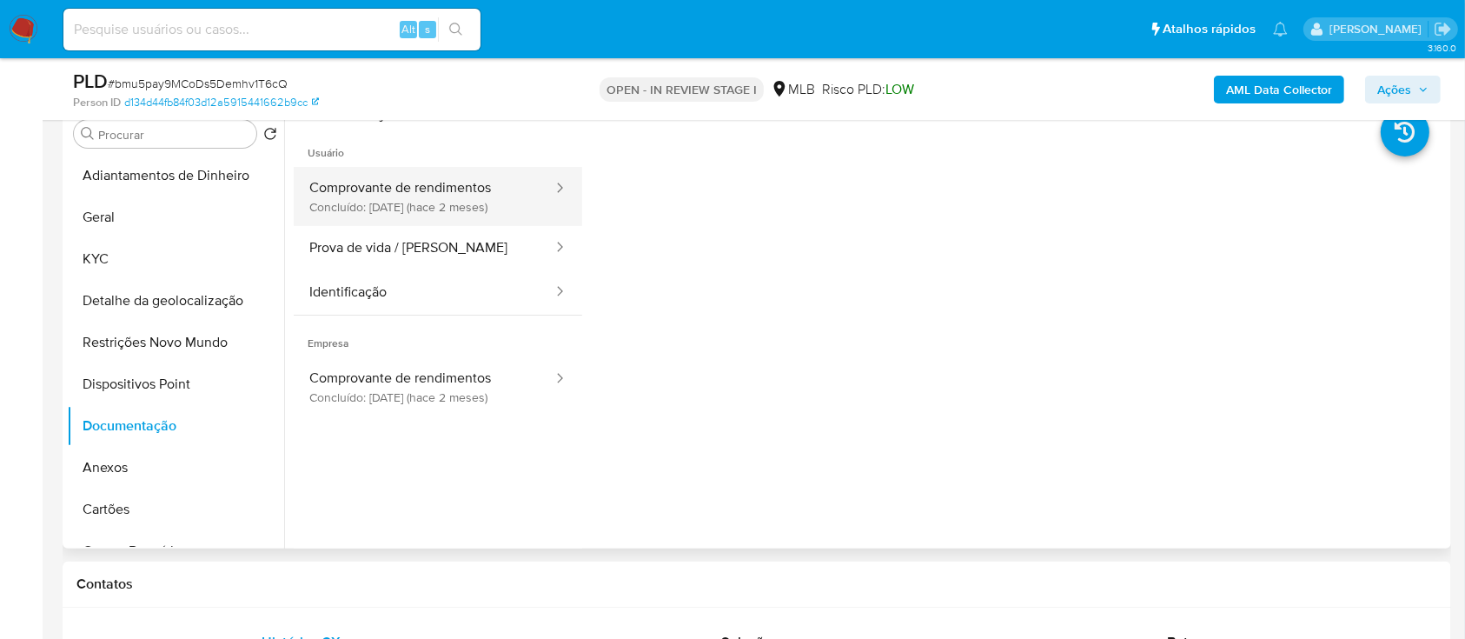
click at [423, 190] on button "Comprovante de rendimentos Concluído: 21/07/2025 (hace 2 meses)" at bounding box center [424, 196] width 261 height 59
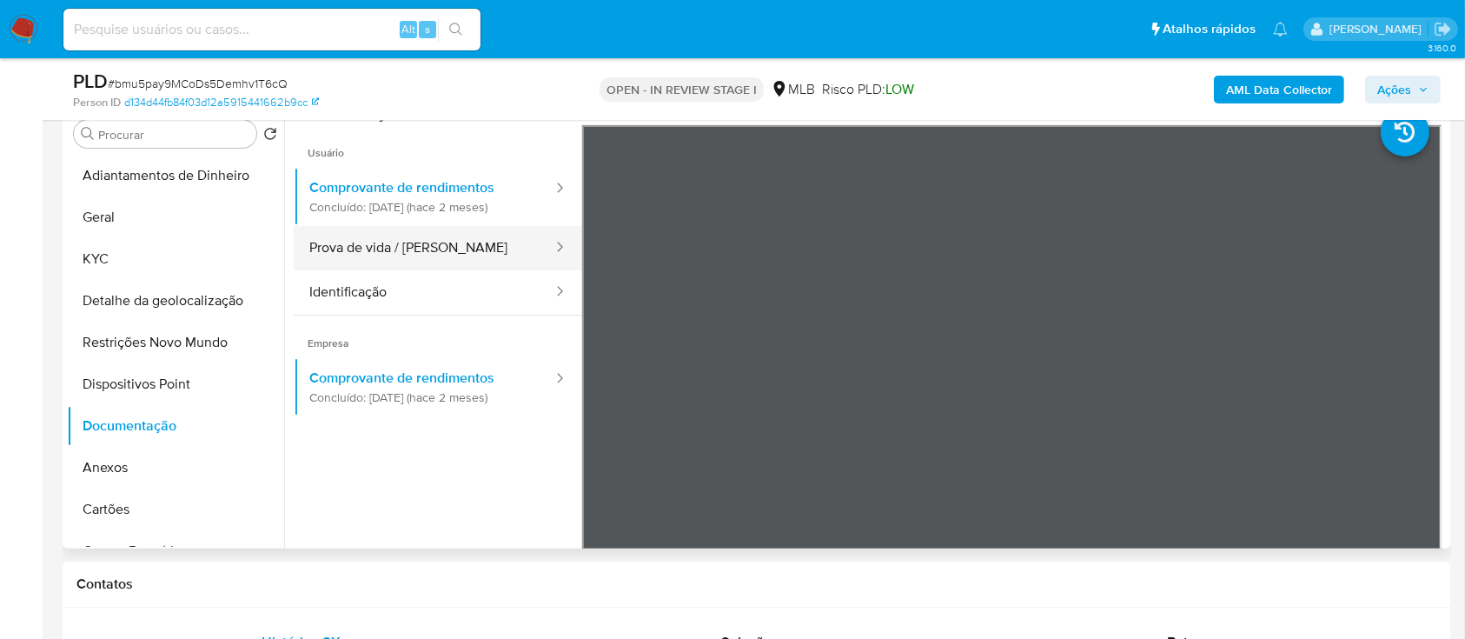
click at [386, 244] on button "Prova de vida / [PERSON_NAME]" at bounding box center [424, 248] width 261 height 44
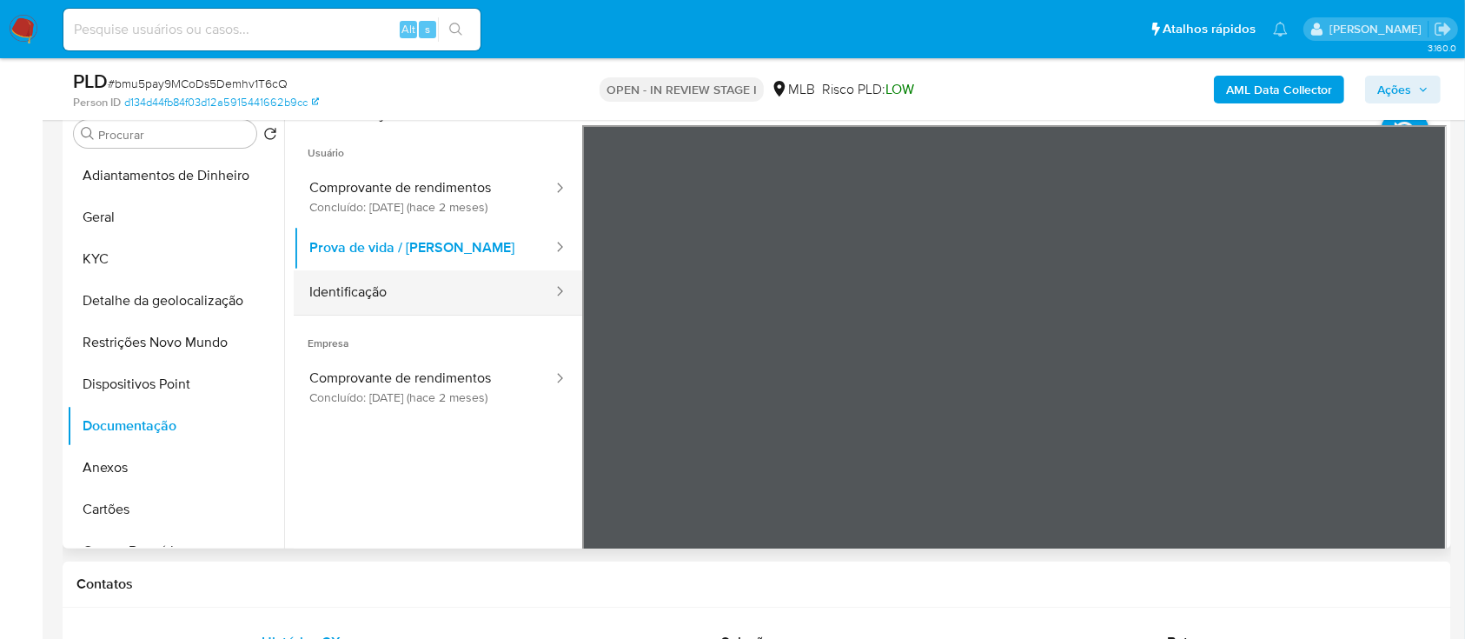
click at [390, 289] on button "Identificação" at bounding box center [424, 292] width 261 height 44
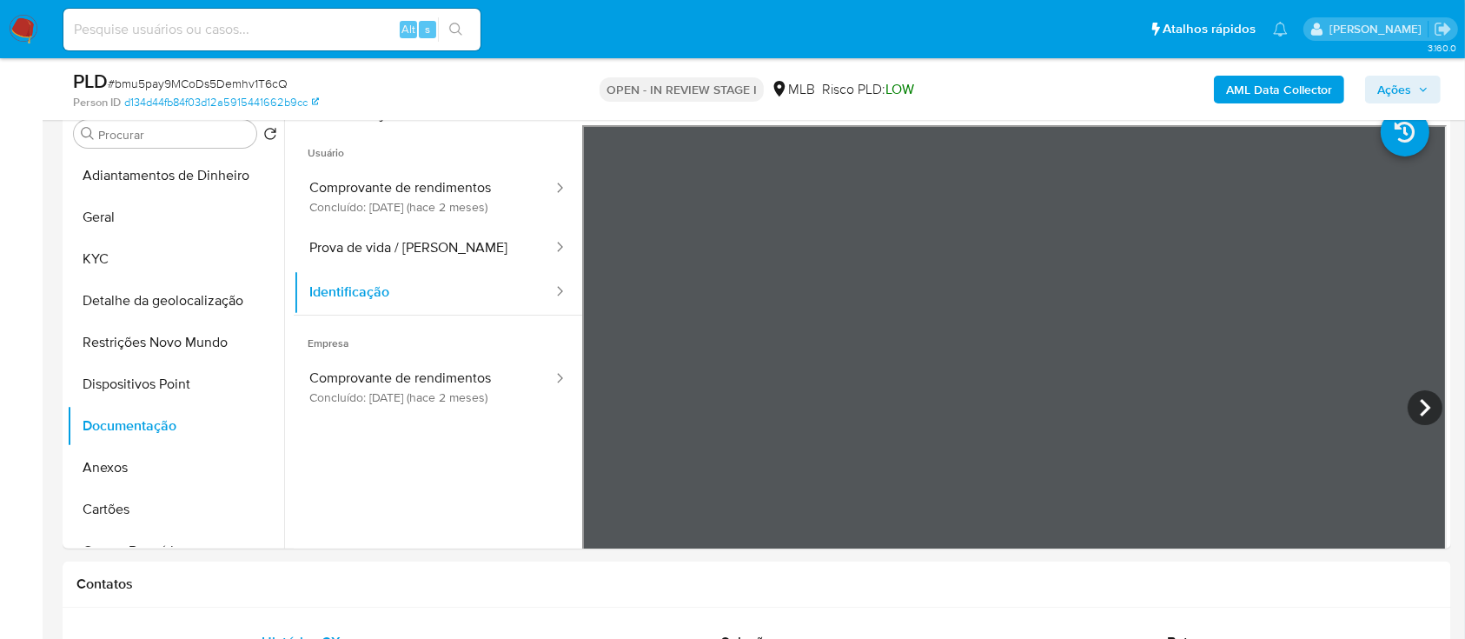
click at [1318, 80] on b "AML Data Collector" at bounding box center [1279, 90] width 106 height 28
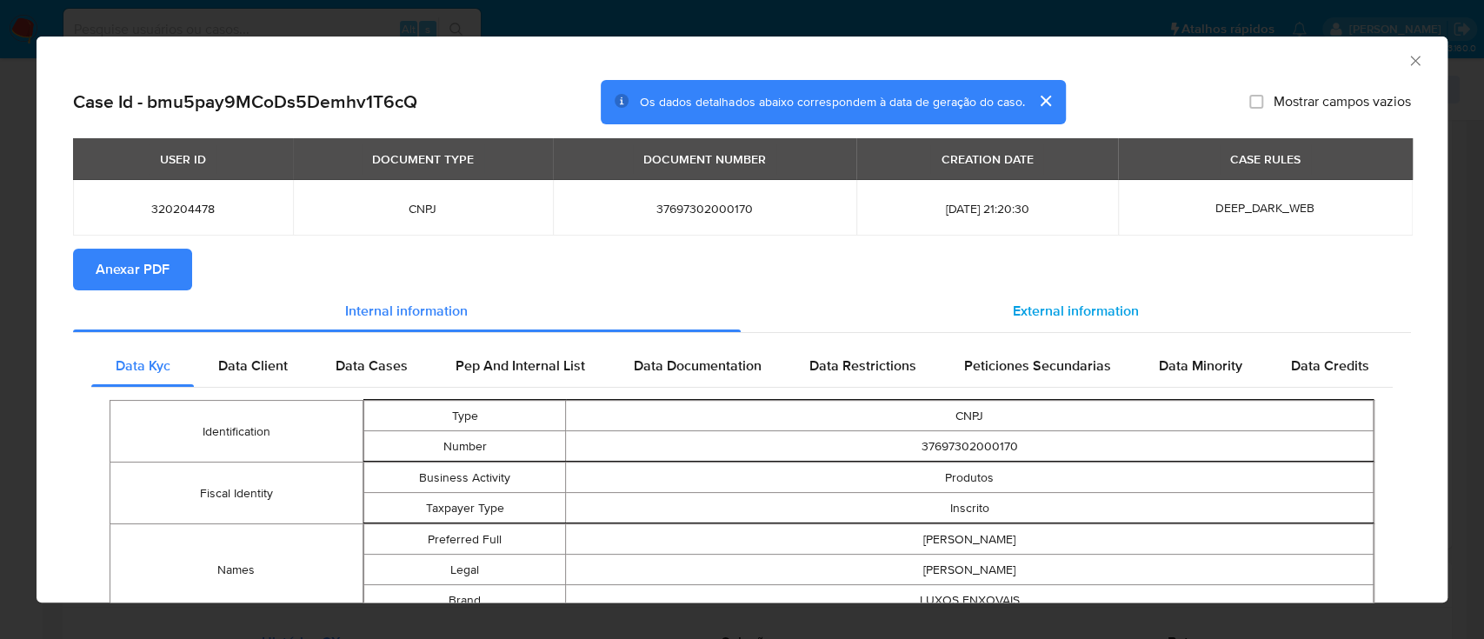
click at [1069, 300] on div "External information" at bounding box center [1076, 311] width 671 height 42
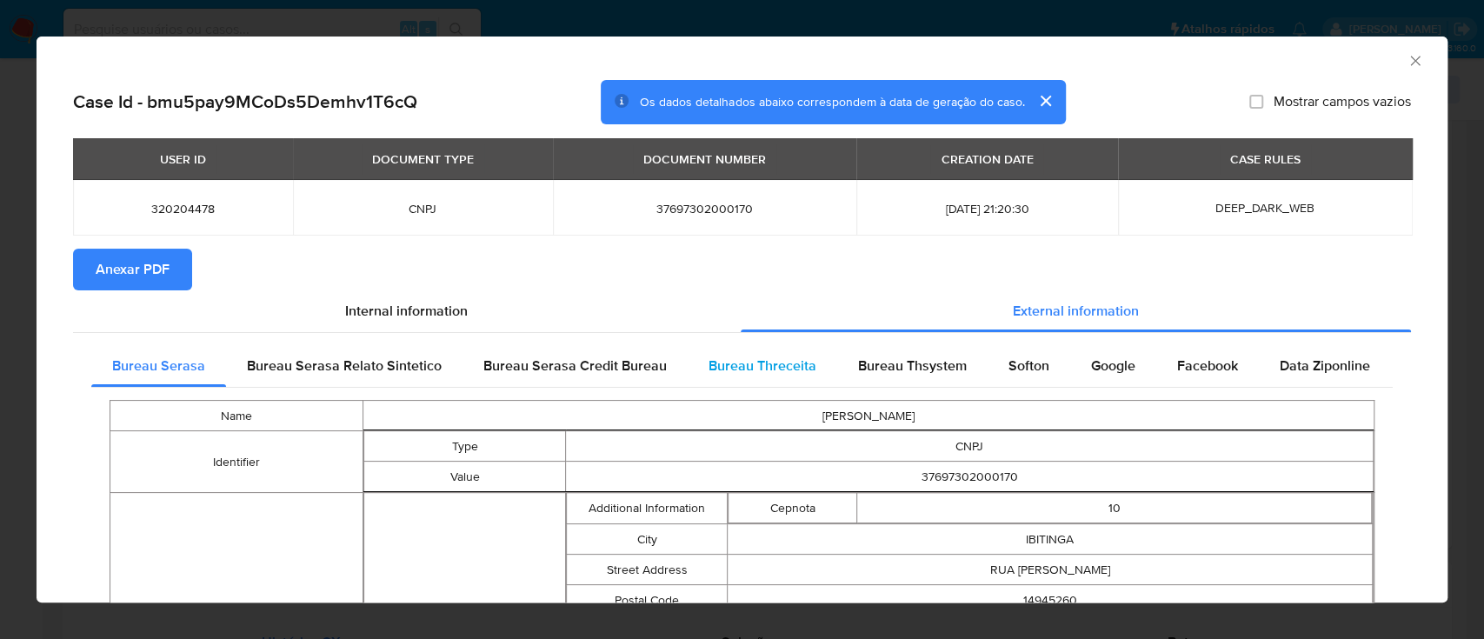
click at [780, 372] on span "Bureau Threceita" at bounding box center [762, 365] width 108 height 20
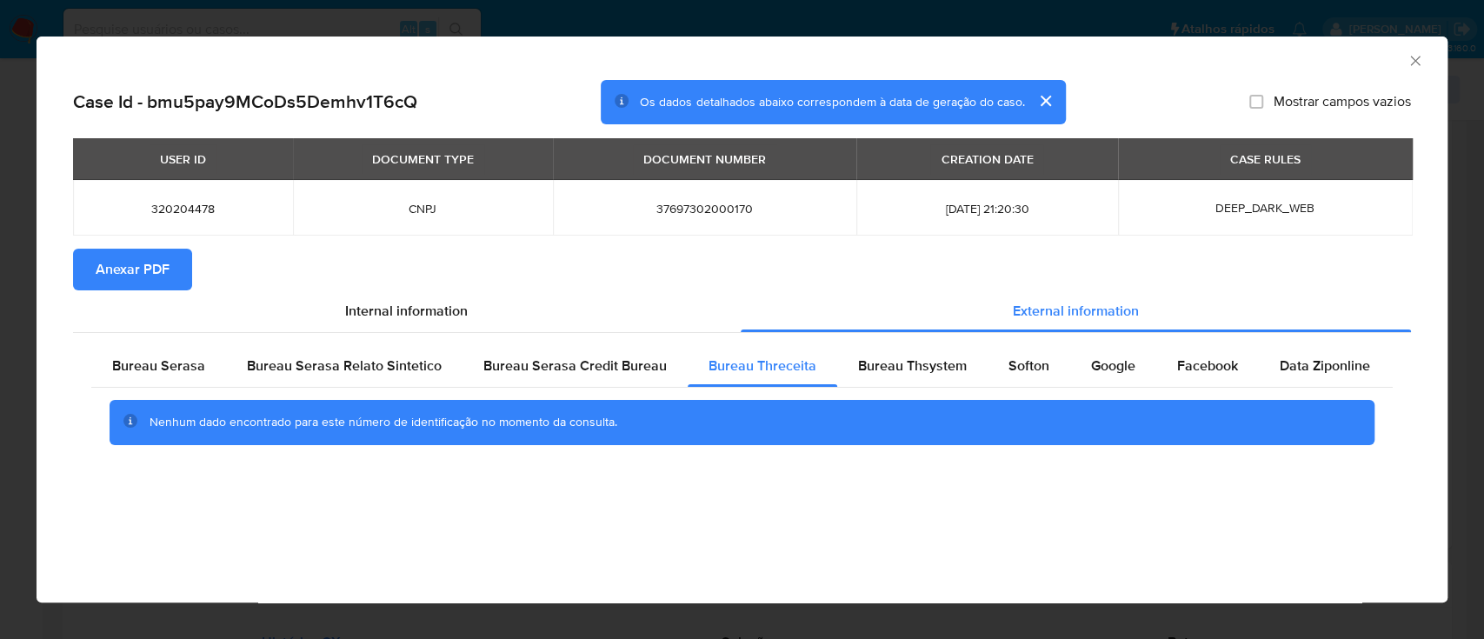
click at [1256, 52] on div "AML Data Collector" at bounding box center [728, 58] width 1358 height 19
click at [849, 356] on div "Bureau Thsystem" at bounding box center [912, 366] width 150 height 42
click at [943, 360] on span "Bureau Thsystem" at bounding box center [912, 365] width 109 height 20
click at [1243, 63] on div "AML Data Collector" at bounding box center [728, 58] width 1358 height 19
click at [1028, 351] on div "Softon" at bounding box center [1028, 366] width 83 height 42
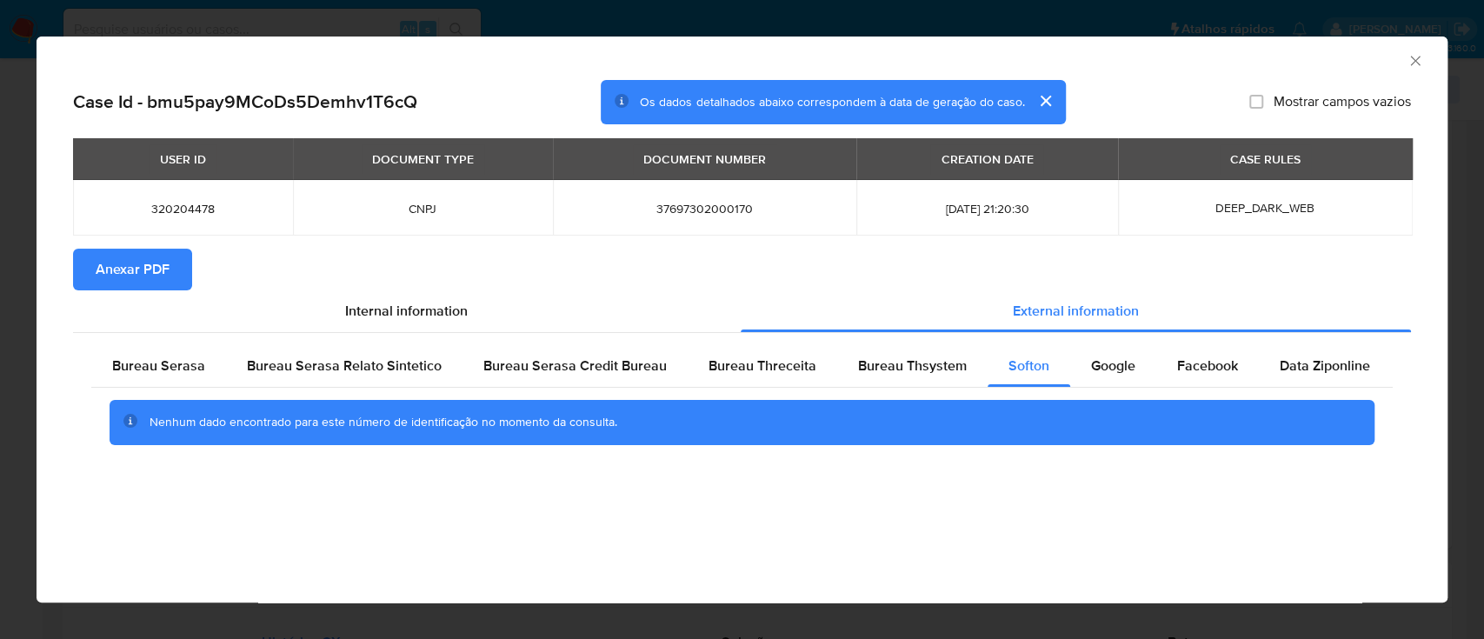
drag, startPoint x: 1182, startPoint y: 60, endPoint x: 1166, endPoint y: 57, distance: 15.9
click at [1181, 61] on div "AML Data Collector" at bounding box center [728, 58] width 1358 height 19
click at [1080, 363] on div "Google" at bounding box center [1113, 366] width 86 height 42
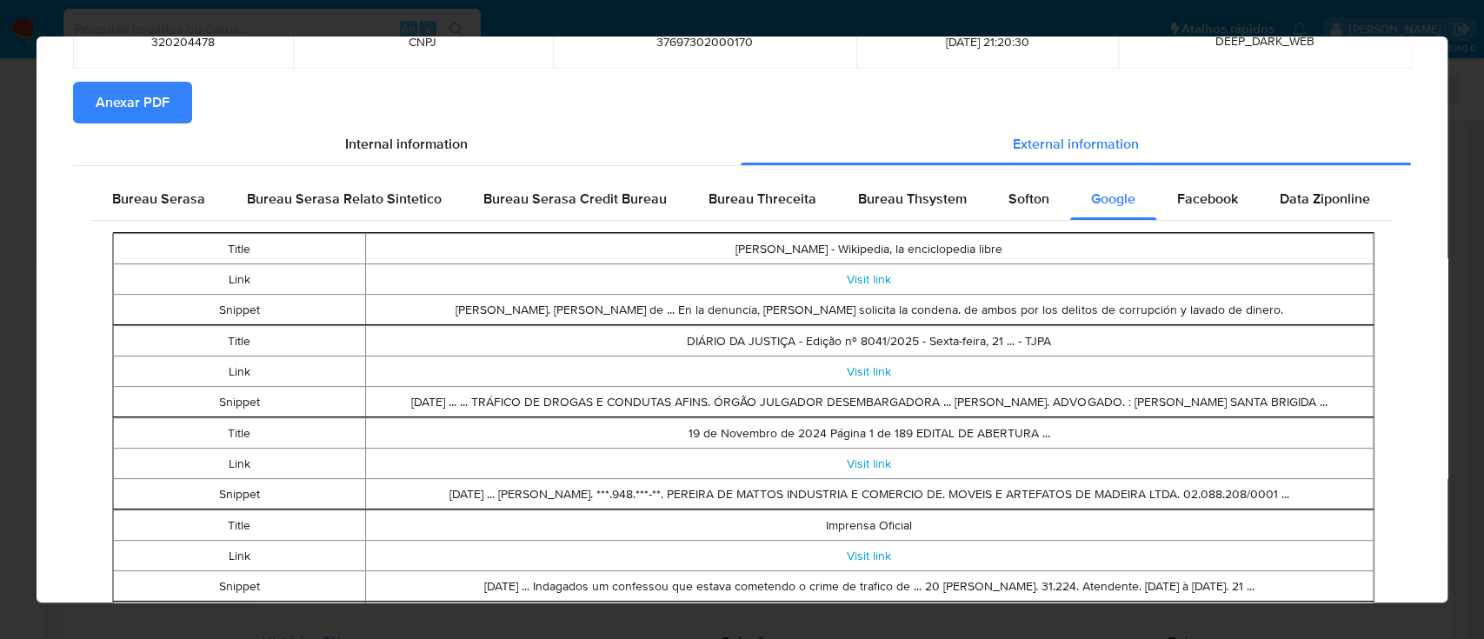
scroll to position [0, 0]
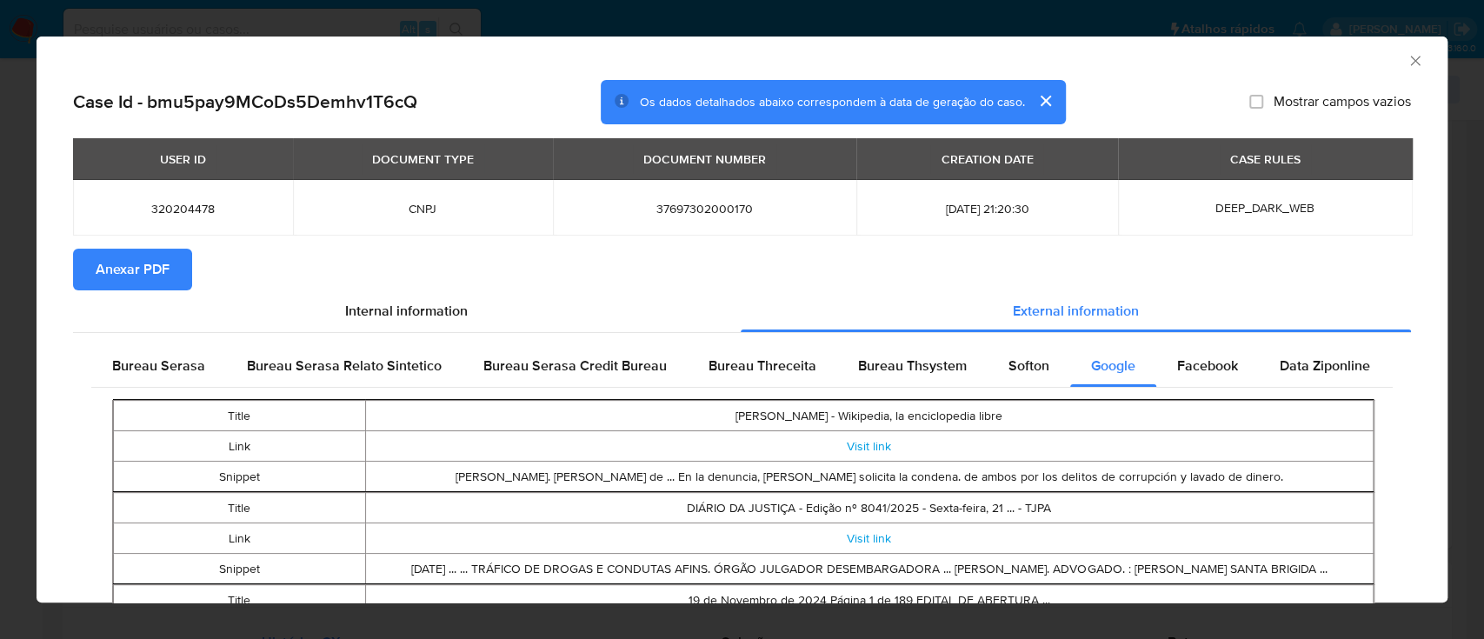
click at [166, 275] on span "Anexar PDF" at bounding box center [133, 269] width 74 height 38
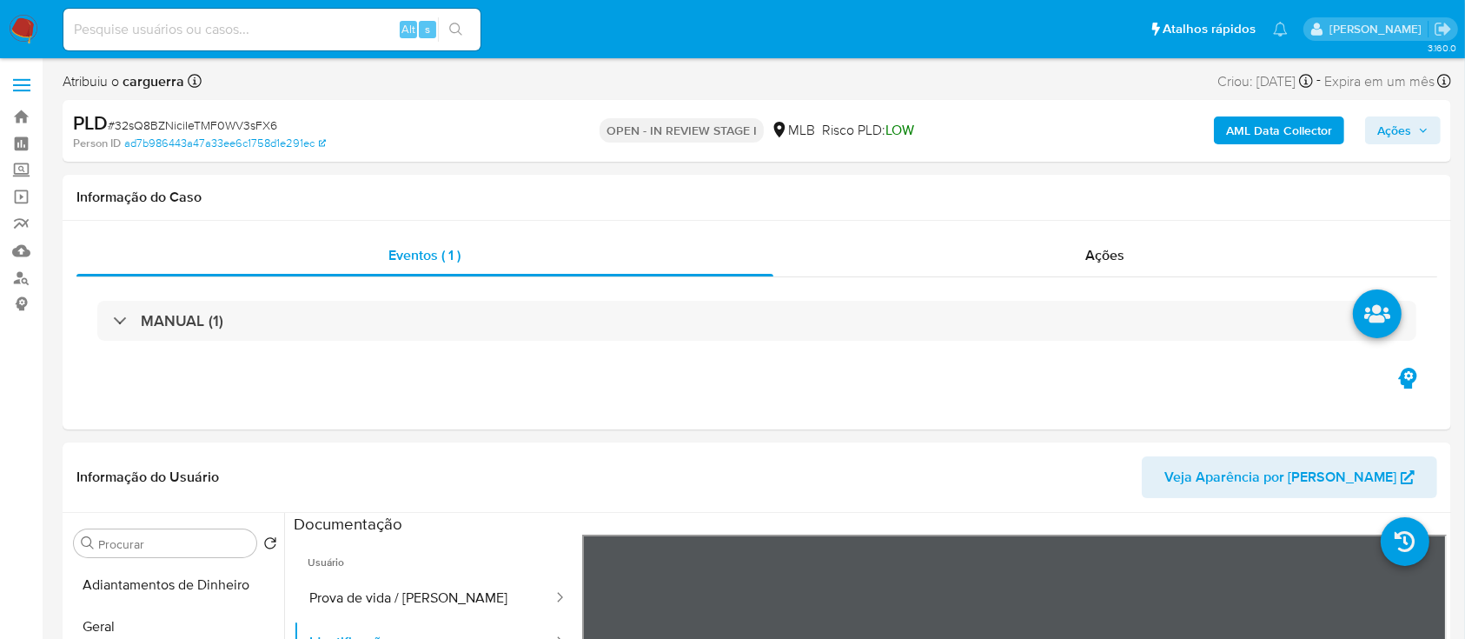
click at [1316, 124] on b "AML Data Collector" at bounding box center [1279, 130] width 106 height 28
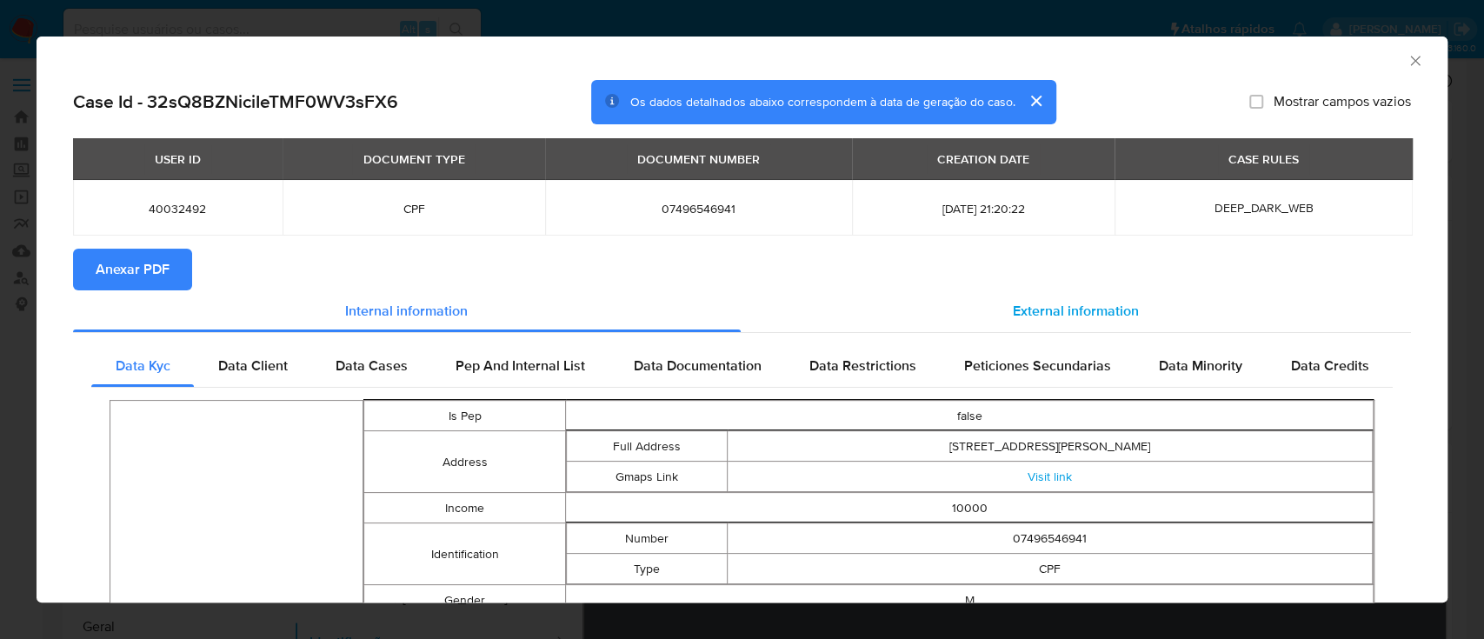
click at [741, 322] on div "External information" at bounding box center [1076, 311] width 671 height 42
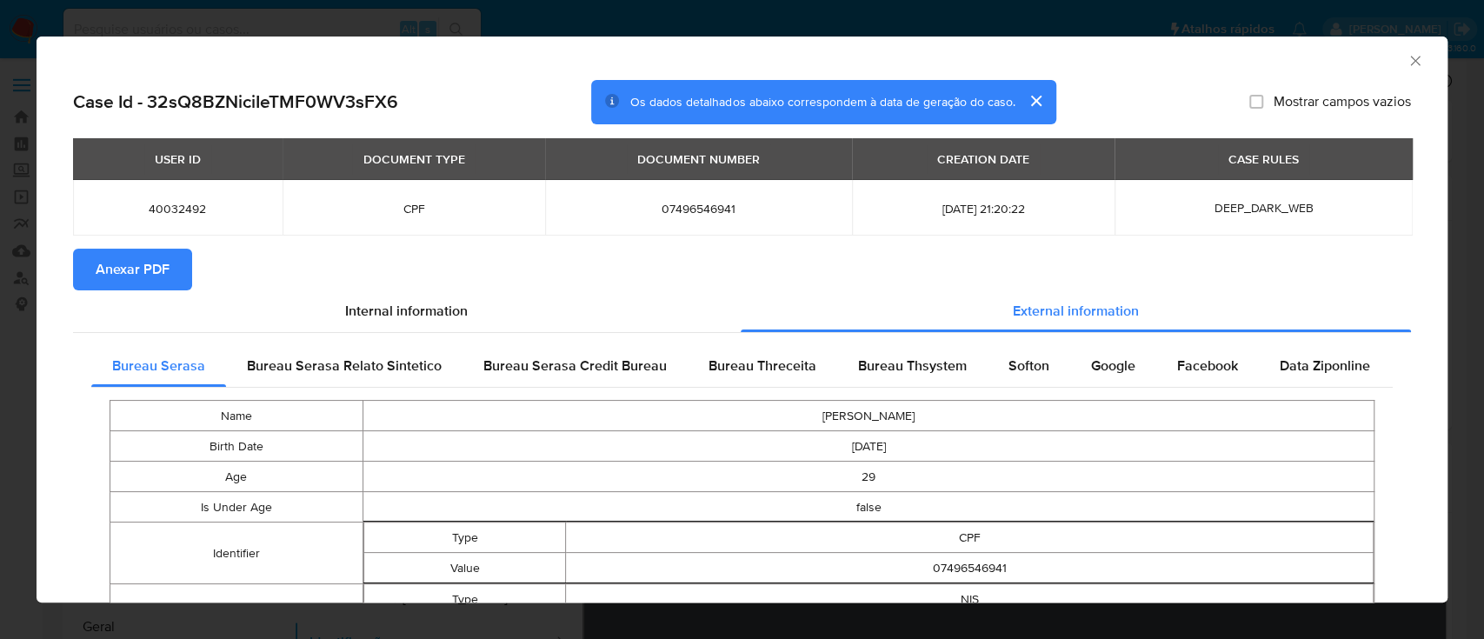
click at [116, 276] on span "Anexar PDF" at bounding box center [133, 269] width 74 height 38
click at [1410, 60] on icon "Fechar a janela" at bounding box center [1415, 61] width 10 height 10
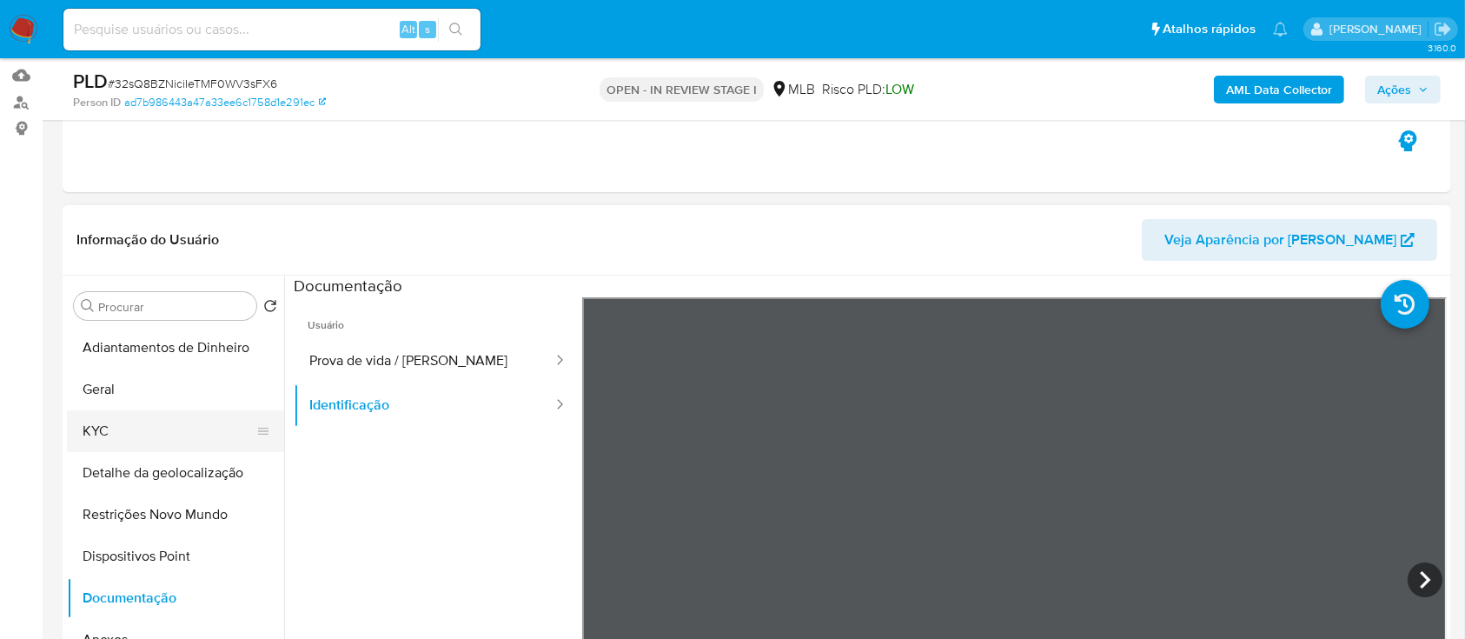
scroll to position [231, 0]
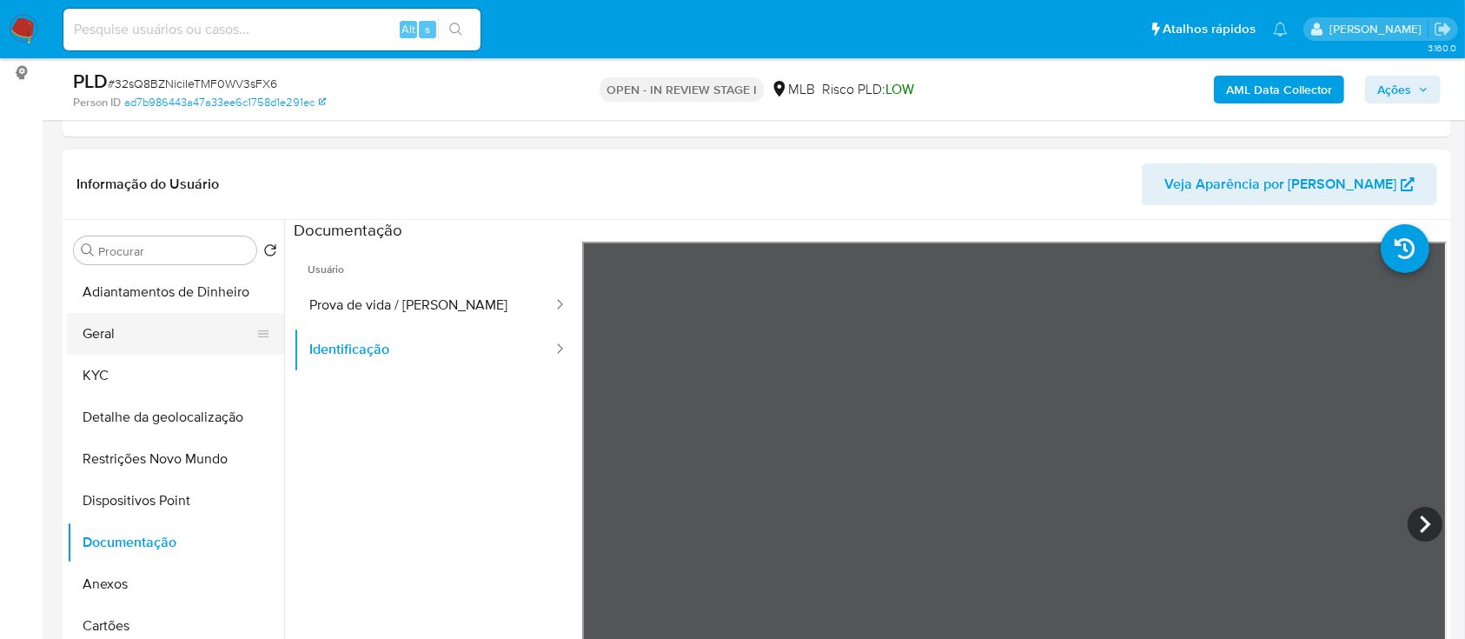
click at [99, 329] on button "Geral" at bounding box center [168, 334] width 203 height 42
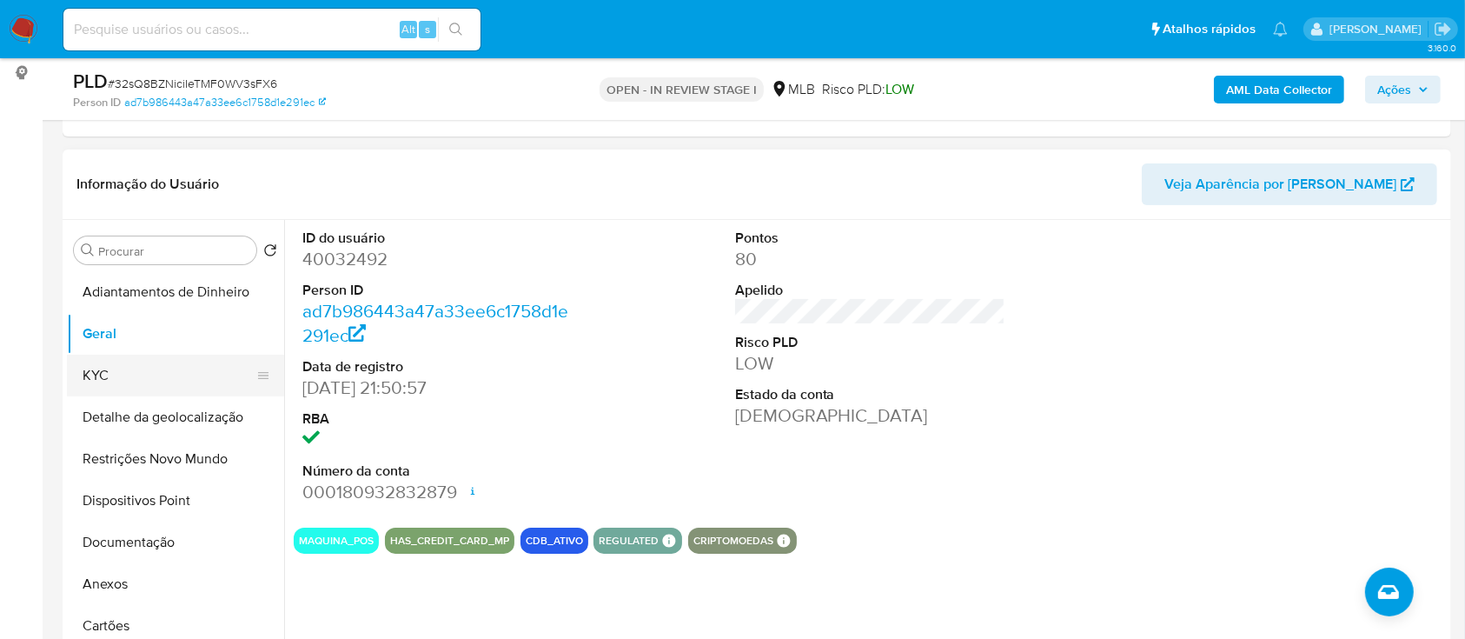
click at [145, 380] on button "KYC" at bounding box center [168, 376] width 203 height 42
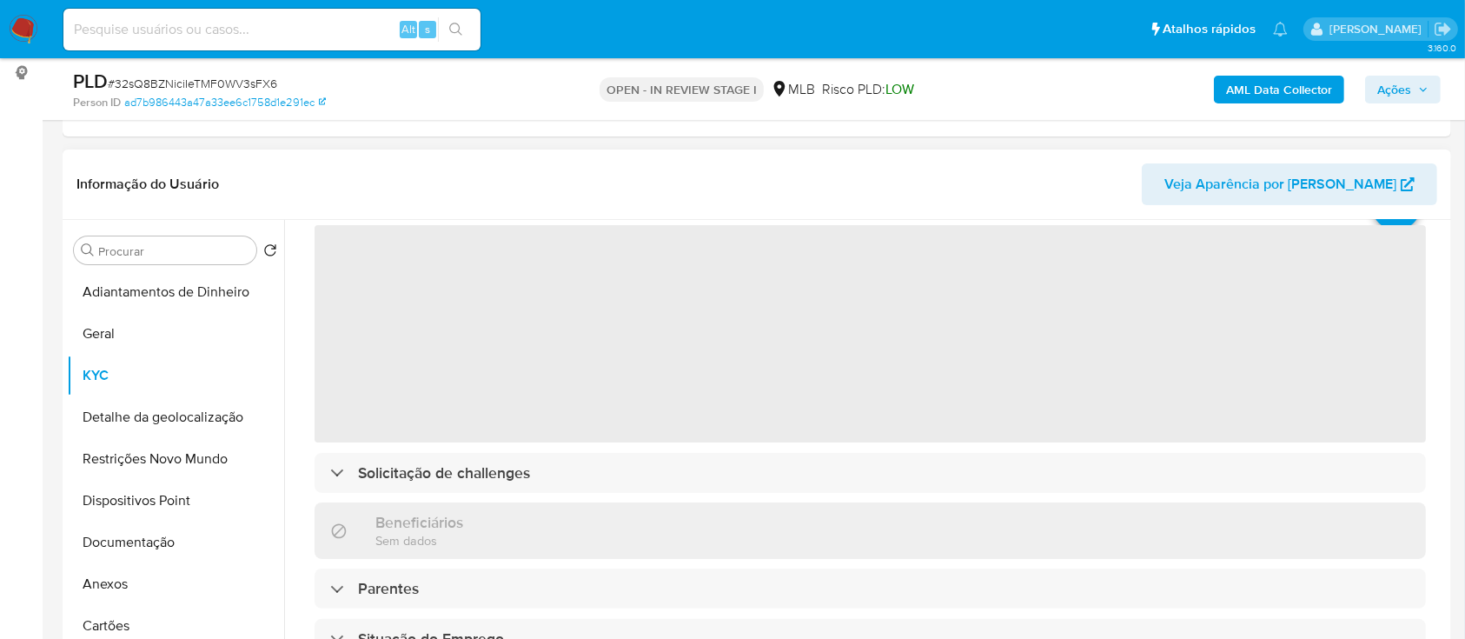
scroll to position [116, 0]
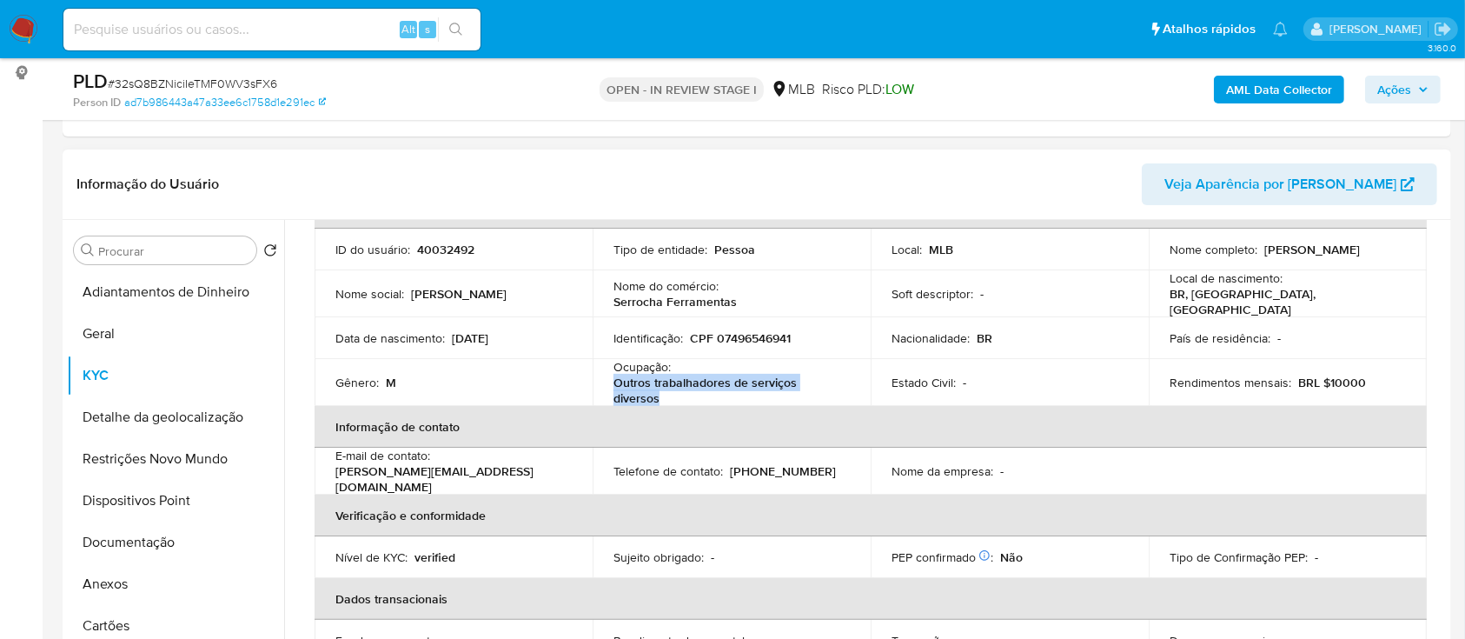
drag, startPoint x: 688, startPoint y: 396, endPoint x: 614, endPoint y: 379, distance: 75.9
click at [614, 379] on p "Outros trabalhadores de serviços diversos" at bounding box center [728, 390] width 229 height 31
copy p "Outros trabalhadores de serviços diversos"
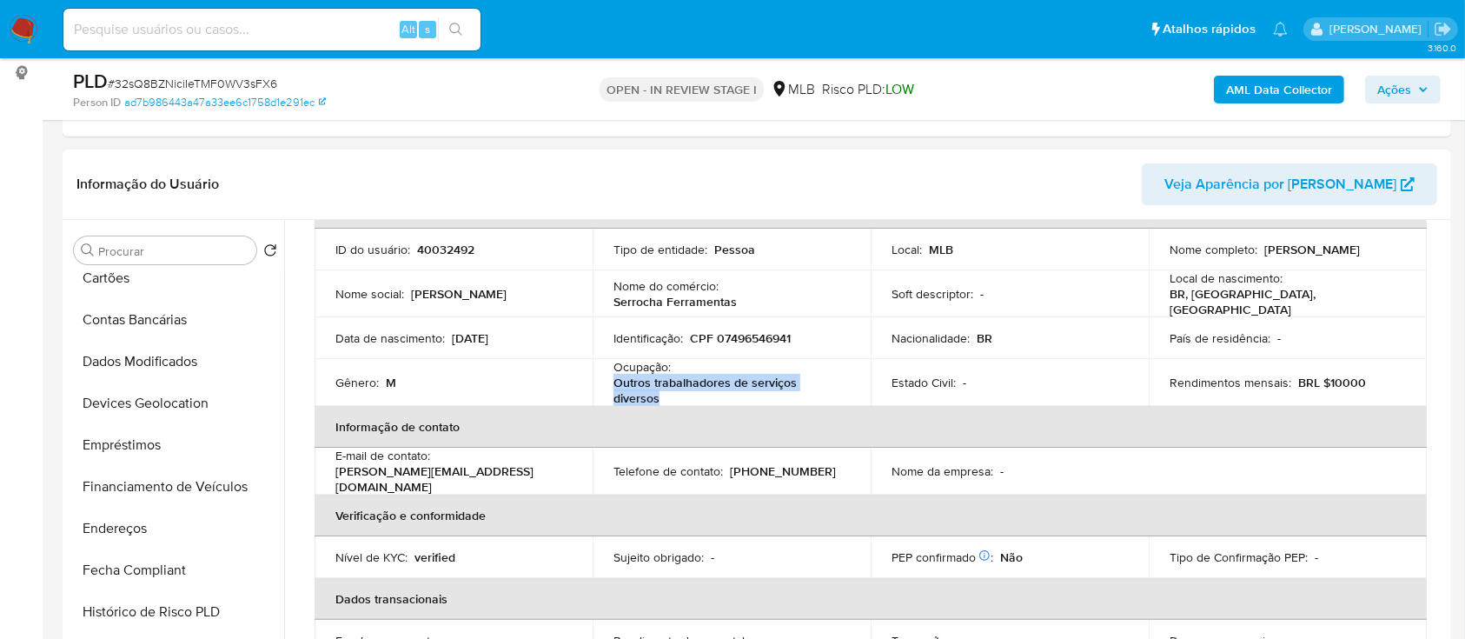
scroll to position [463, 0]
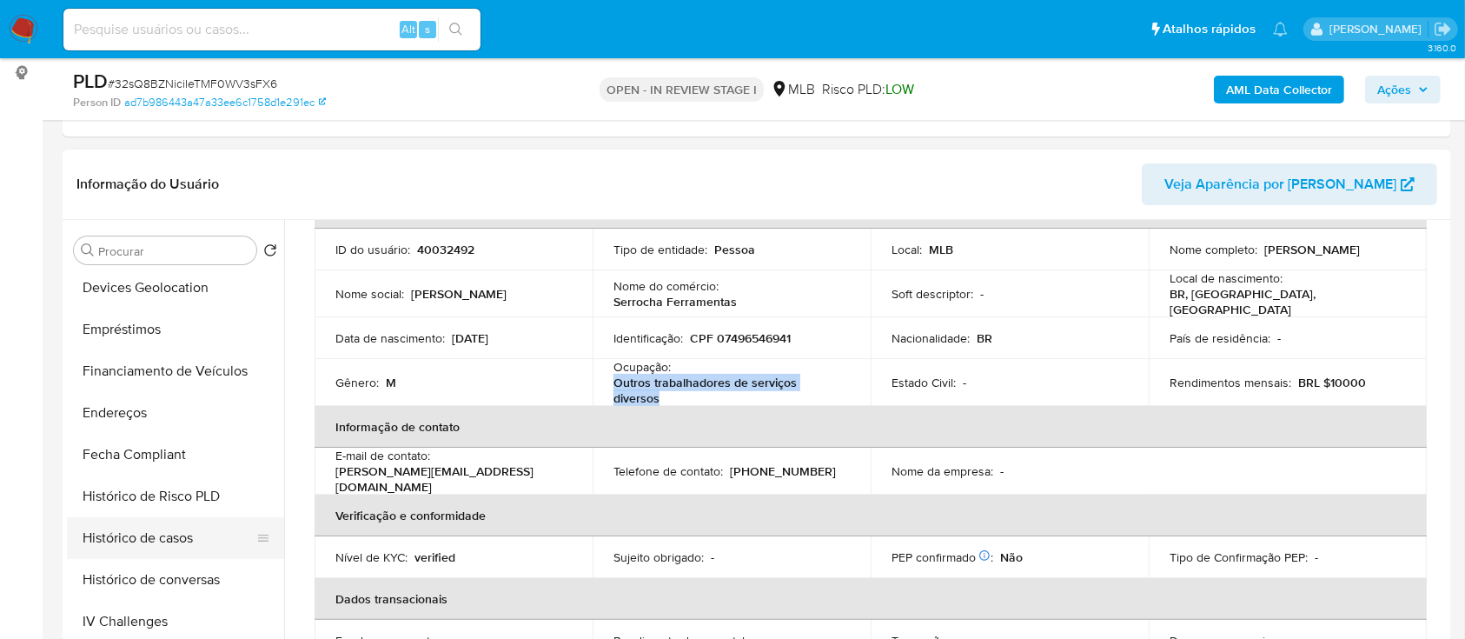
click at [168, 524] on button "Histórico de casos" at bounding box center [168, 538] width 203 height 42
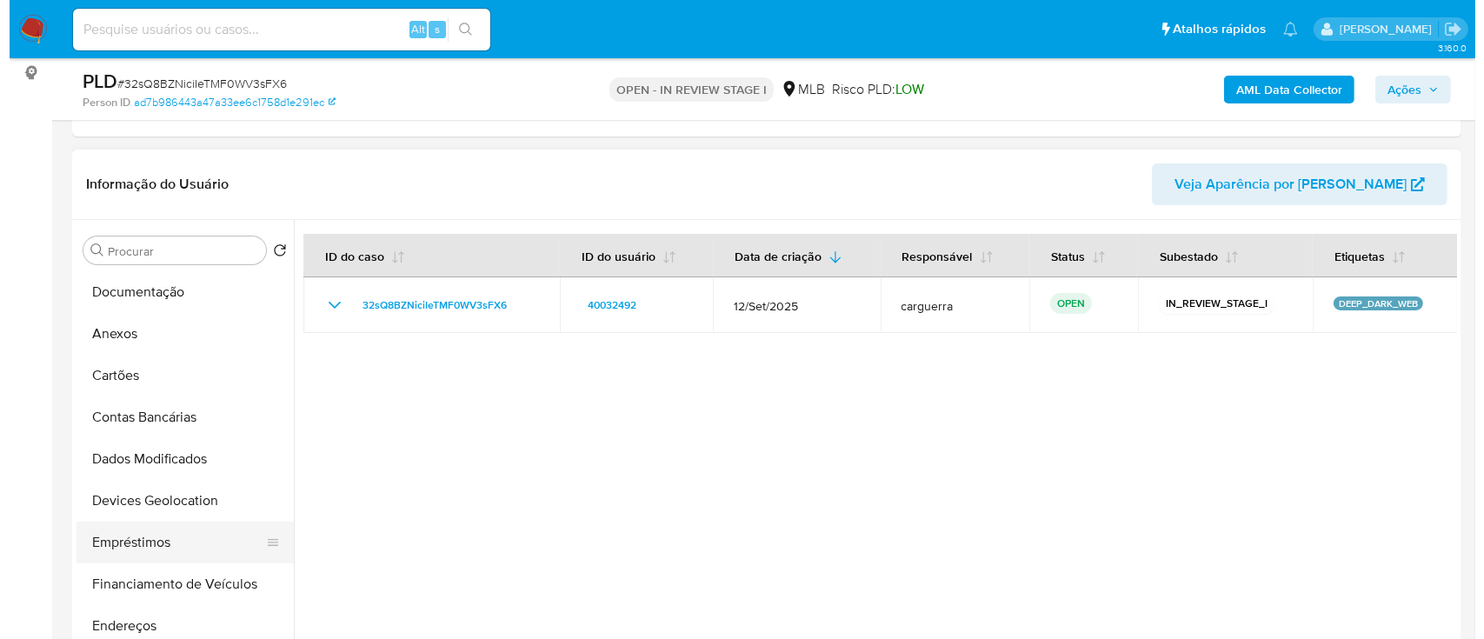
scroll to position [116, 0]
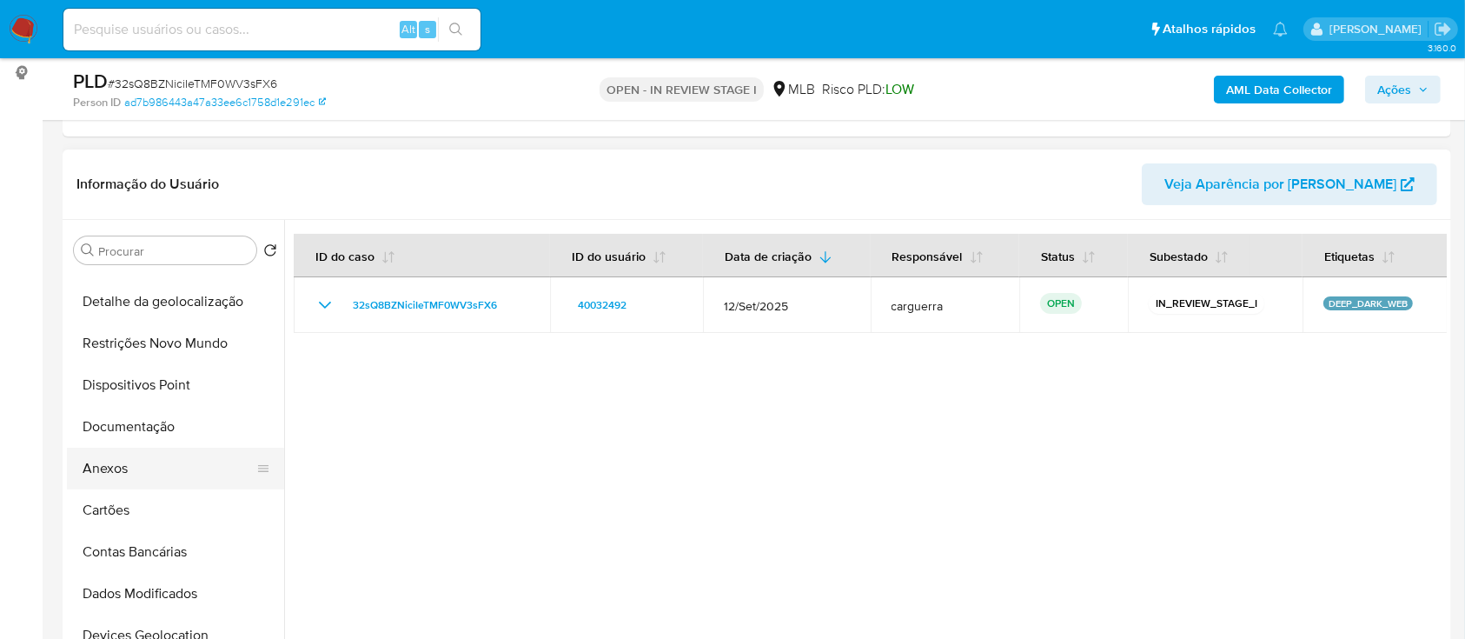
click at [132, 470] on button "Anexos" at bounding box center [168, 469] width 203 height 42
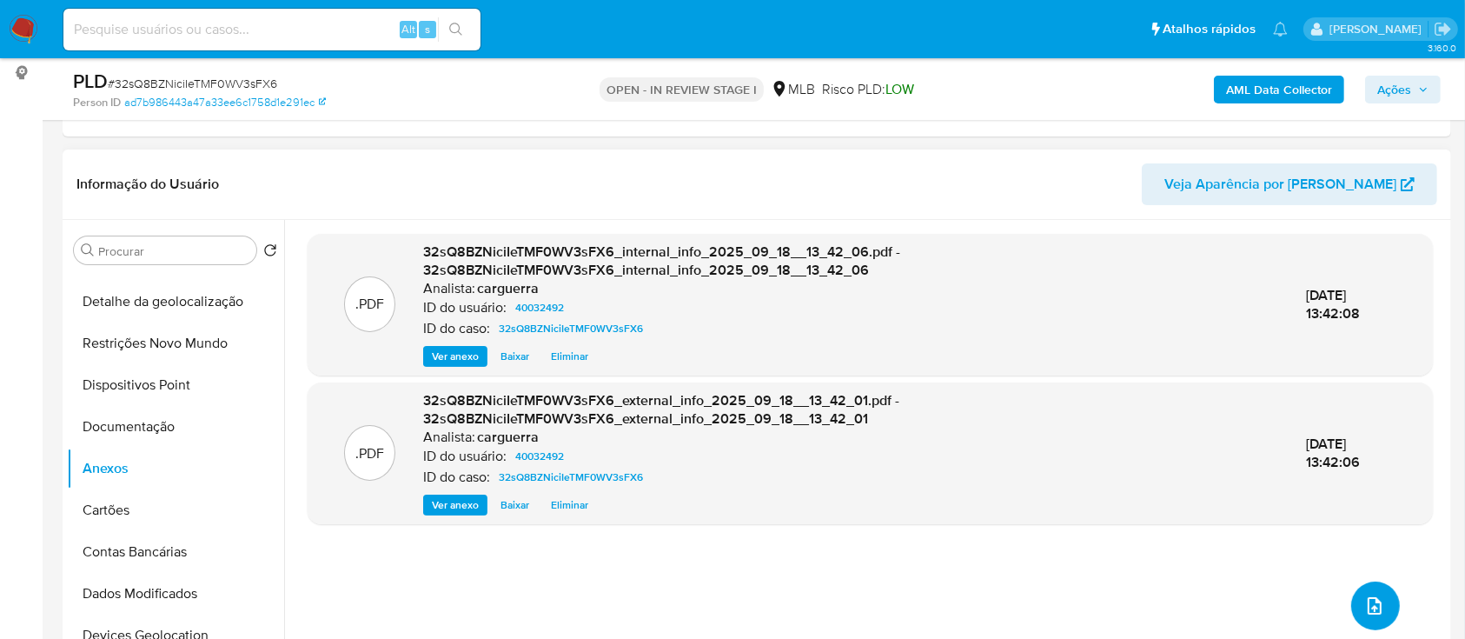
click at [1352, 601] on button "upload-file" at bounding box center [1376, 605] width 49 height 49
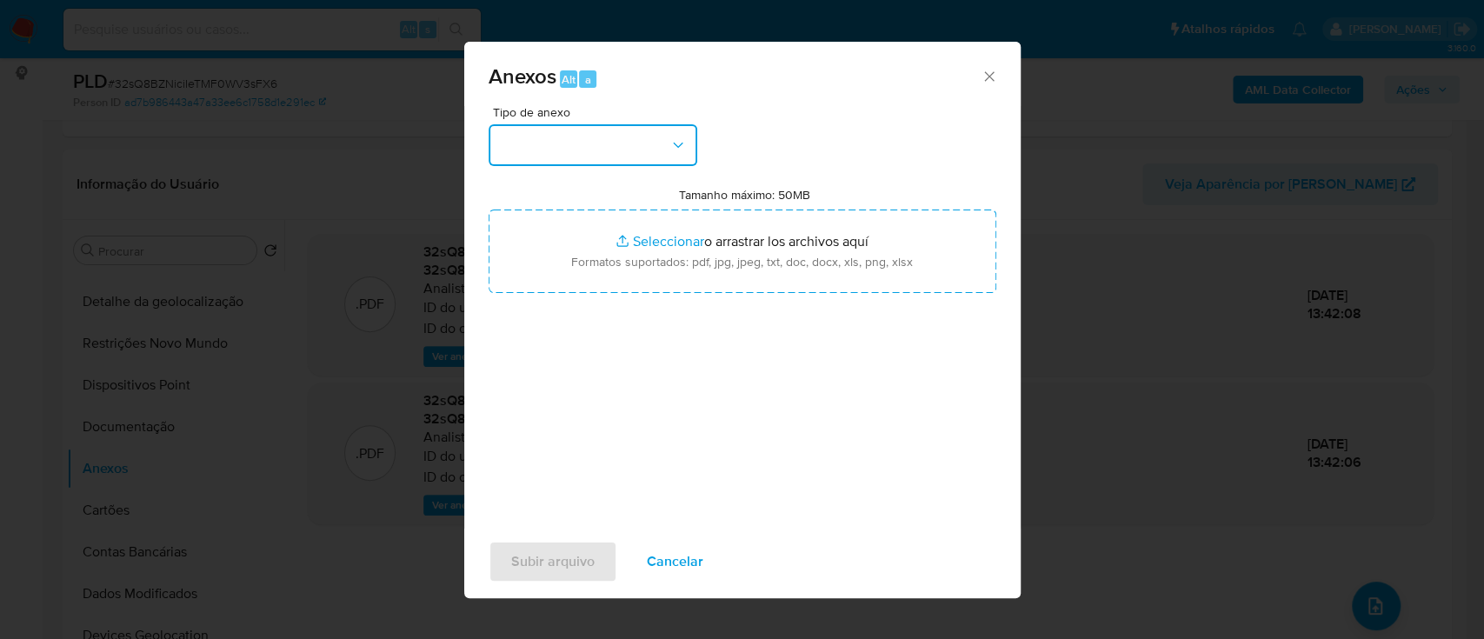
click at [596, 144] on button "button" at bounding box center [592, 145] width 209 height 42
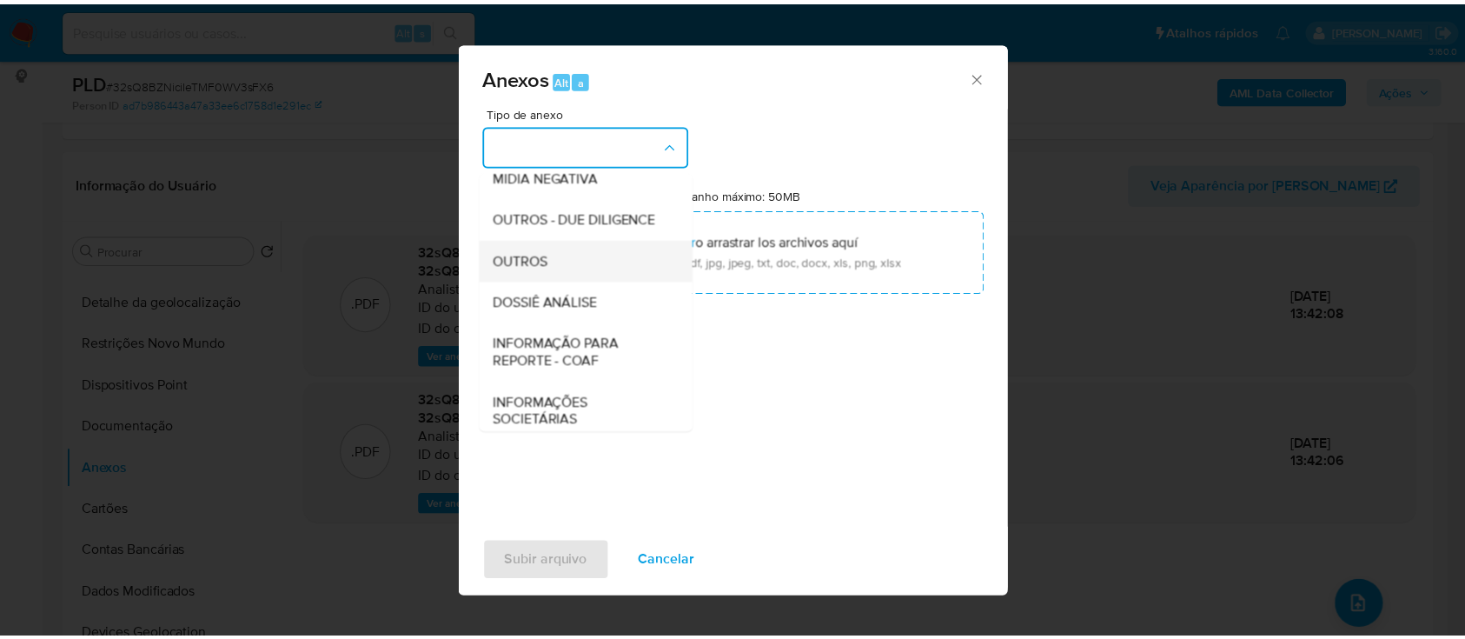
scroll to position [231, 0]
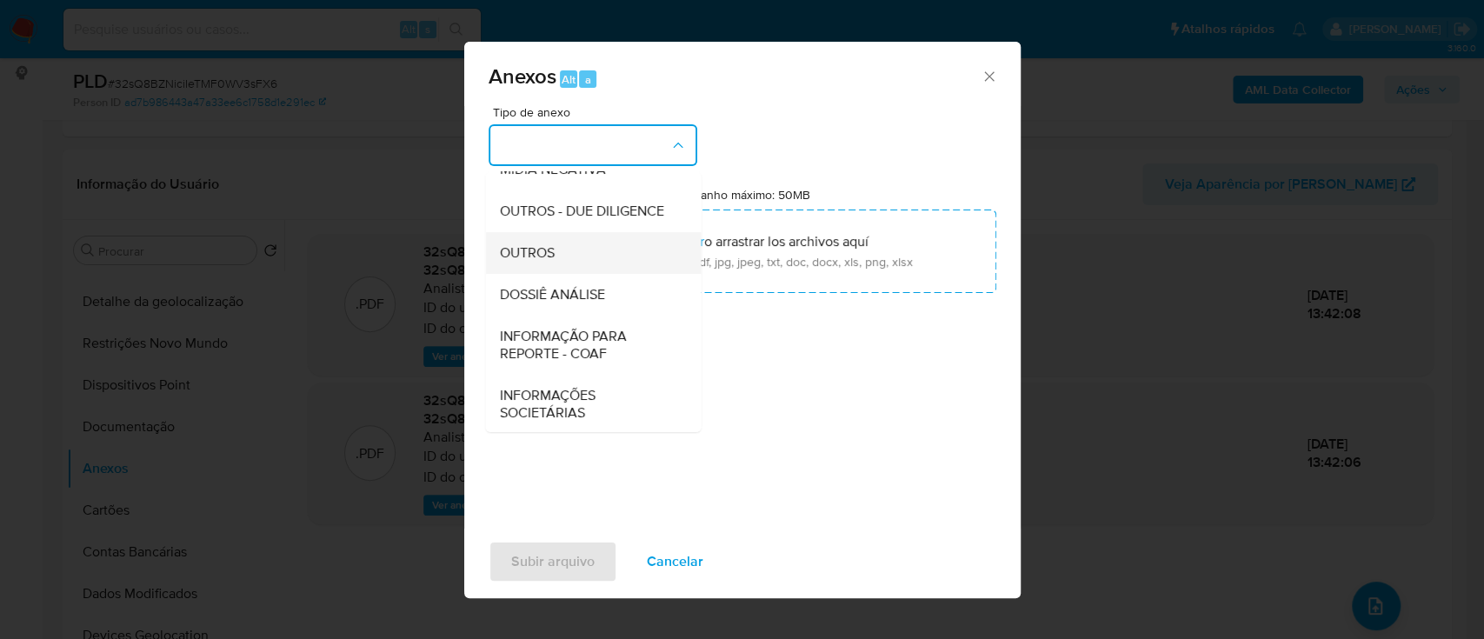
click at [555, 274] on div "OUTROS" at bounding box center [587, 253] width 177 height 42
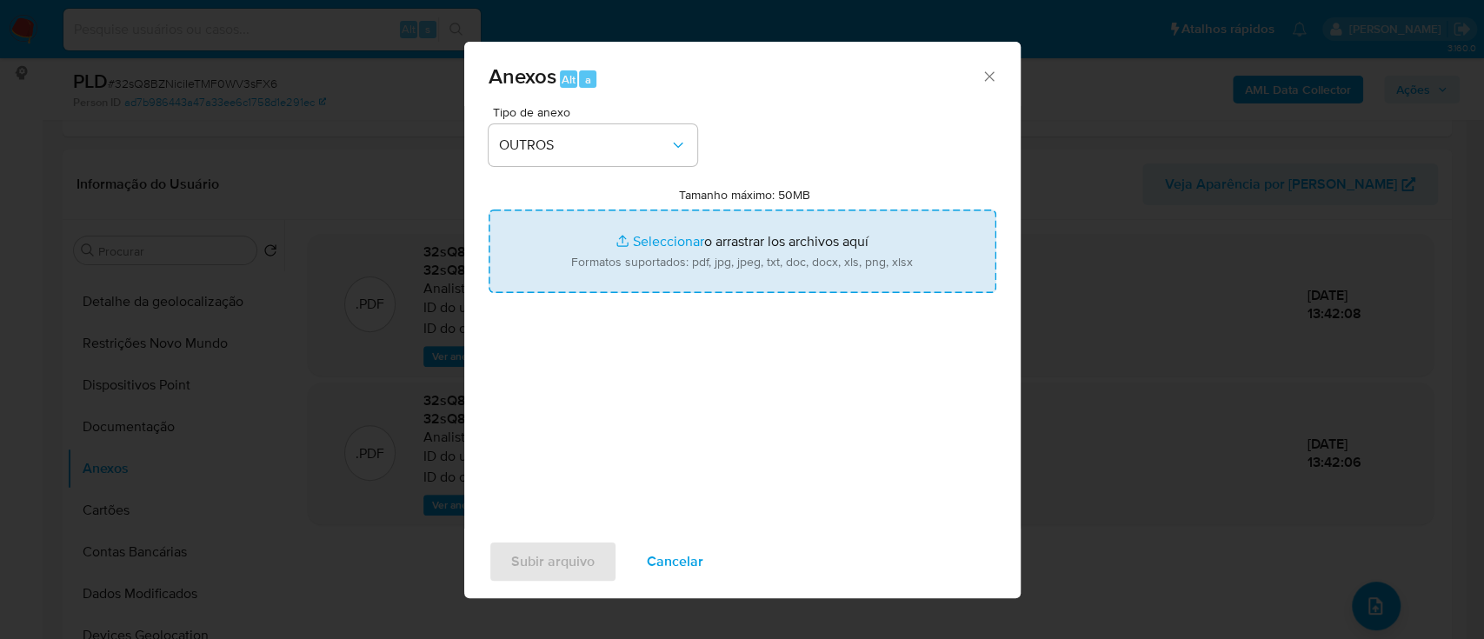
click at [642, 252] on input "Tamanho máximo: 50MB Seleccionar archivos" at bounding box center [742, 250] width 508 height 83
type input "C:\fakepath\Mulan 40032492_2025_09_18_10_28_18.xlsx"
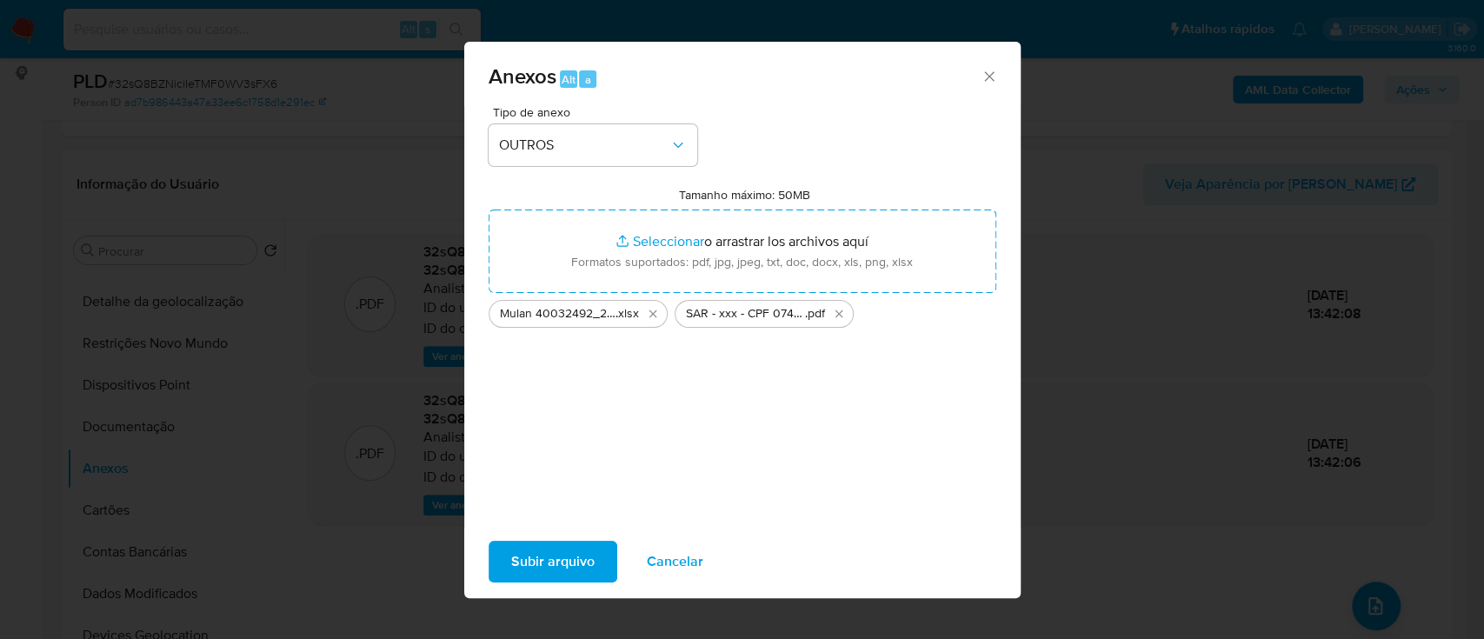
drag, startPoint x: 642, startPoint y: 252, endPoint x: 569, endPoint y: 545, distance: 301.9
click at [569, 545] on span "Subir arquivo" at bounding box center [552, 561] width 83 height 38
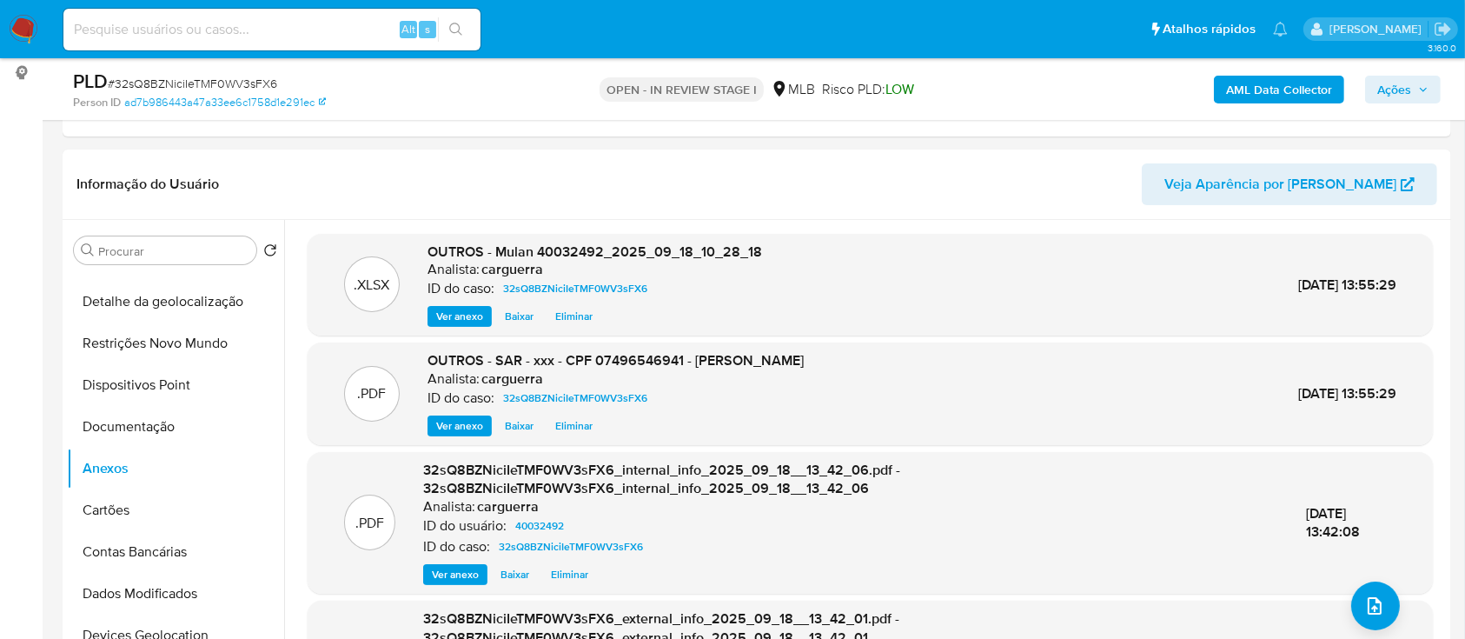
click at [1397, 101] on span "Ações" at bounding box center [1395, 90] width 34 height 28
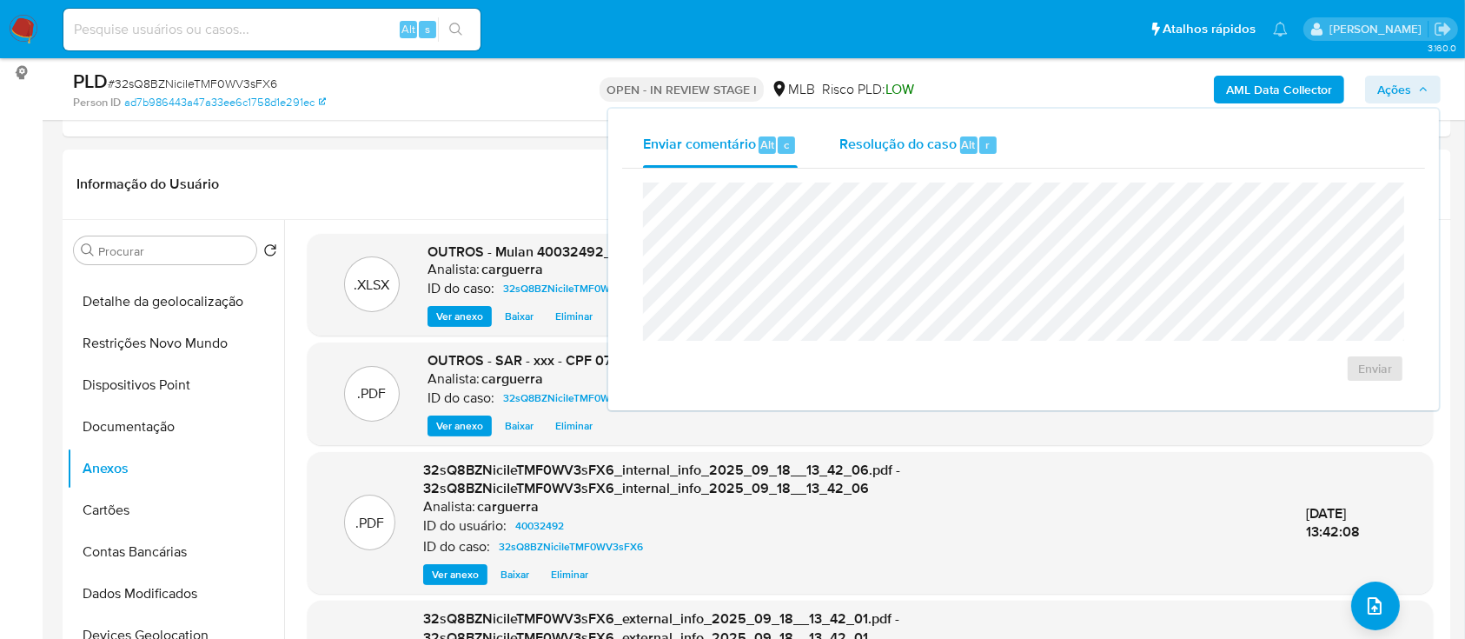
click at [923, 146] on span "Resolução do caso" at bounding box center [898, 144] width 117 height 20
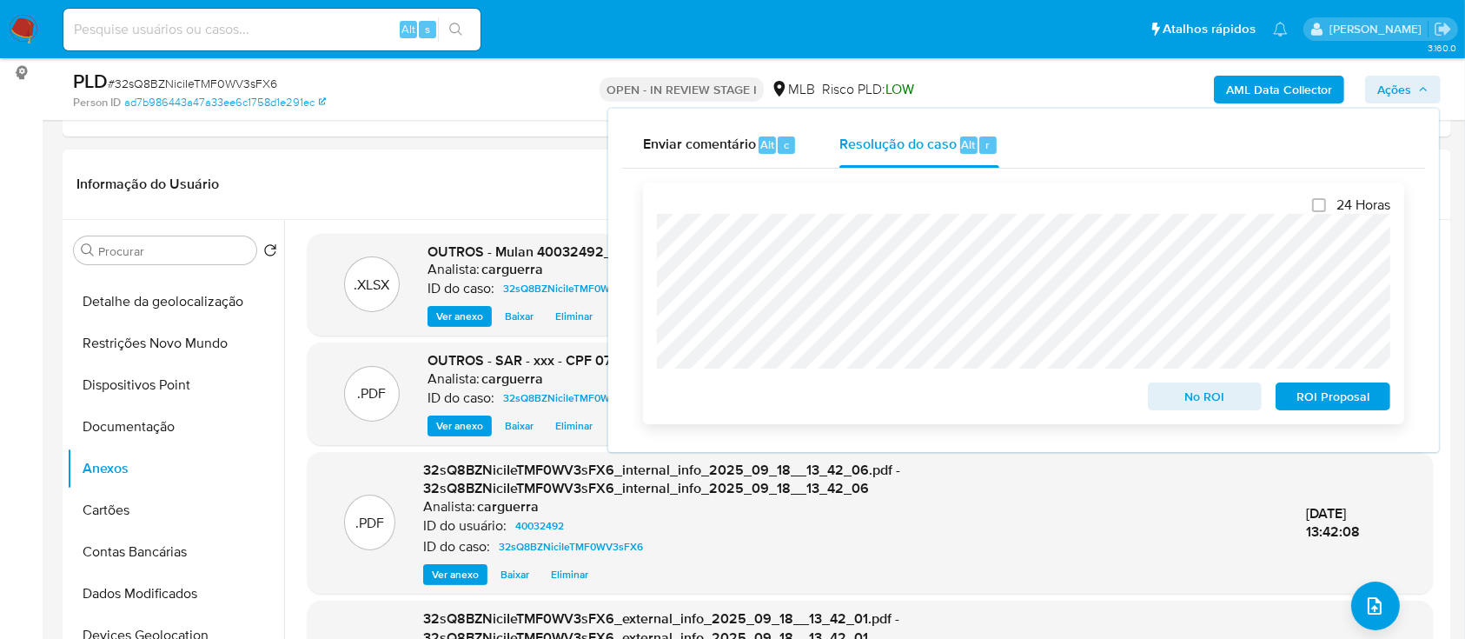
click at [1225, 400] on span "No ROI" at bounding box center [1205, 396] width 90 height 24
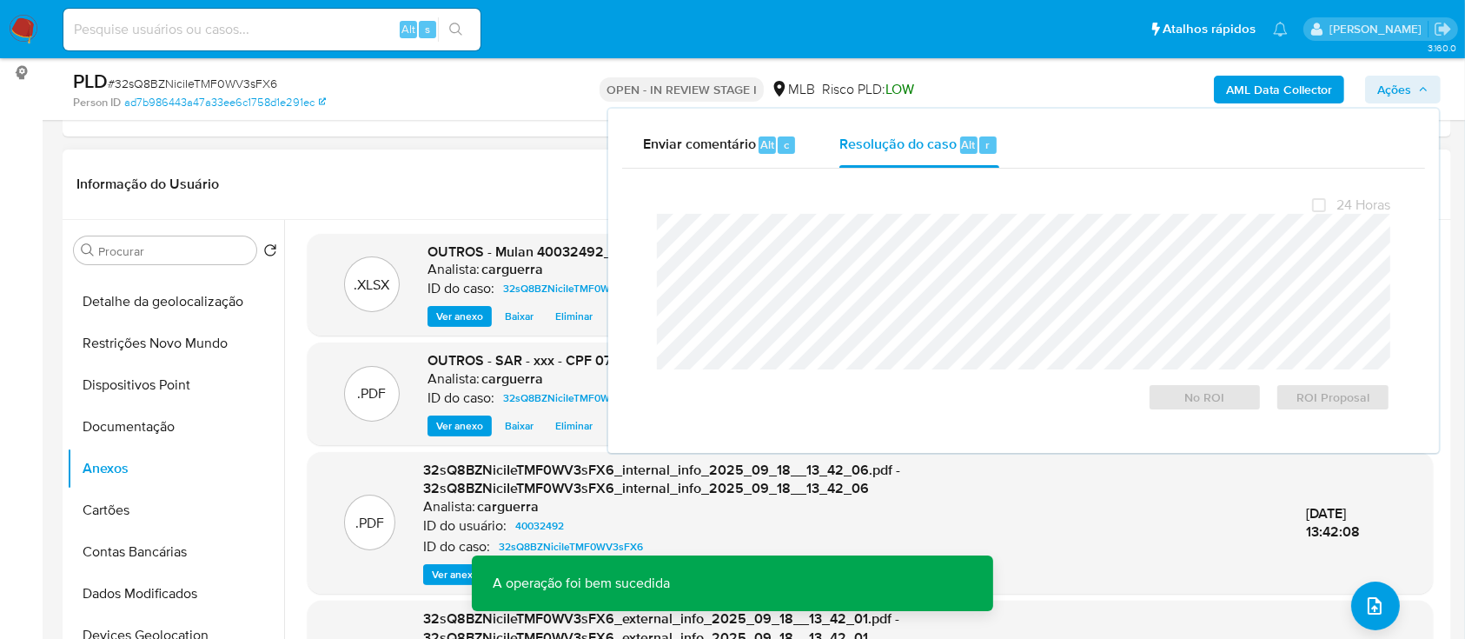
drag, startPoint x: 473, startPoint y: 182, endPoint x: 478, endPoint y: 174, distance: 9.4
click at [473, 180] on header "Informação do Usuário Veja Aparência por [PERSON_NAME]" at bounding box center [756, 184] width 1361 height 42
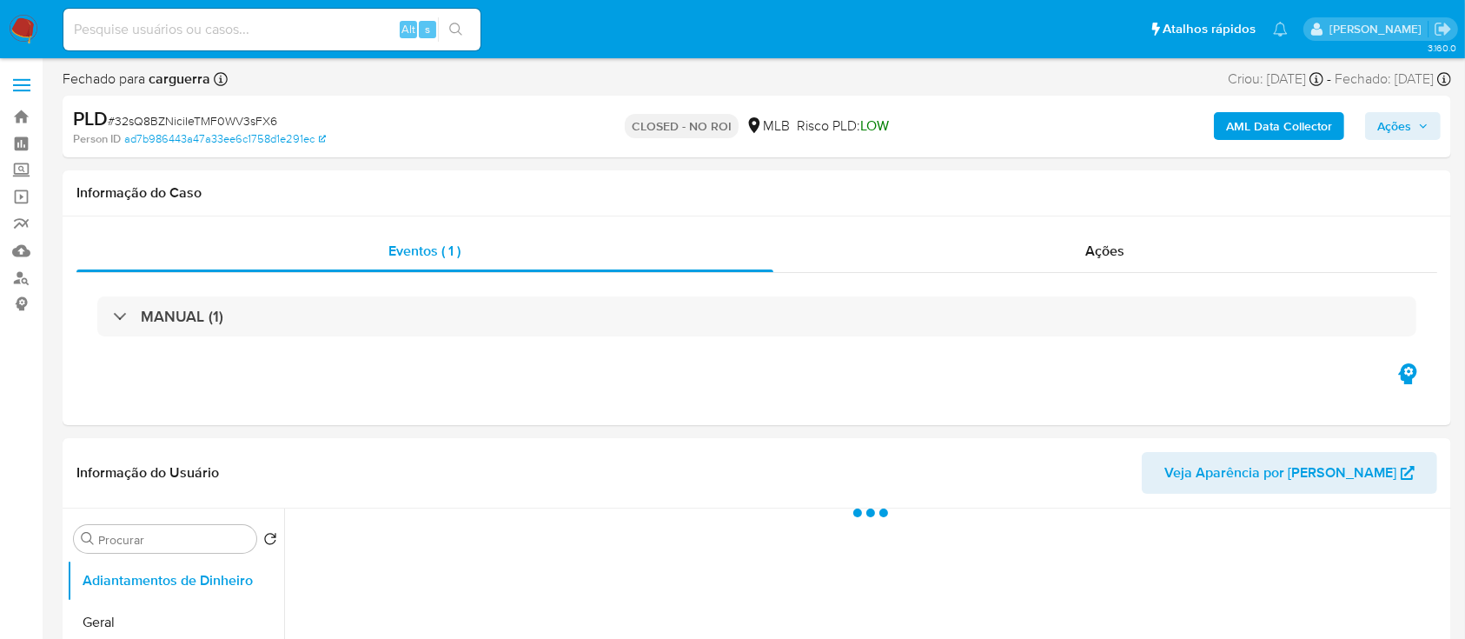
select select "10"
